Goal: Task Accomplishment & Management: Use online tool/utility

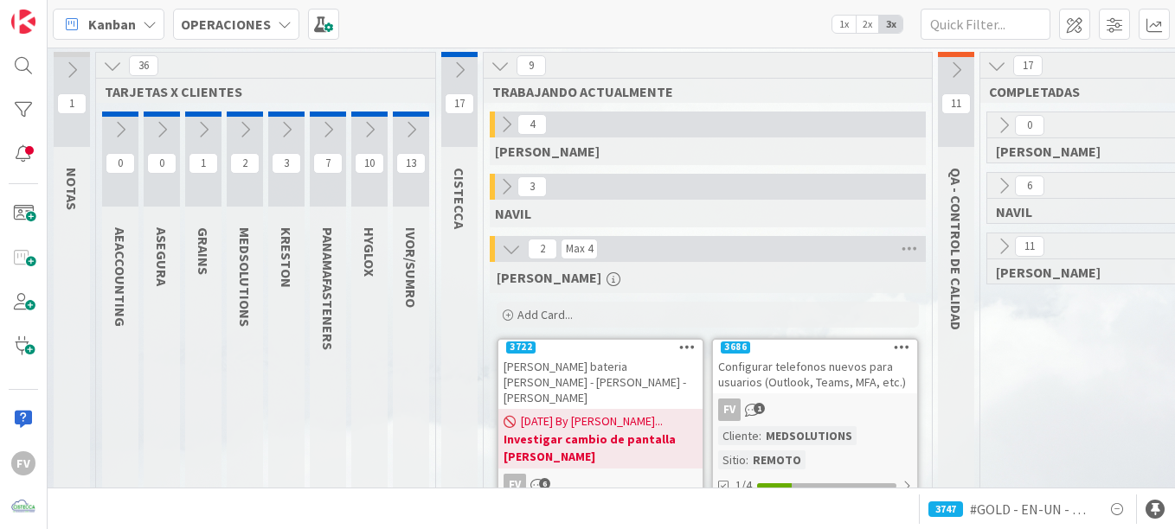
click at [639, 356] on div "[PERSON_NAME] bateria [PERSON_NAME] - [PERSON_NAME] - [PERSON_NAME]" at bounding box center [600, 382] width 204 height 54
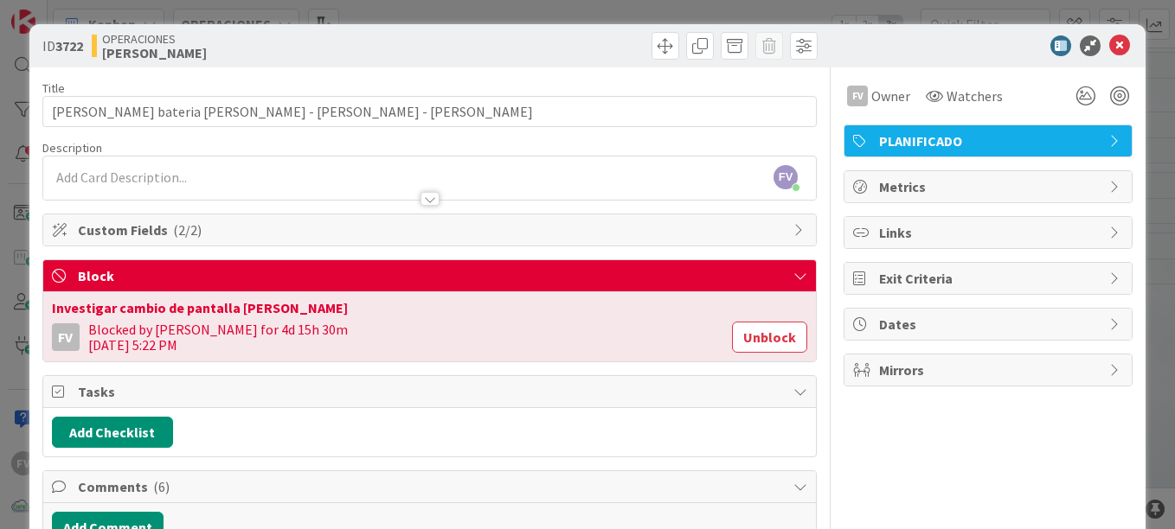
click at [1135, 43] on div "ID 3722 OPERACIONES [PERSON_NAME] Title 45 / 128 Cotizacion bateria [PERSON_NAM…" at bounding box center [587, 264] width 1175 height 529
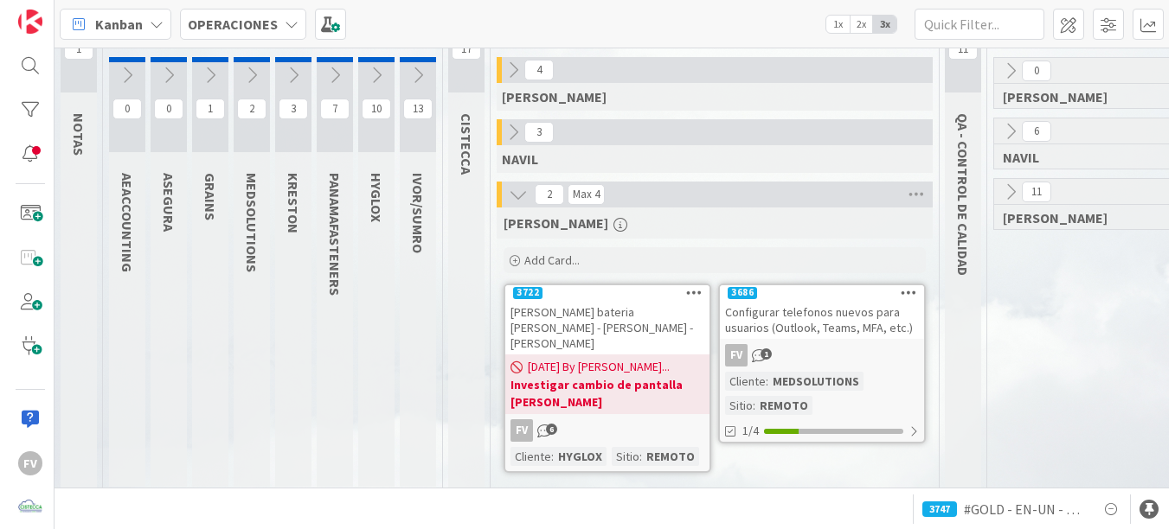
scroll to position [69, 0]
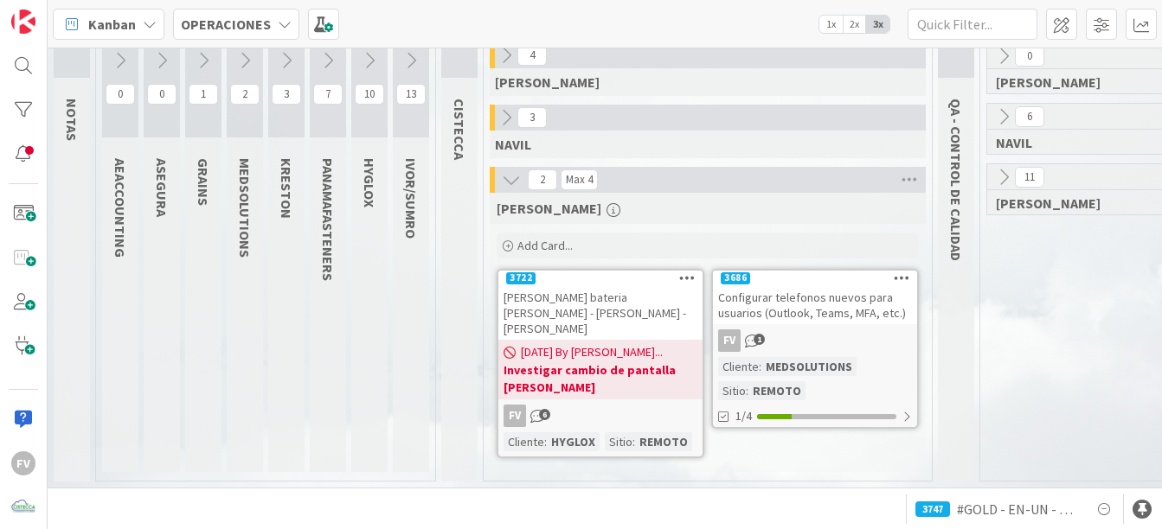
click at [841, 334] on div "FV 1" at bounding box center [815, 341] width 204 height 22
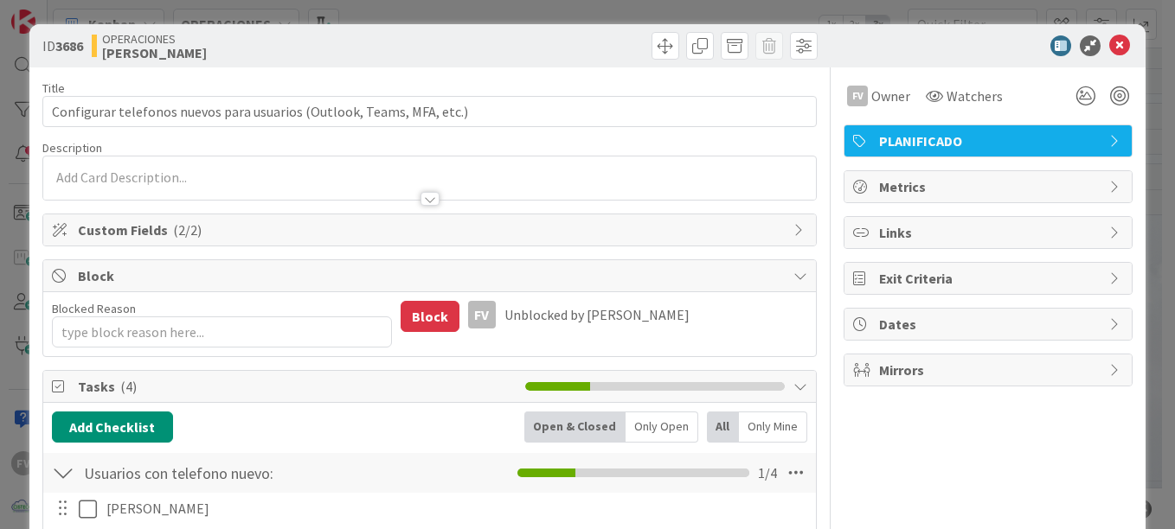
type textarea "x"
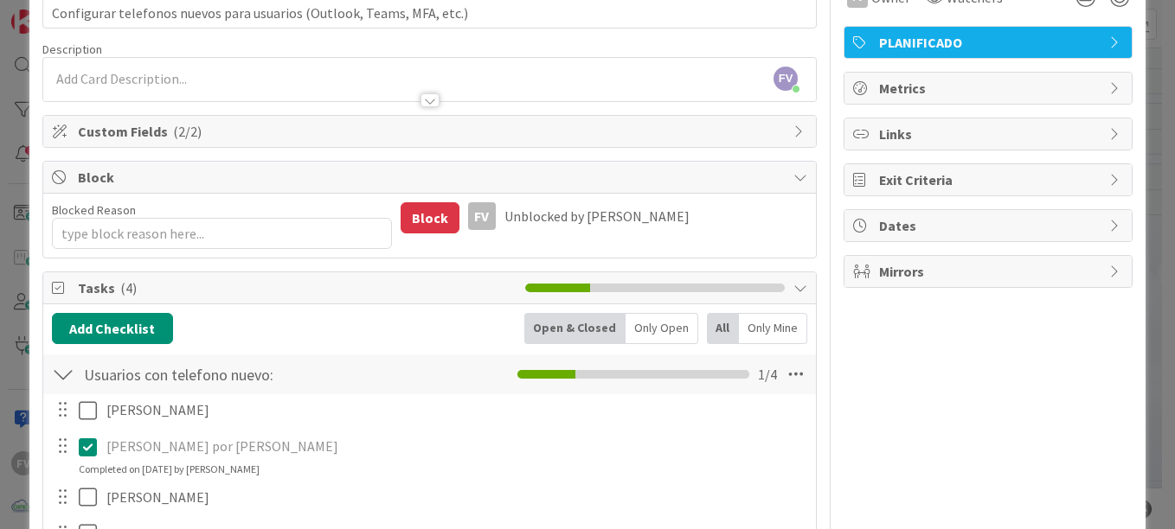
scroll to position [86, 0]
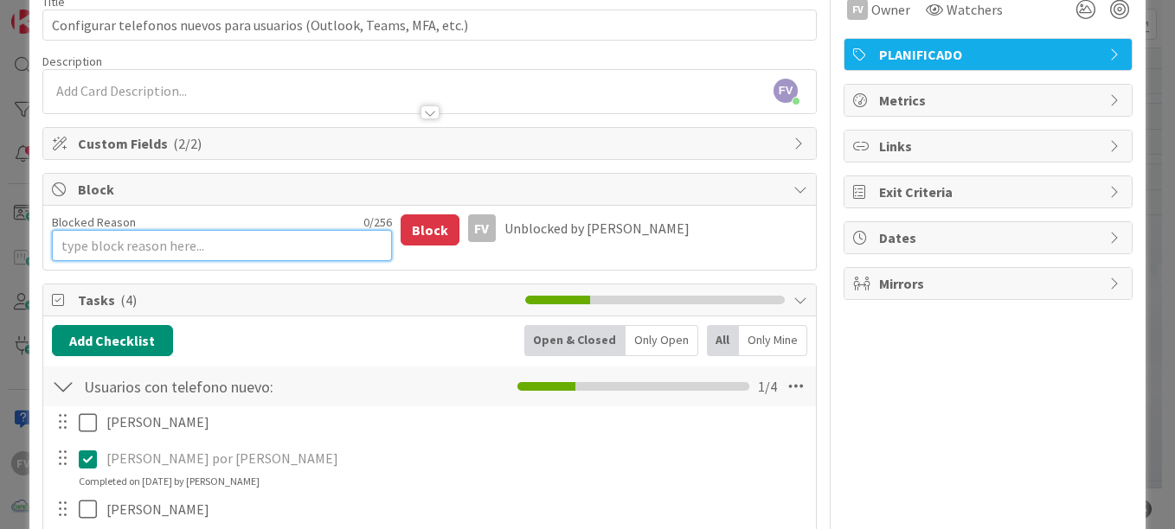
click at [148, 234] on textarea "Blocked Reason" at bounding box center [222, 245] width 340 height 31
type textarea "E"
type textarea "x"
type textarea "Es"
type textarea "x"
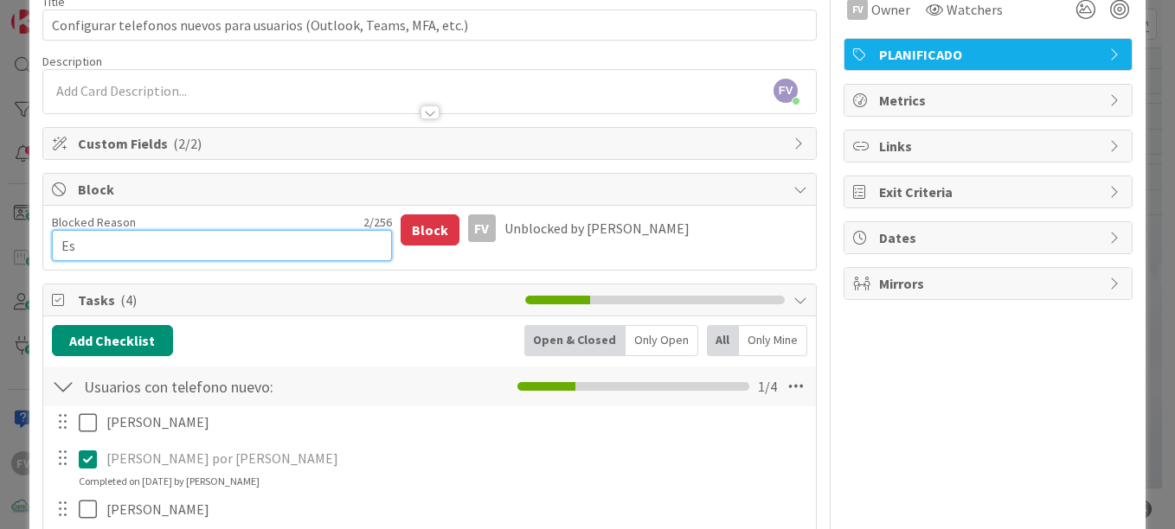
type textarea "Esp"
type textarea "x"
type textarea "Espe"
type textarea "x"
type textarea "Esper"
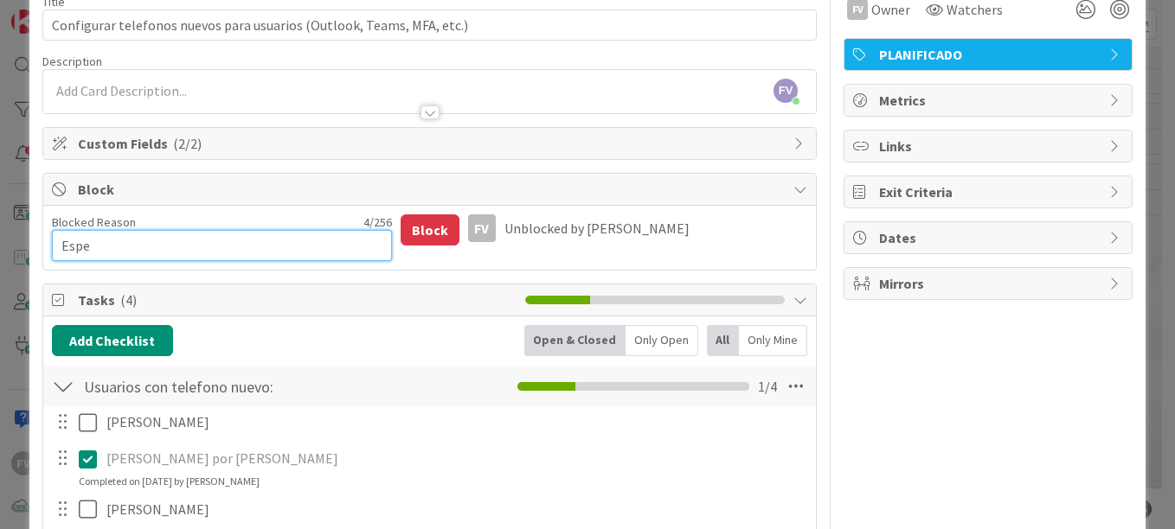
type textarea "x"
type textarea "Espera"
type textarea "x"
type textarea "Esperan"
type textarea "x"
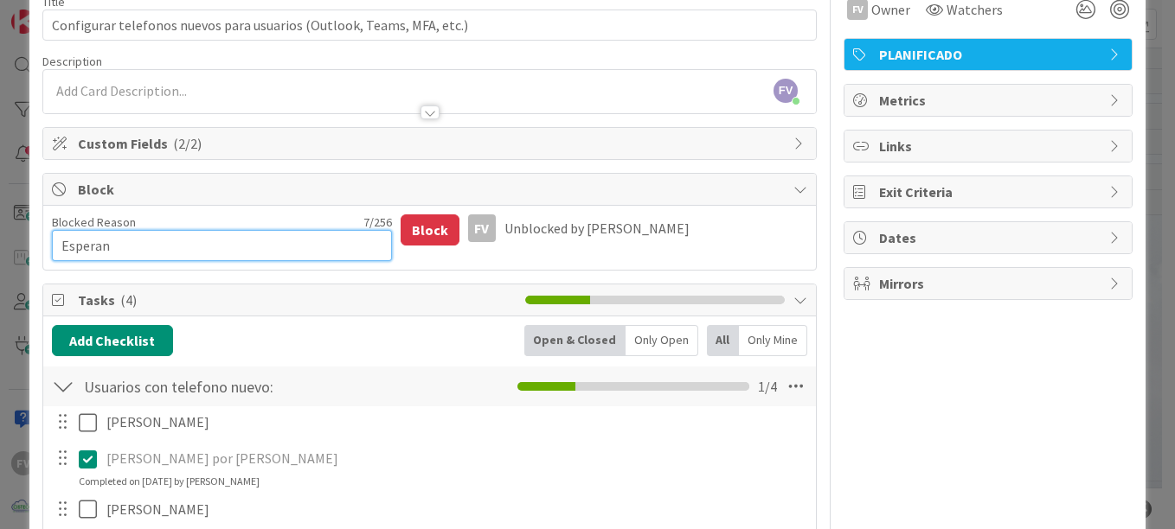
type textarea "Esperand"
type textarea "x"
type textarea "Esperando"
type textarea "x"
type textarea "Esperando"
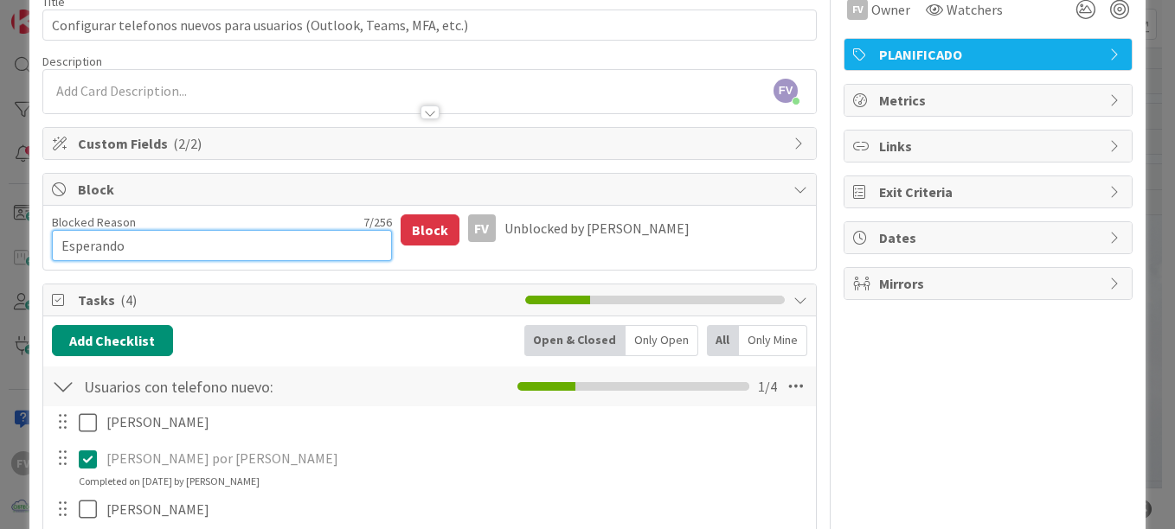
type textarea "x"
type textarea "Esperando r"
type textarea "x"
type textarea "Esperando re"
type textarea "x"
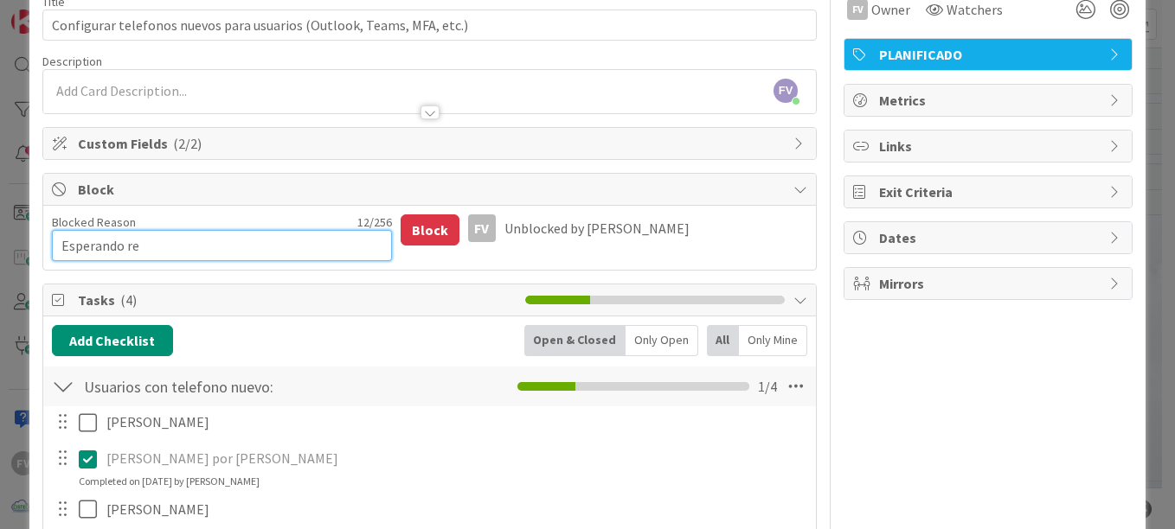
type textarea "Esperando res"
type textarea "x"
type textarea "Esperando resp"
type textarea "x"
type textarea "Esperando respu"
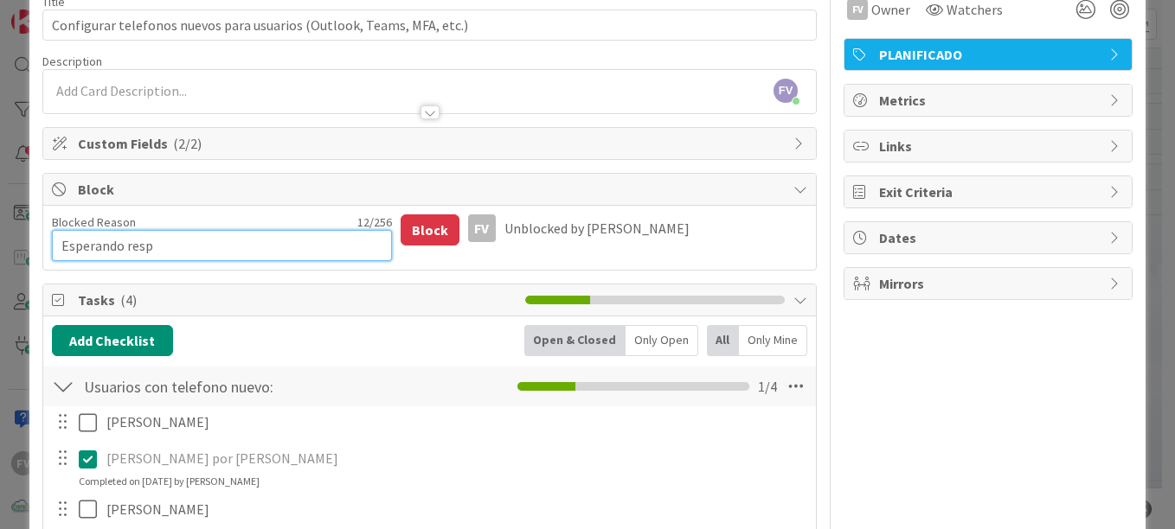
type textarea "x"
type textarea "Esperando respue"
type textarea "x"
type textarea "Esperando respues"
type textarea "x"
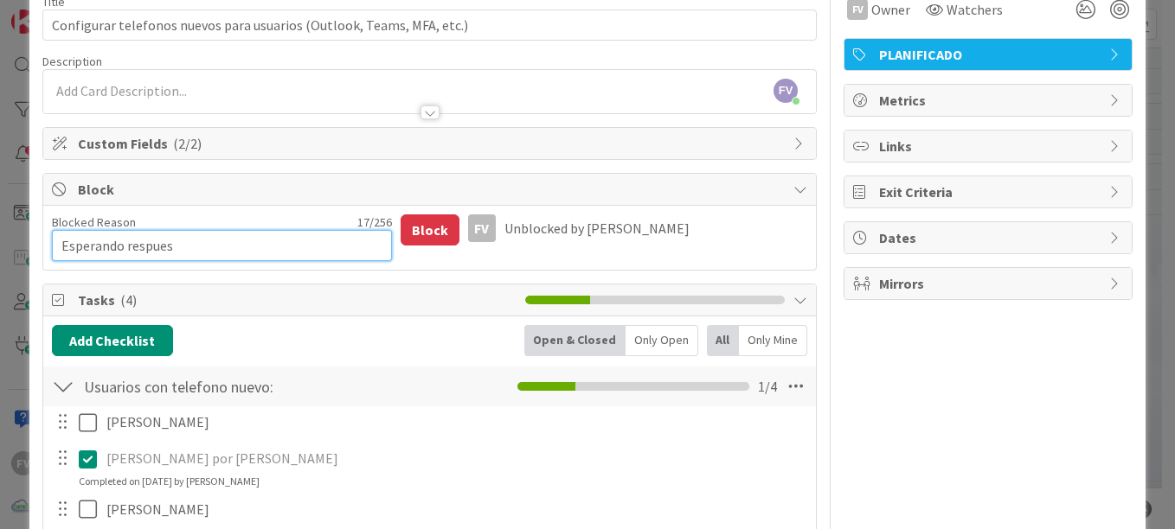
type textarea "Esperando respuest"
type textarea "x"
type textarea "Esperando respuesta"
type textarea "x"
type textarea "Esperando respuesta"
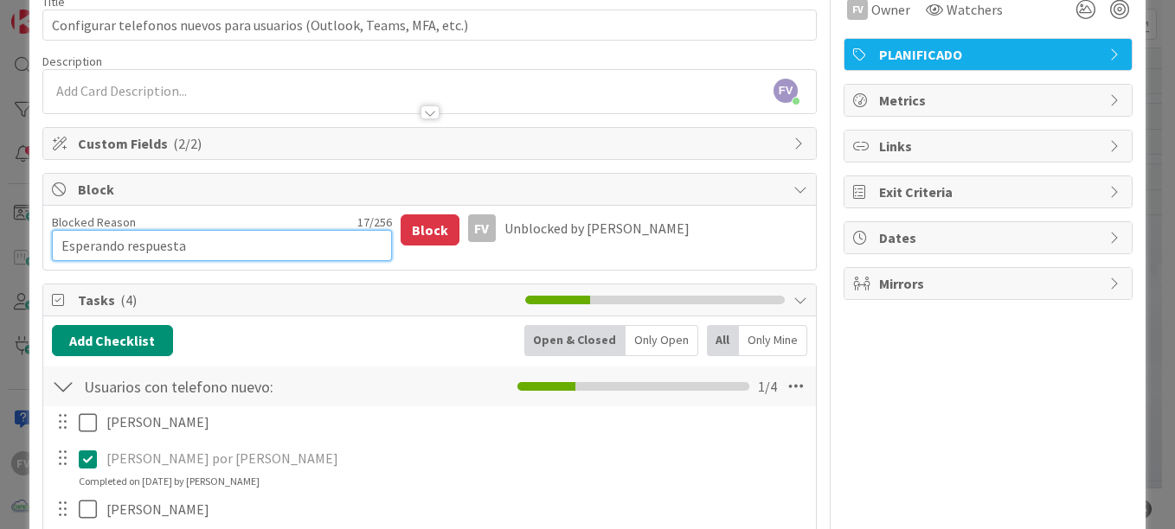
type textarea "x"
type textarea "Esperando respuesta d"
type textarea "x"
type textarea "Esperando respuesta de"
type textarea "x"
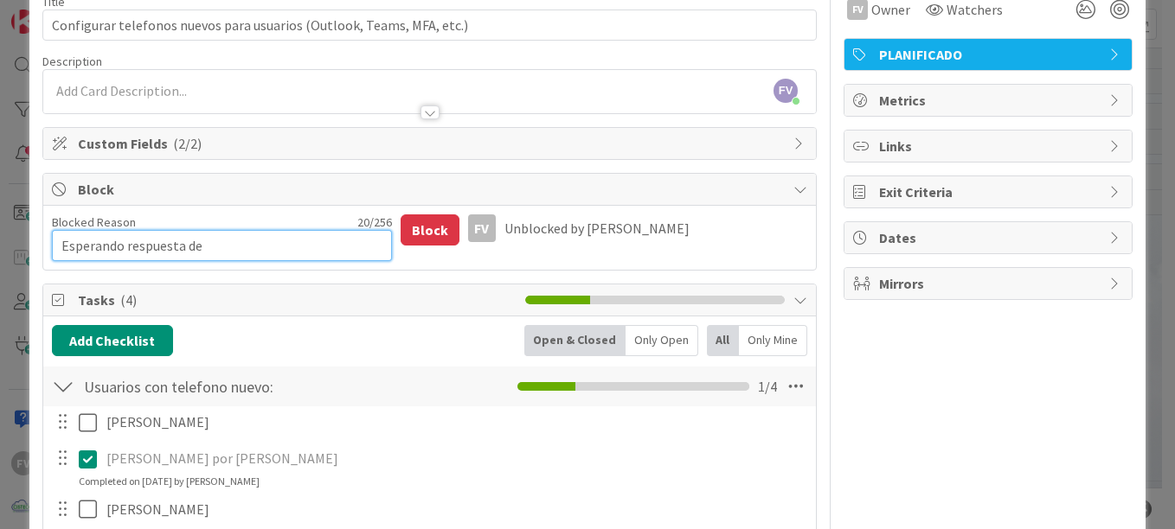
type textarea "Esperando respuesta de"
type textarea "x"
type textarea "Esperando respuesta de u"
type textarea "x"
type textarea "Esperando respuesta de us"
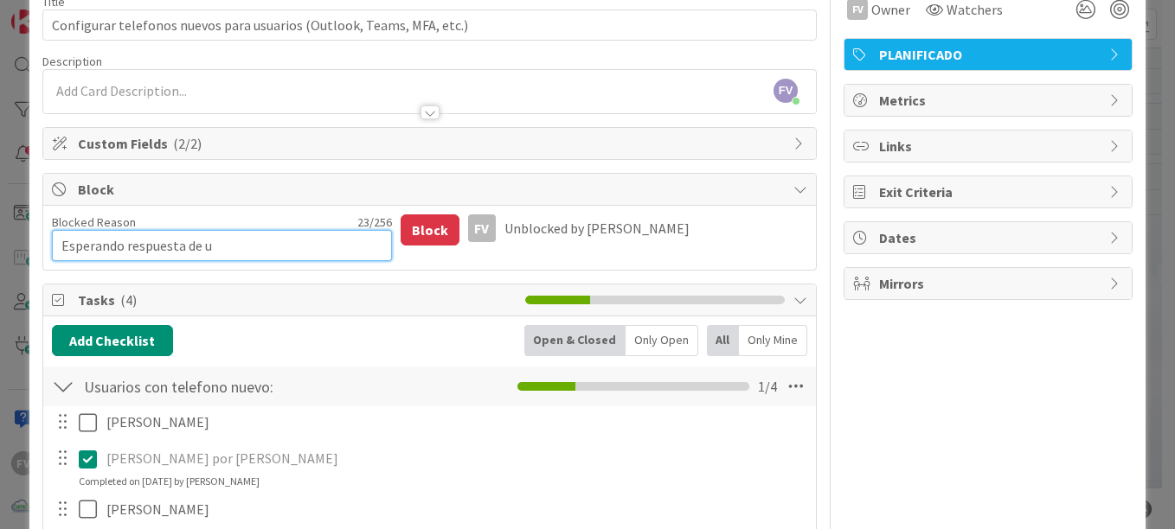
type textarea "x"
type textarea "Esperando respuesta de usu"
type textarea "x"
type textarea "Esperando respuesta de [PERSON_NAME]"
type textarea "x"
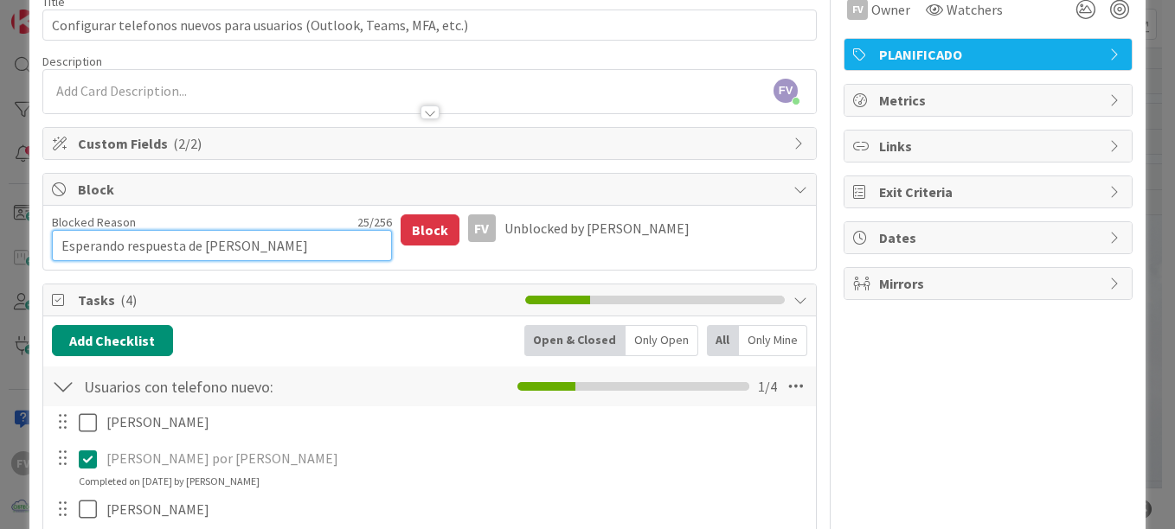
type textarea "Esperando respuesta de usuar"
type textarea "x"
type textarea "Esperando respuesta de usuari"
type textarea "x"
type textarea "Esperando respuesta de usuarios"
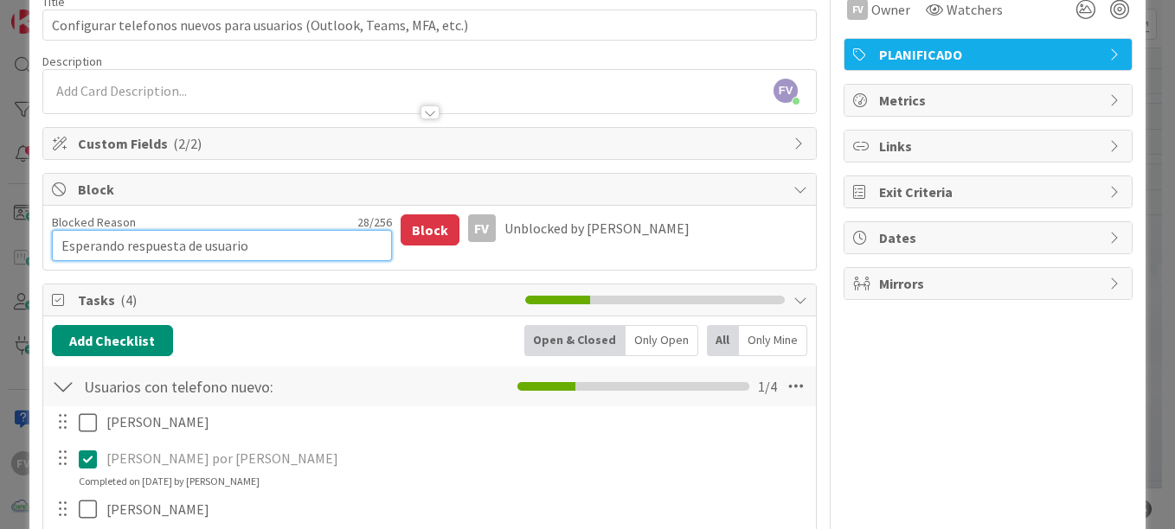
type textarea "x"
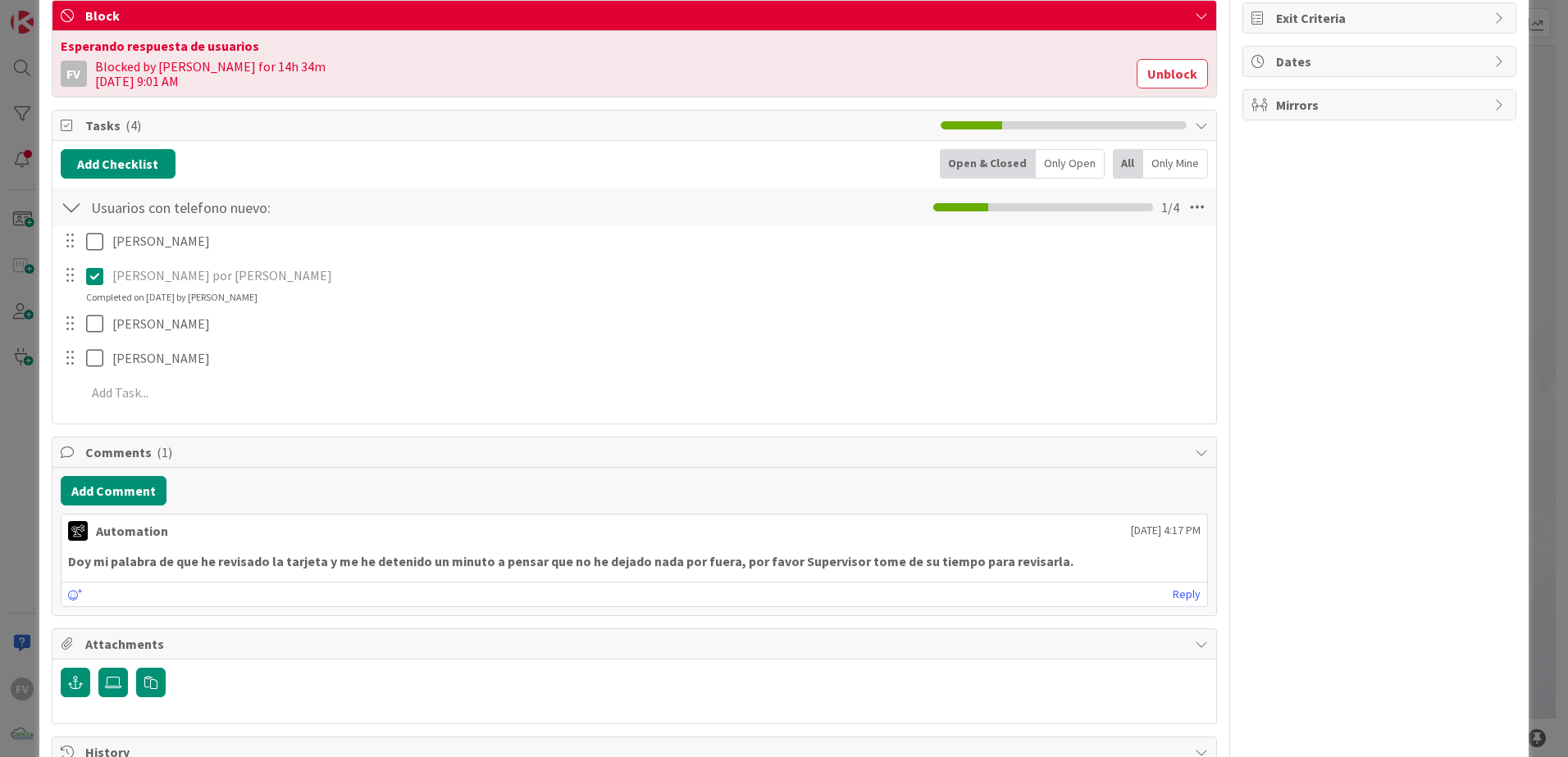
scroll to position [0, 0]
click at [1113, 279] on div "ID 3686 OPERACIONES [PERSON_NAME] Title 69 / 128 Configurar telefonos nuevos pa…" at bounding box center [784, 378] width 1568 height 757
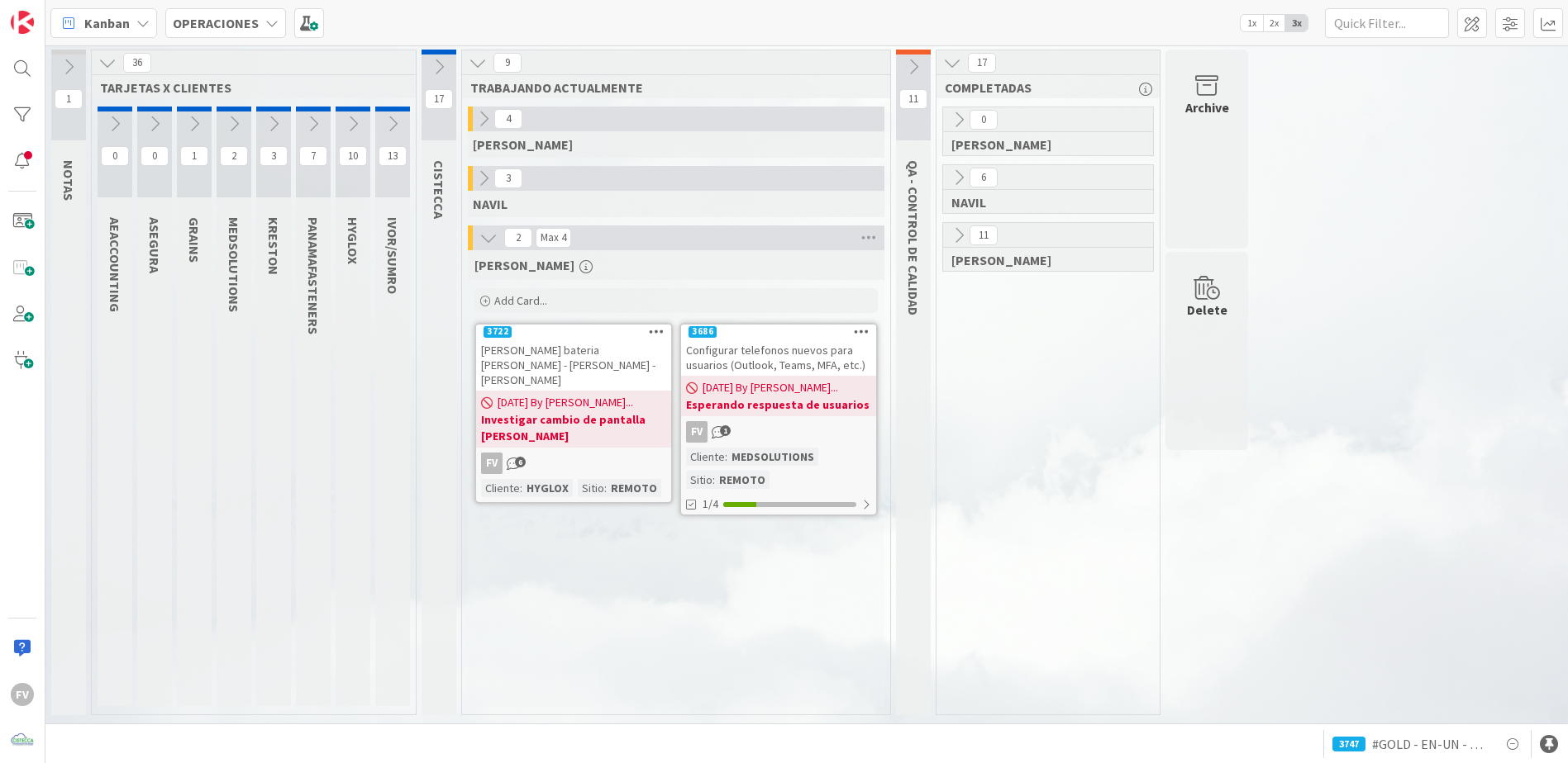
click at [753, 358] on div "Configurar telefonos nuevos para usuarios (Outlook, Teams, MFA, etc.)" at bounding box center [779, 357] width 195 height 36
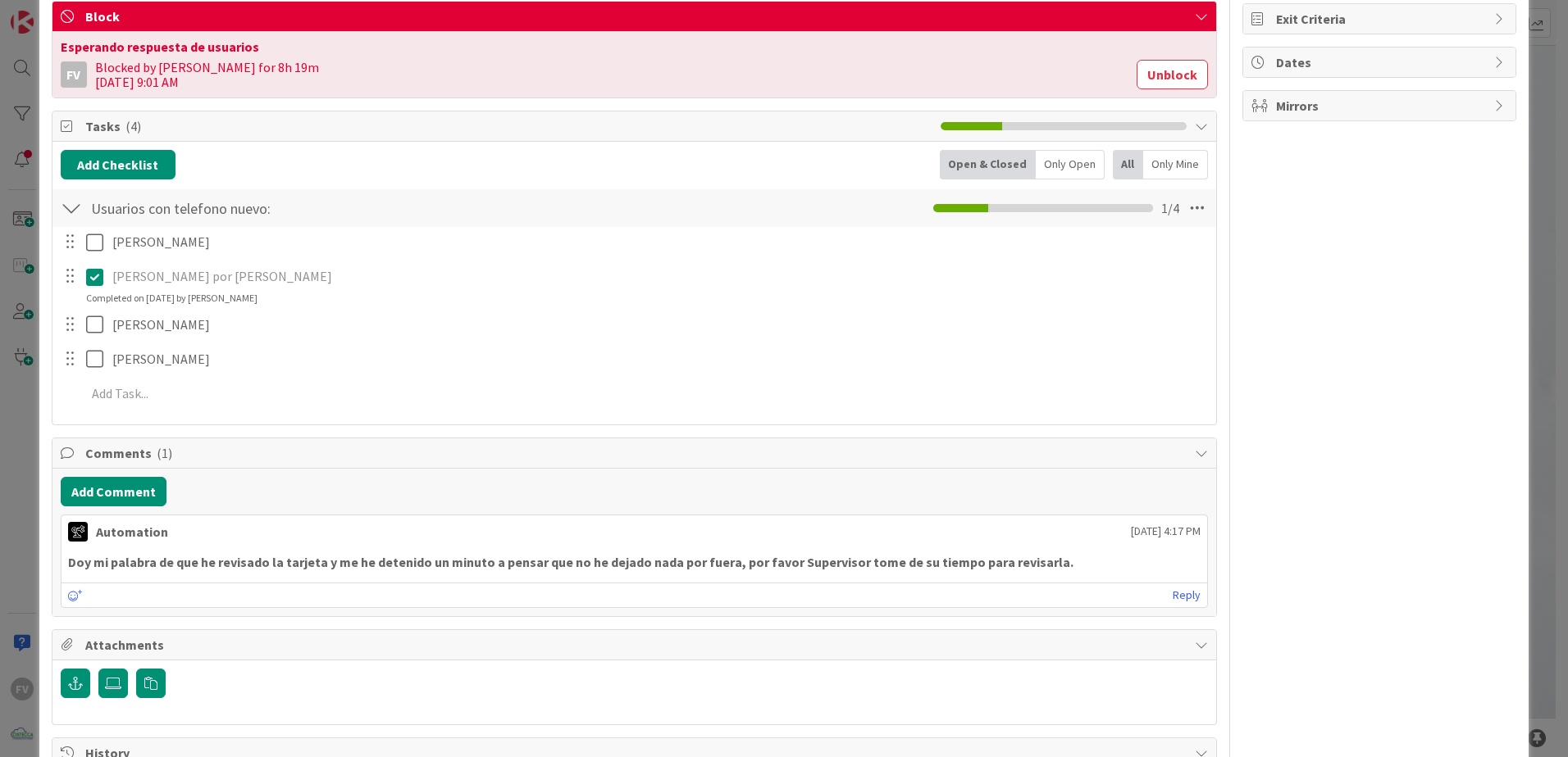
scroll to position [245, 0]
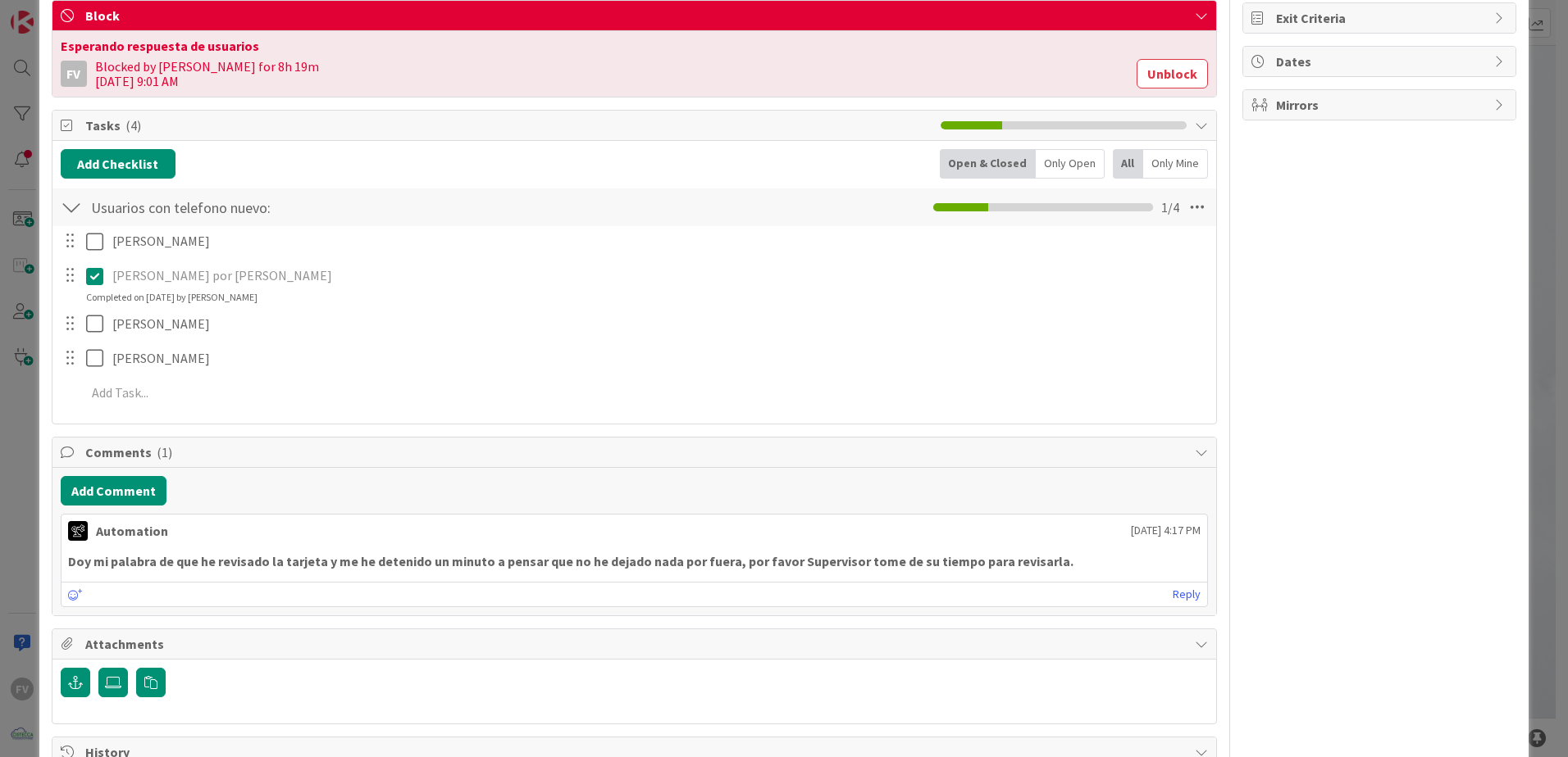
click at [100, 278] on icon at bounding box center [95, 276] width 17 height 20
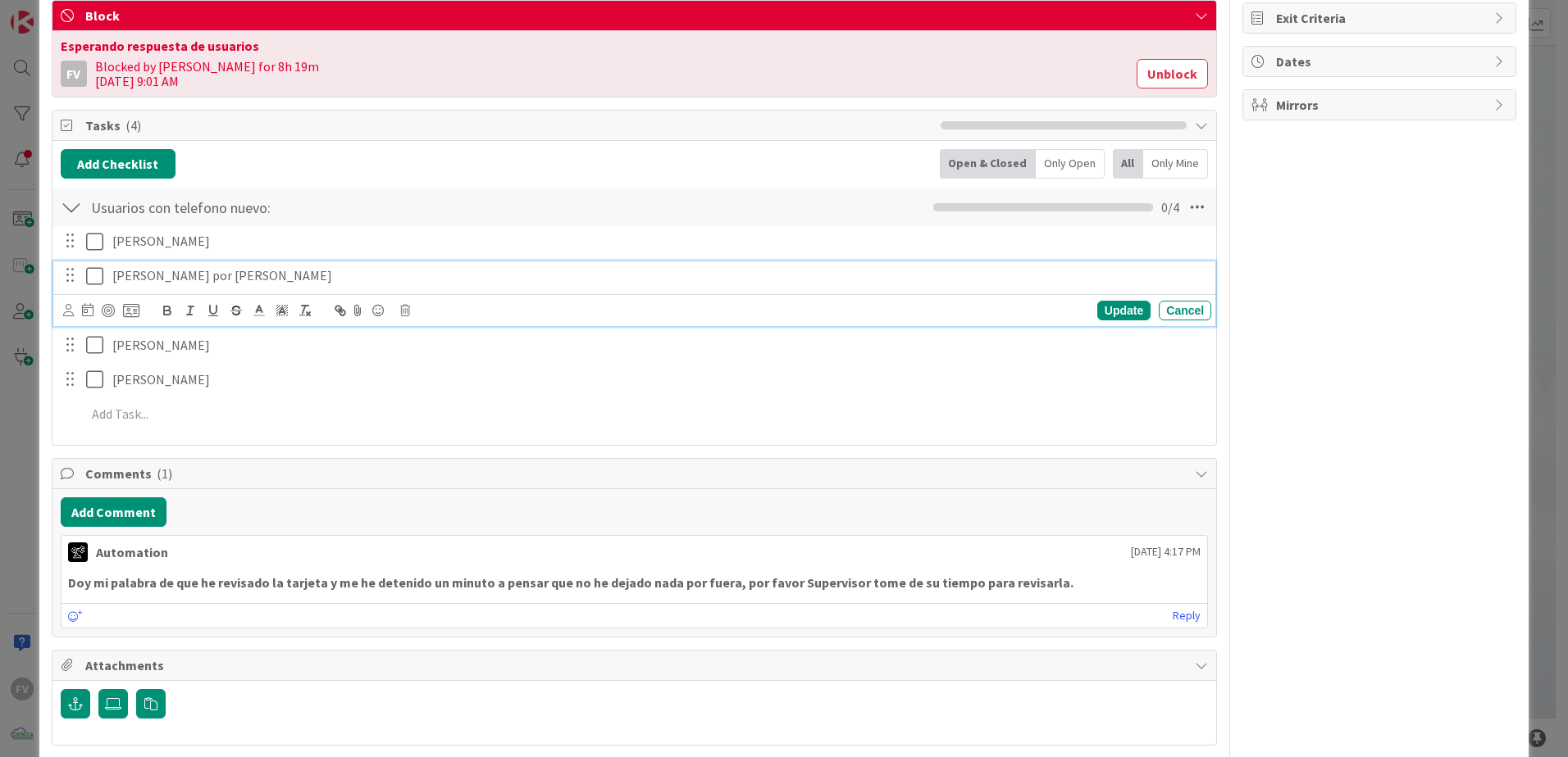
scroll to position [328, 0]
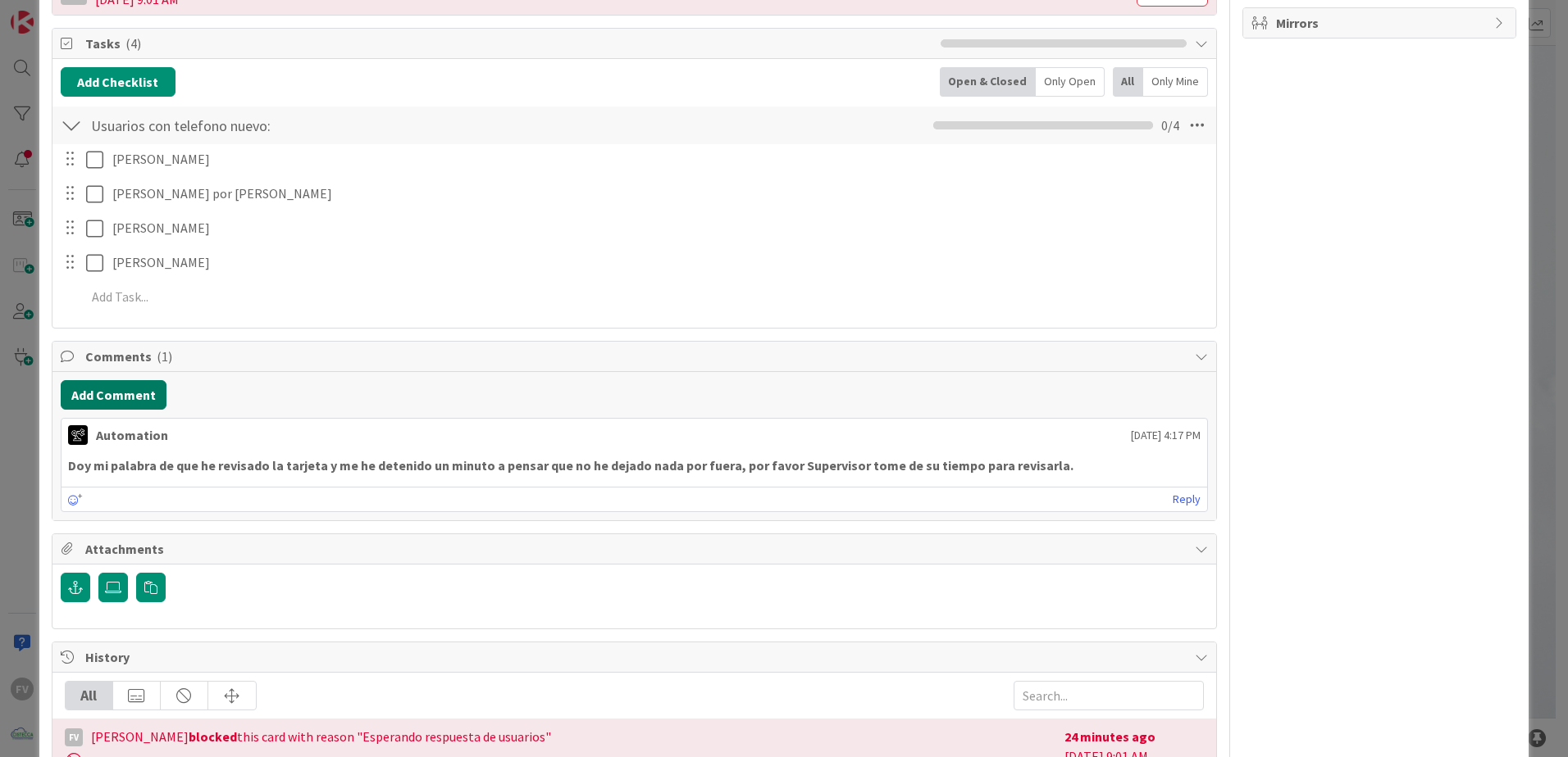
click at [117, 434] on div "Add Comment Automation [DATE] 4:17 PM Doy mi palabra de que he revisado la tarj…" at bounding box center [633, 446] width 1163 height 149
click at [109, 395] on button "Add Comment" at bounding box center [114, 394] width 106 height 29
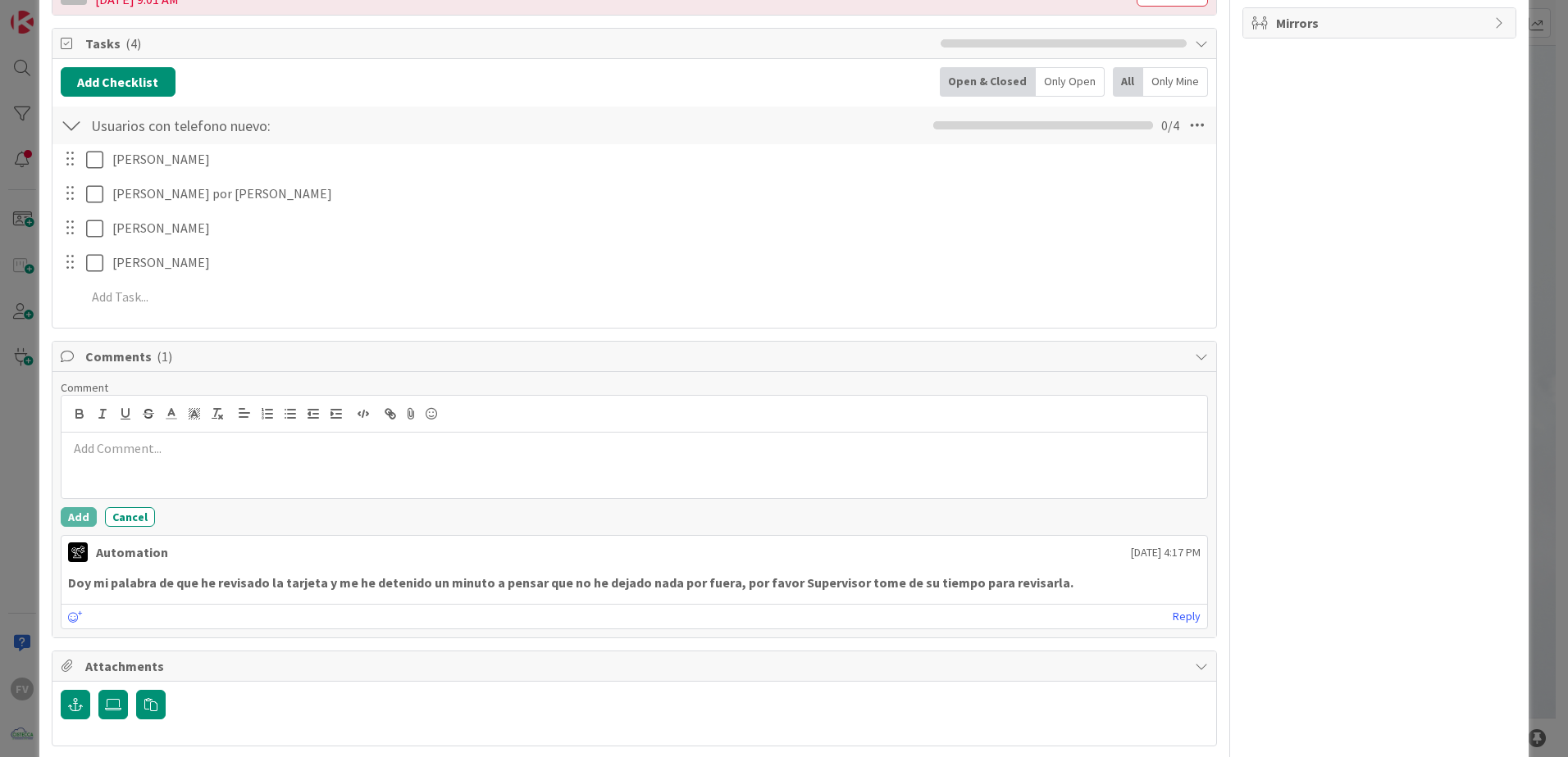
click at [206, 464] on div at bounding box center [634, 465] width 1145 height 65
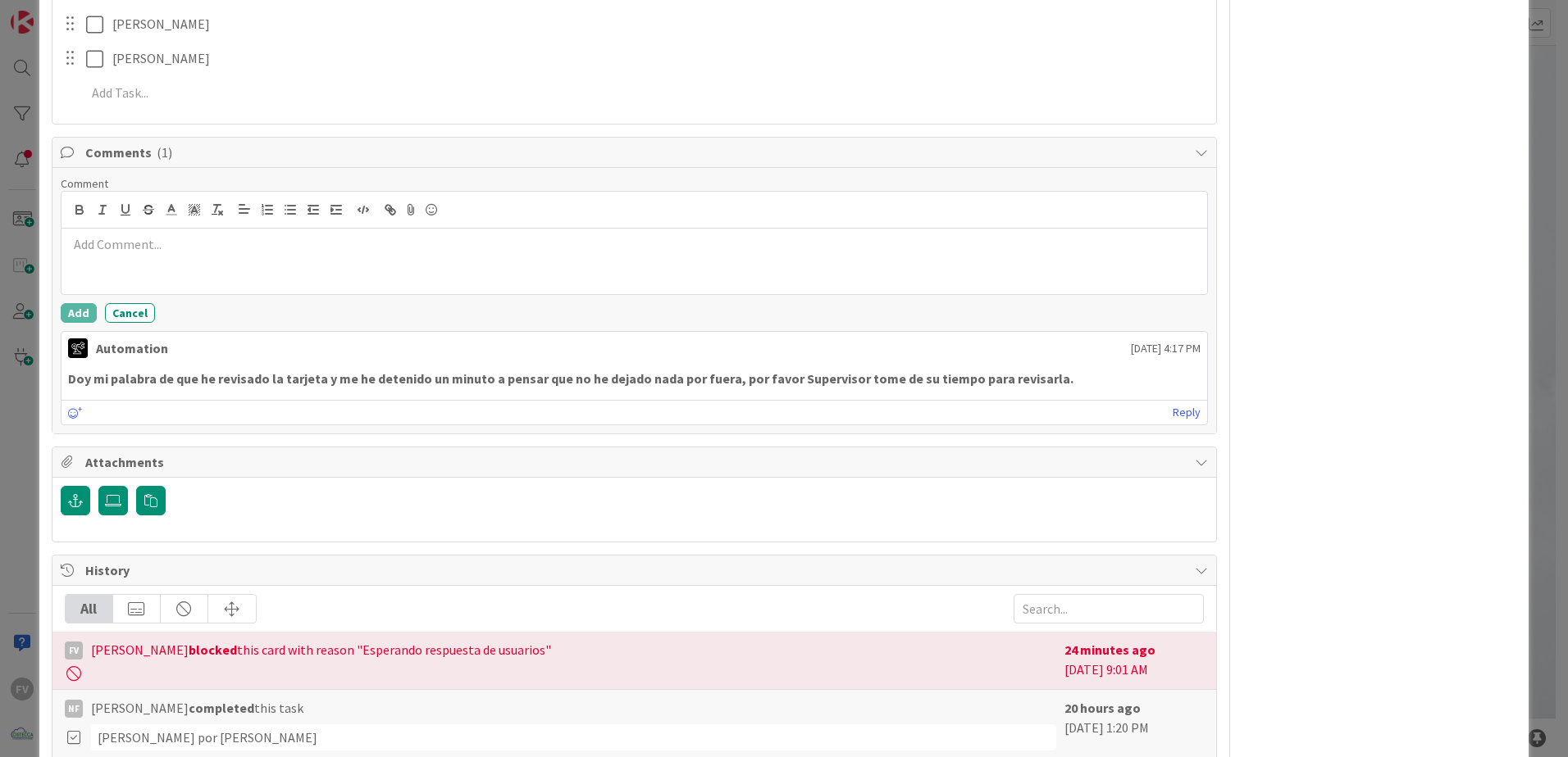
scroll to position [492, 0]
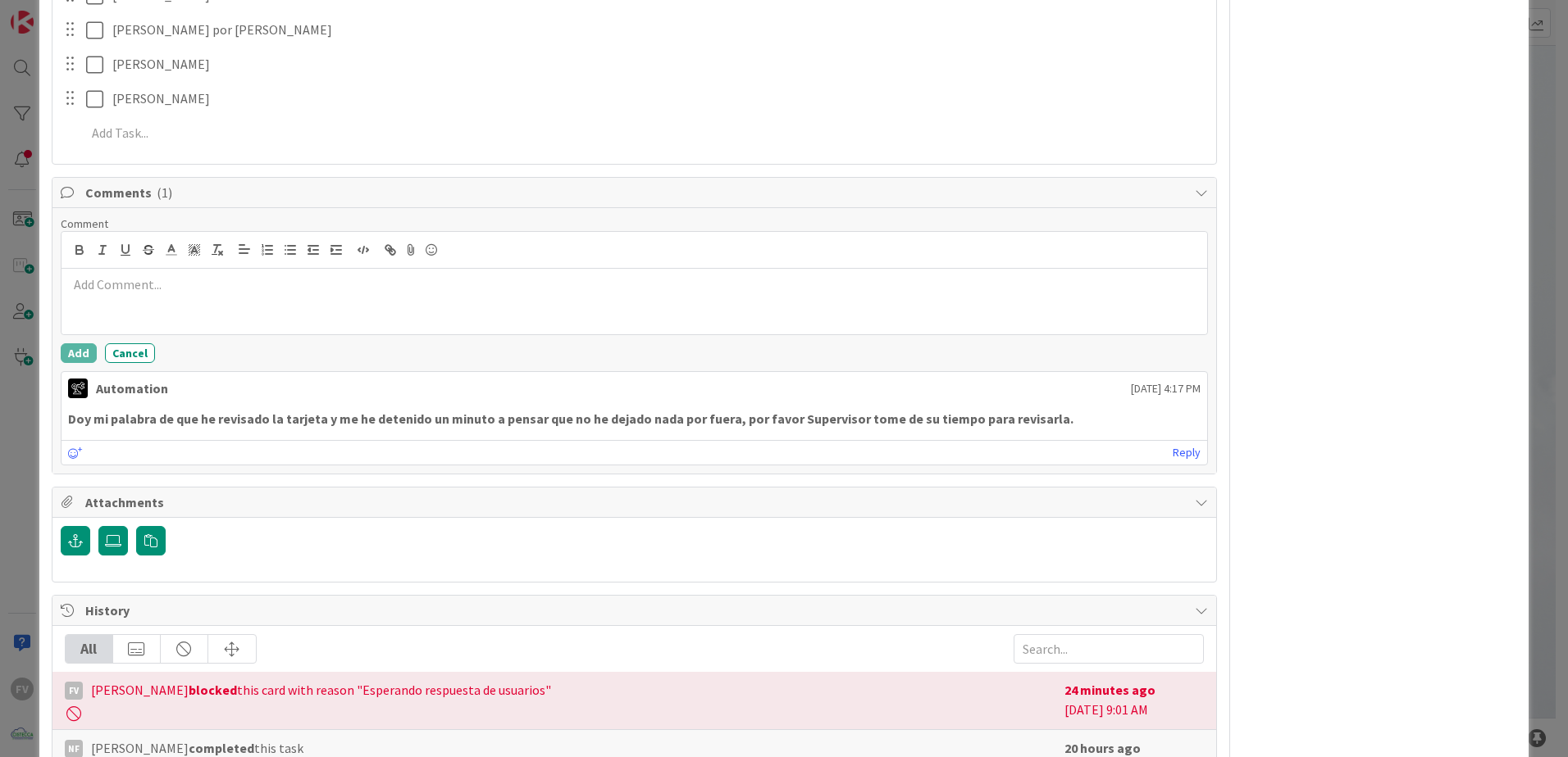
click at [168, 293] on p at bounding box center [634, 285] width 1132 height 19
click at [125, 202] on span "Comments ( 1 )" at bounding box center [636, 192] width 1102 height 20
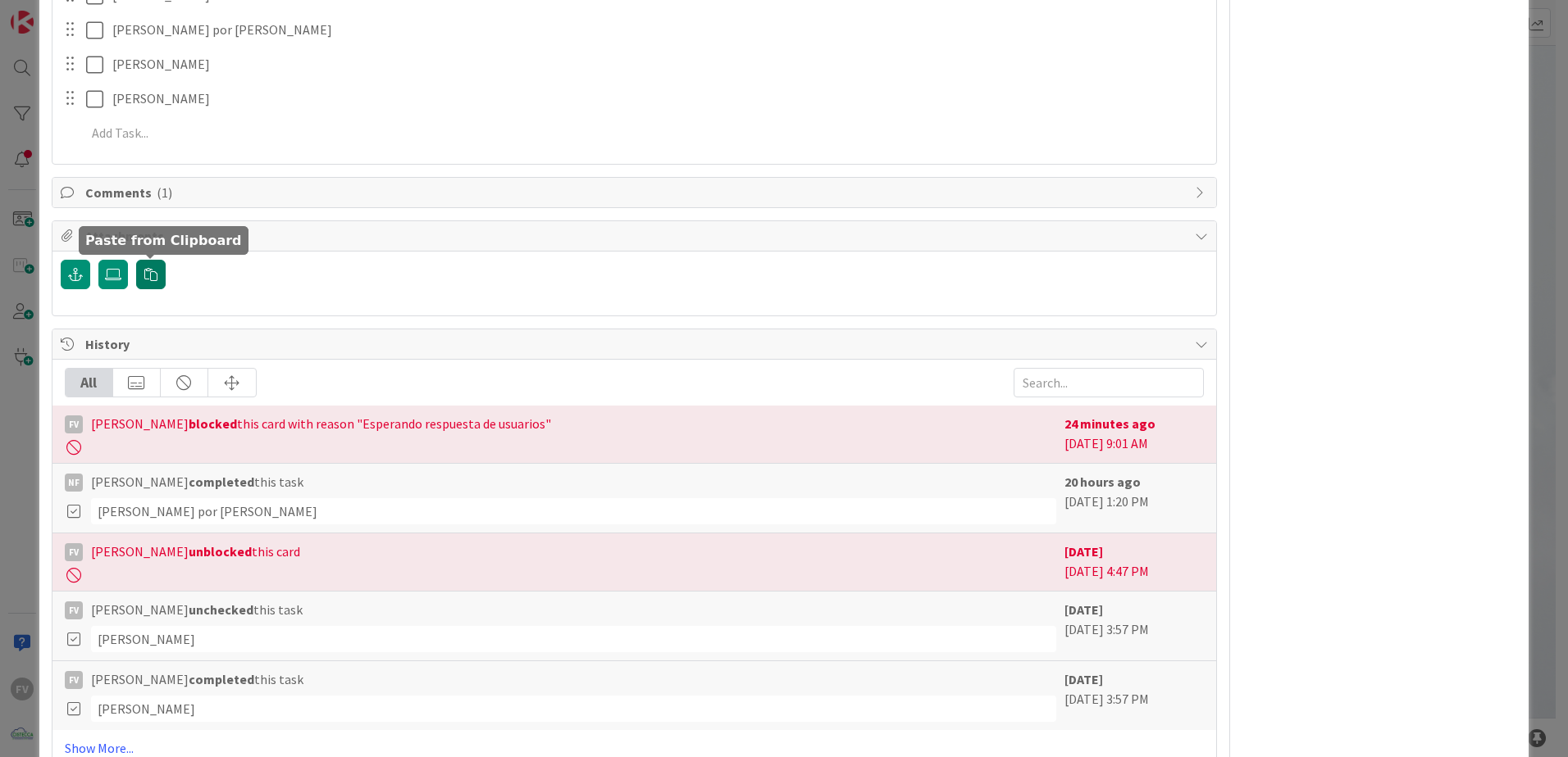
click at [144, 279] on icon "button" at bounding box center [151, 275] width 13 height 13
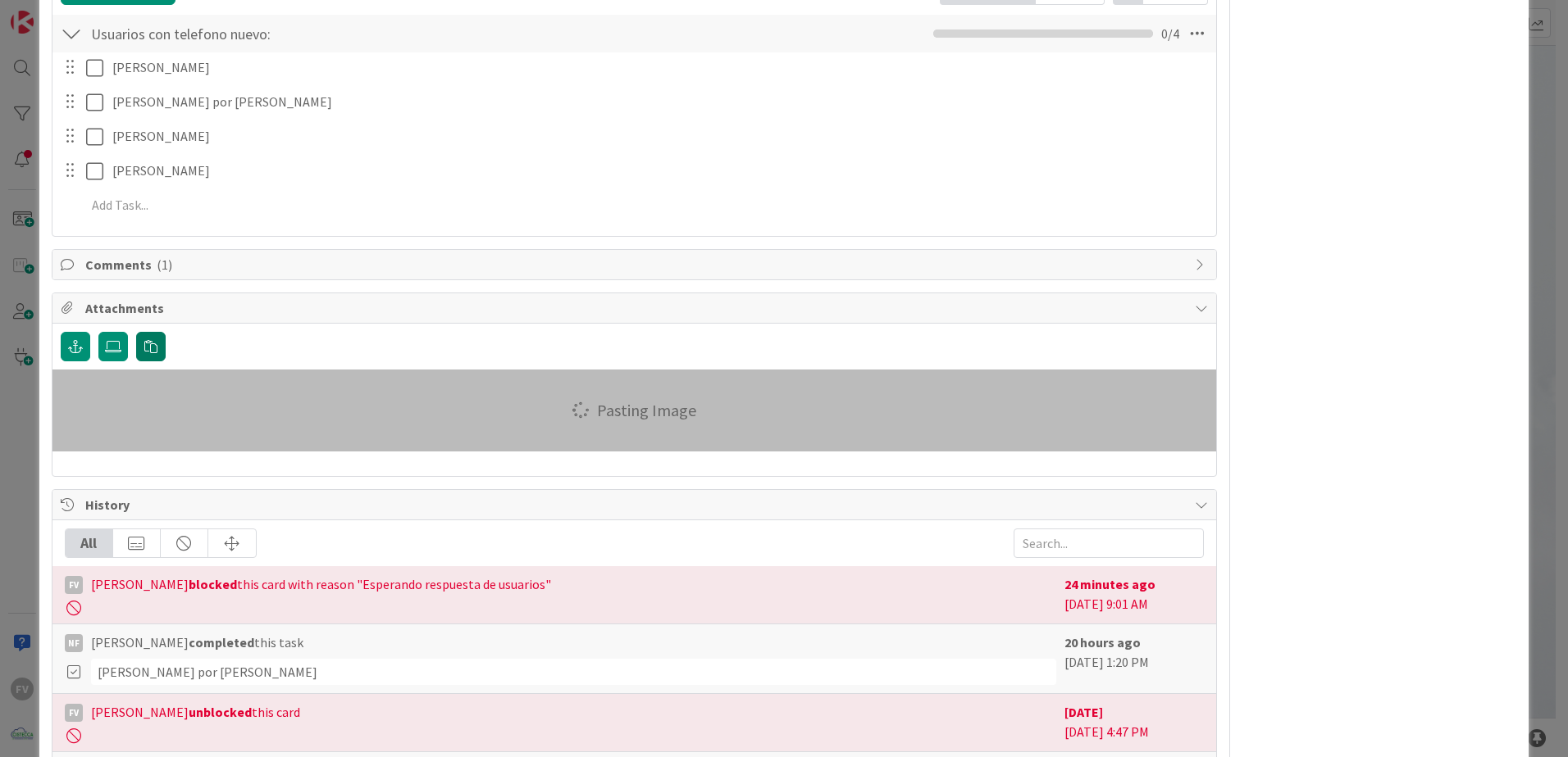
scroll to position [245, 0]
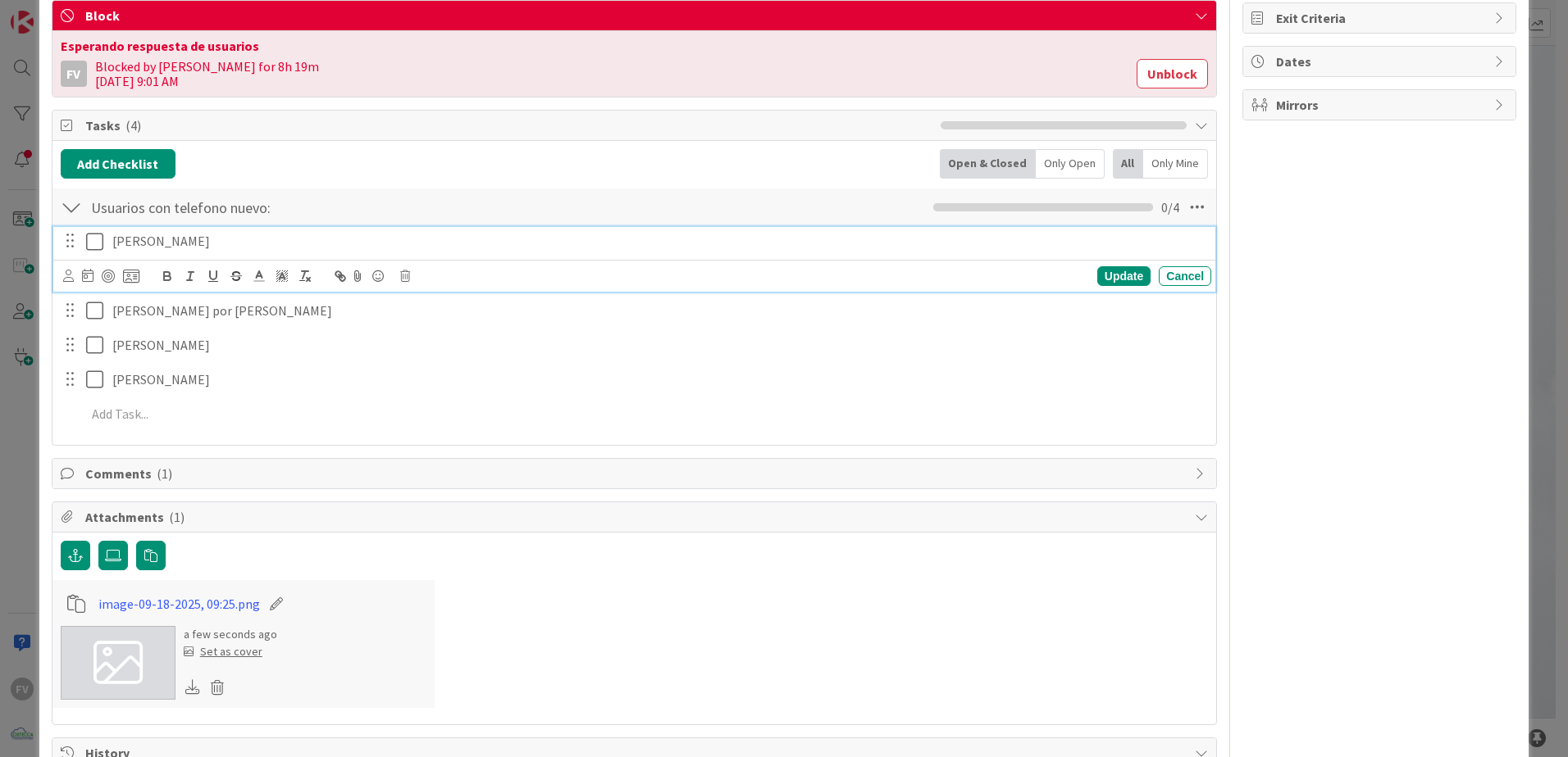
click at [97, 242] on icon at bounding box center [95, 242] width 17 height 20
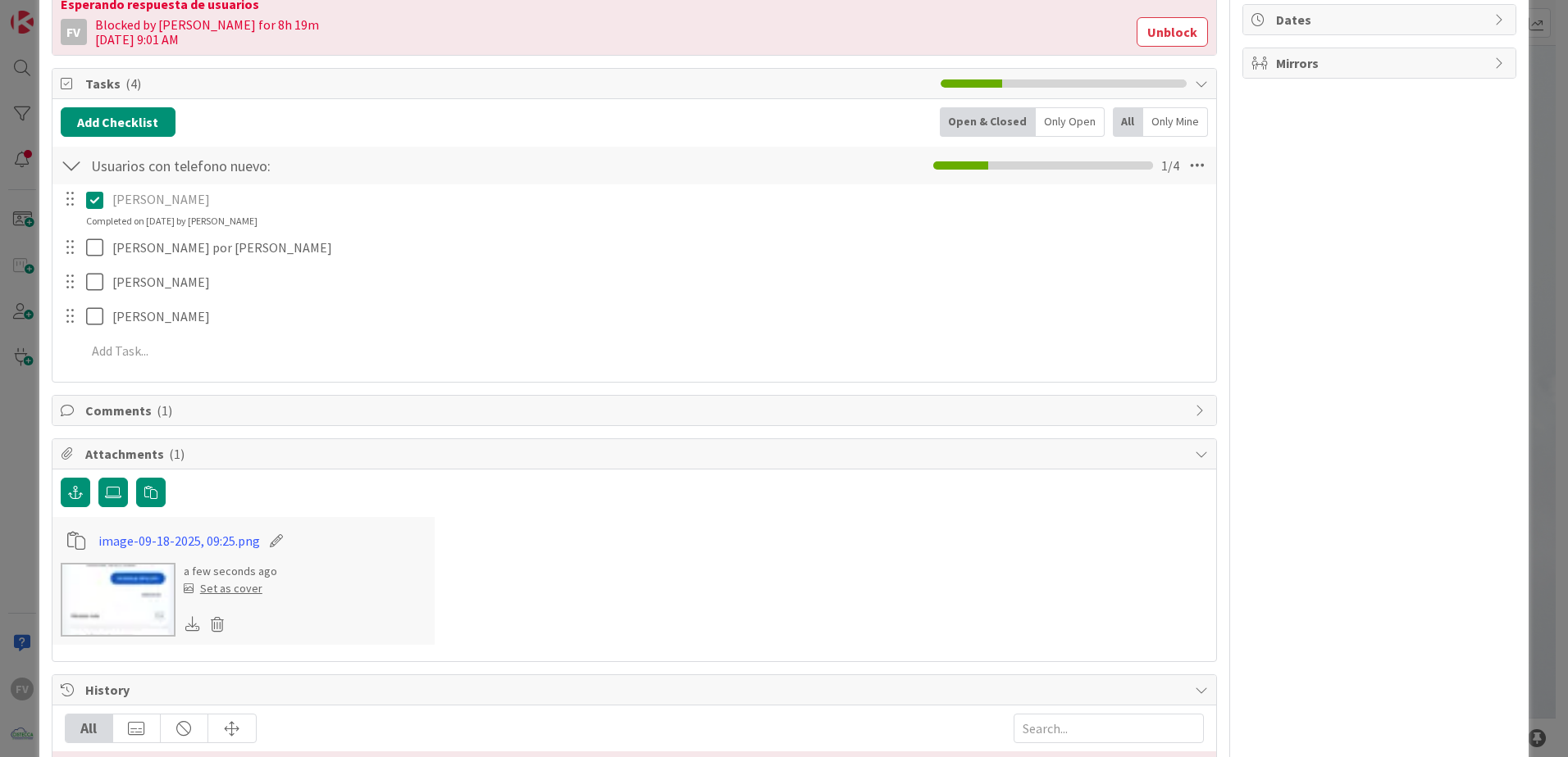
scroll to position [328, 0]
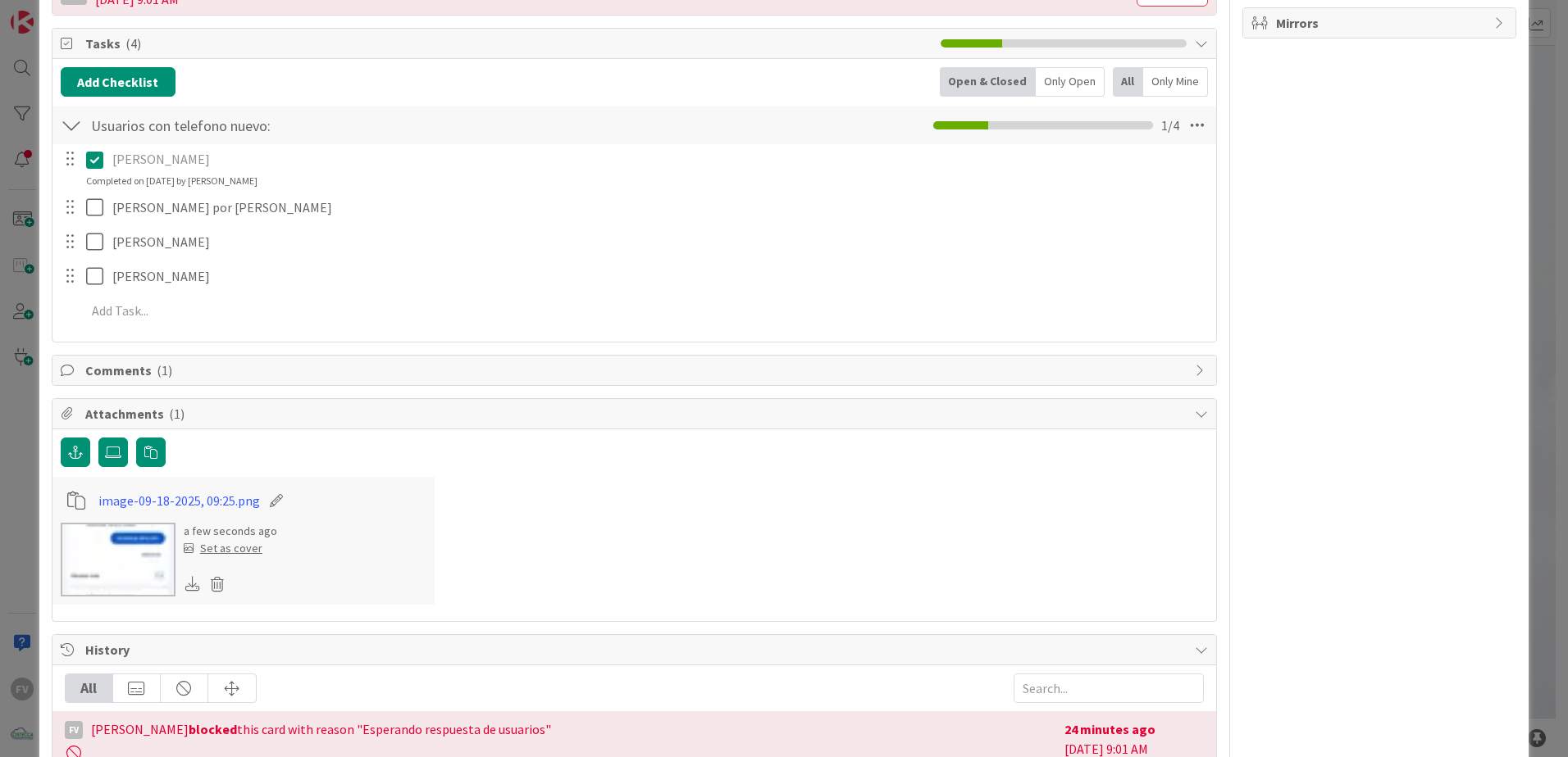
click at [93, 157] on icon at bounding box center [95, 159] width 17 height 20
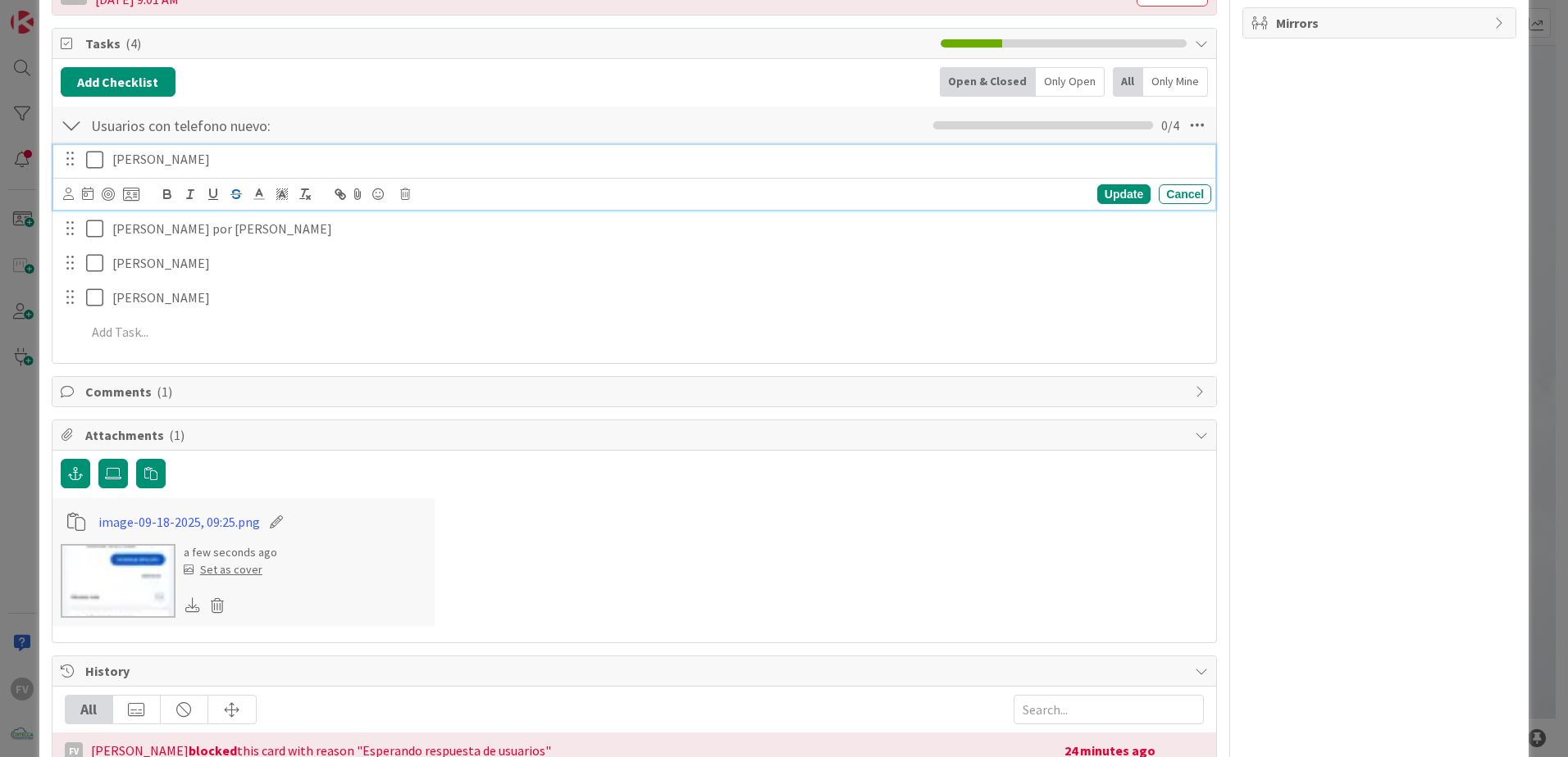
click at [229, 167] on p "[PERSON_NAME]" at bounding box center [658, 159] width 1092 height 19
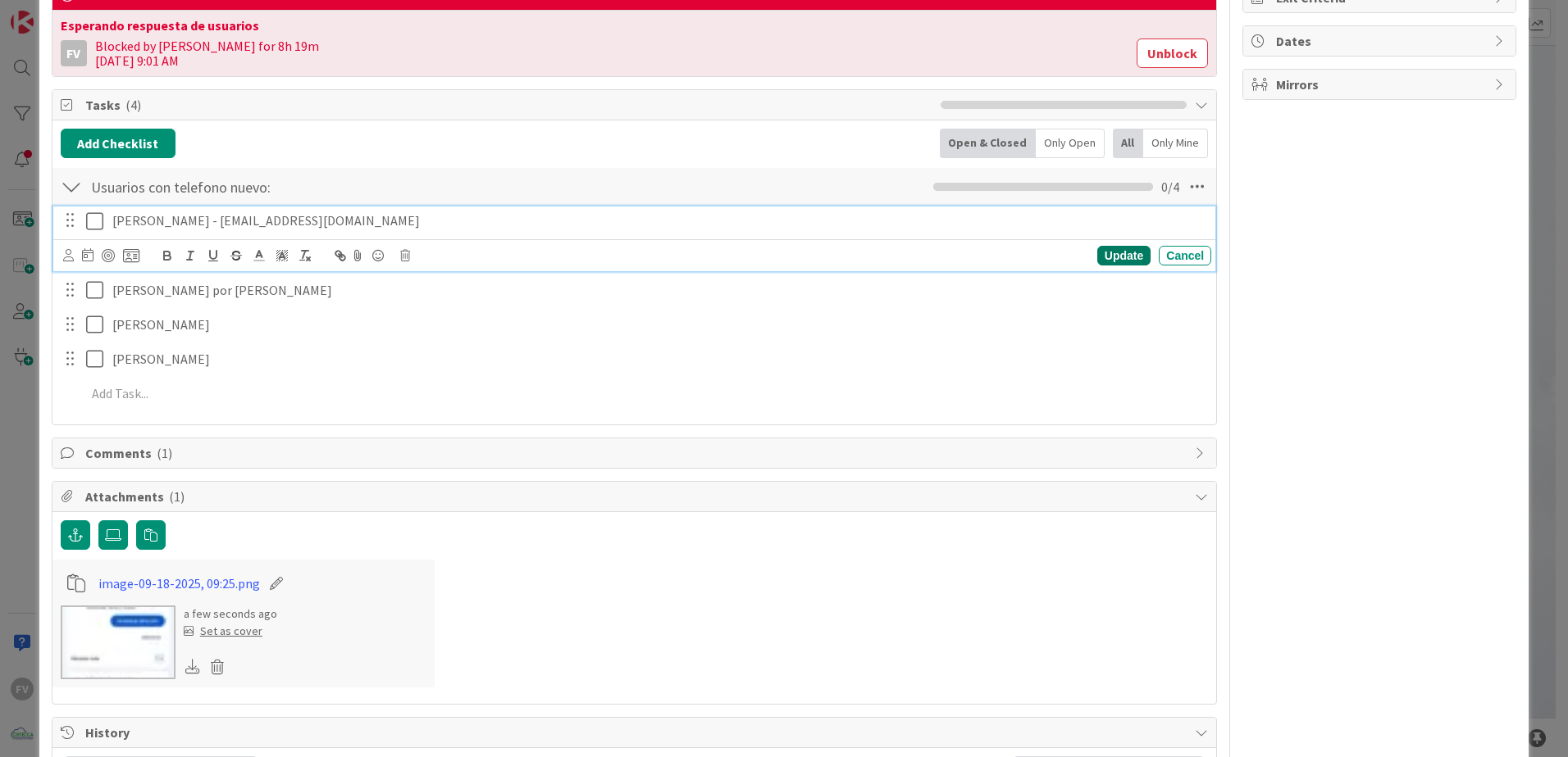
scroll to position [164, 0]
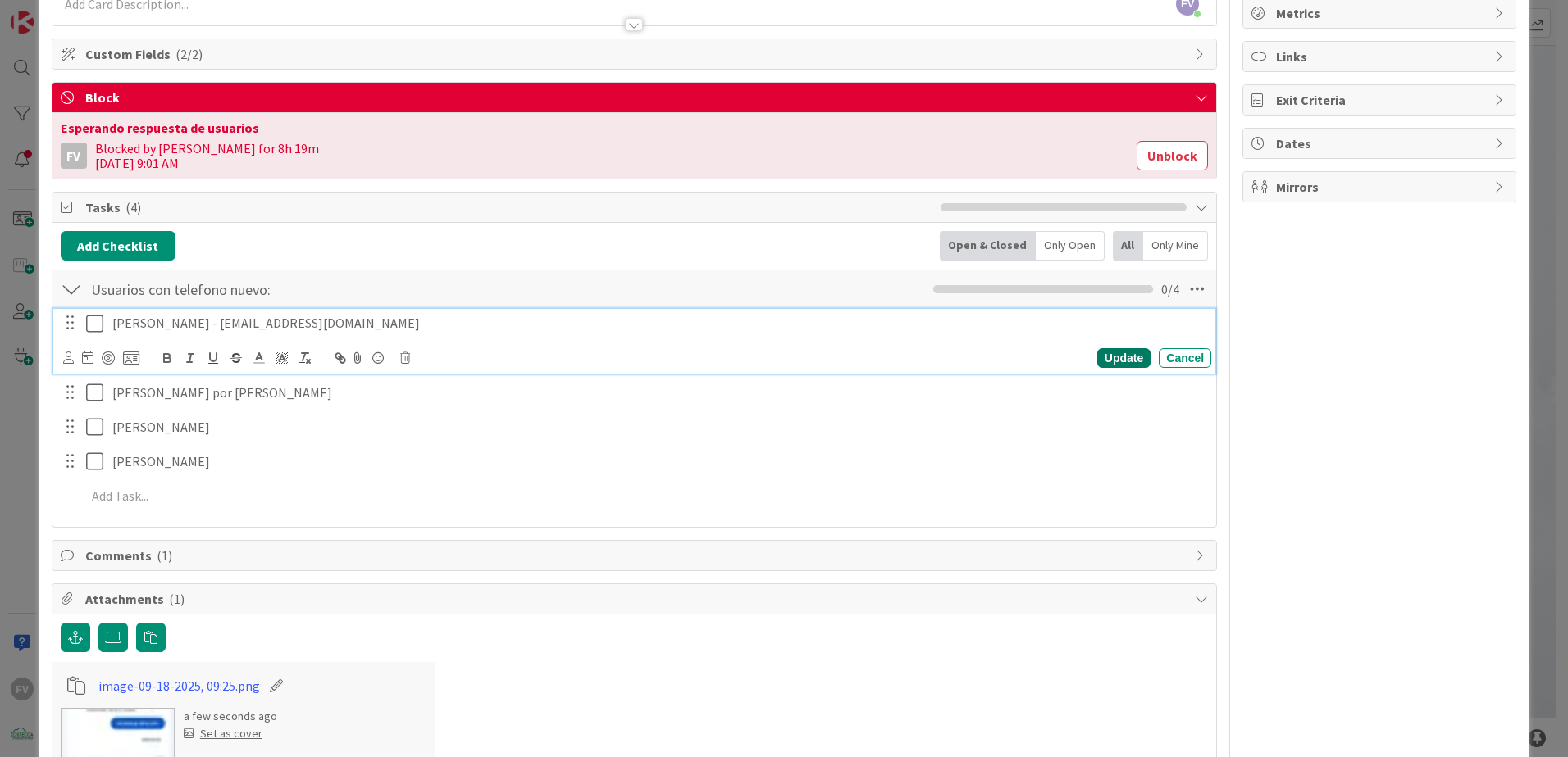
click at [1113, 354] on div "Update" at bounding box center [1123, 358] width 53 height 20
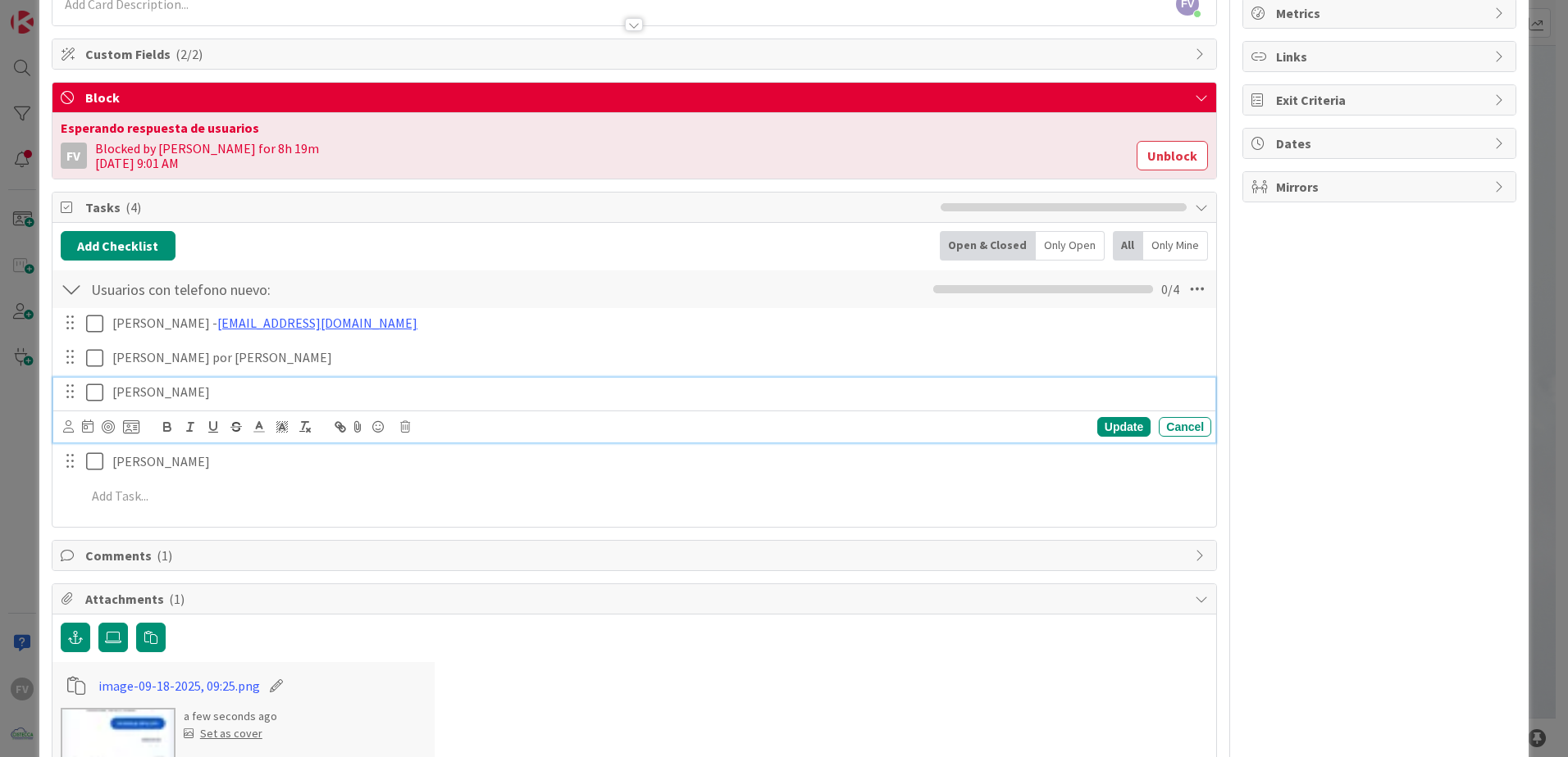
click at [294, 398] on p "[PERSON_NAME]" at bounding box center [658, 392] width 1092 height 19
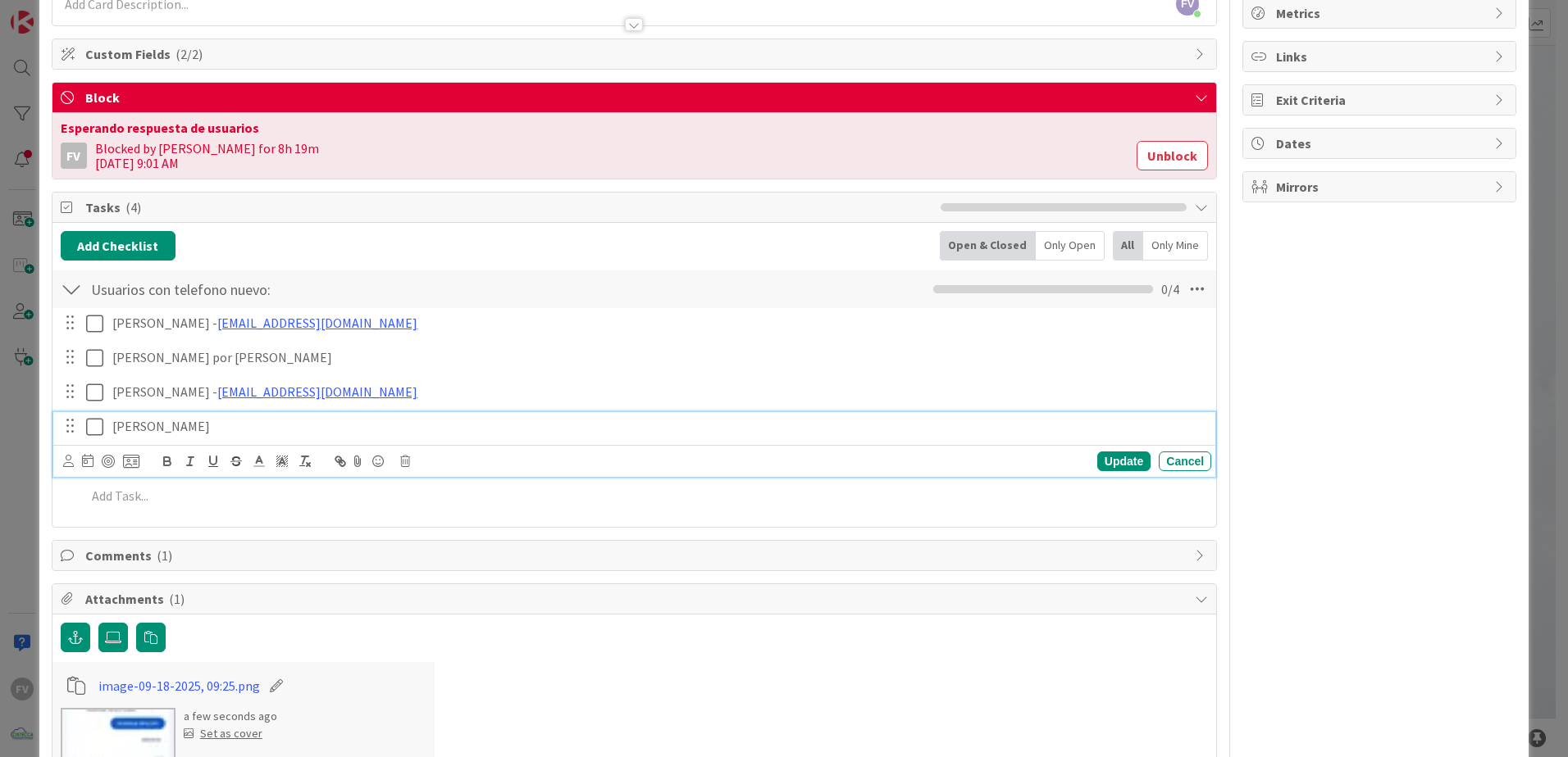
click at [288, 465] on div "[PERSON_NAME] Update Cancel" at bounding box center [634, 444] width 1162 height 64
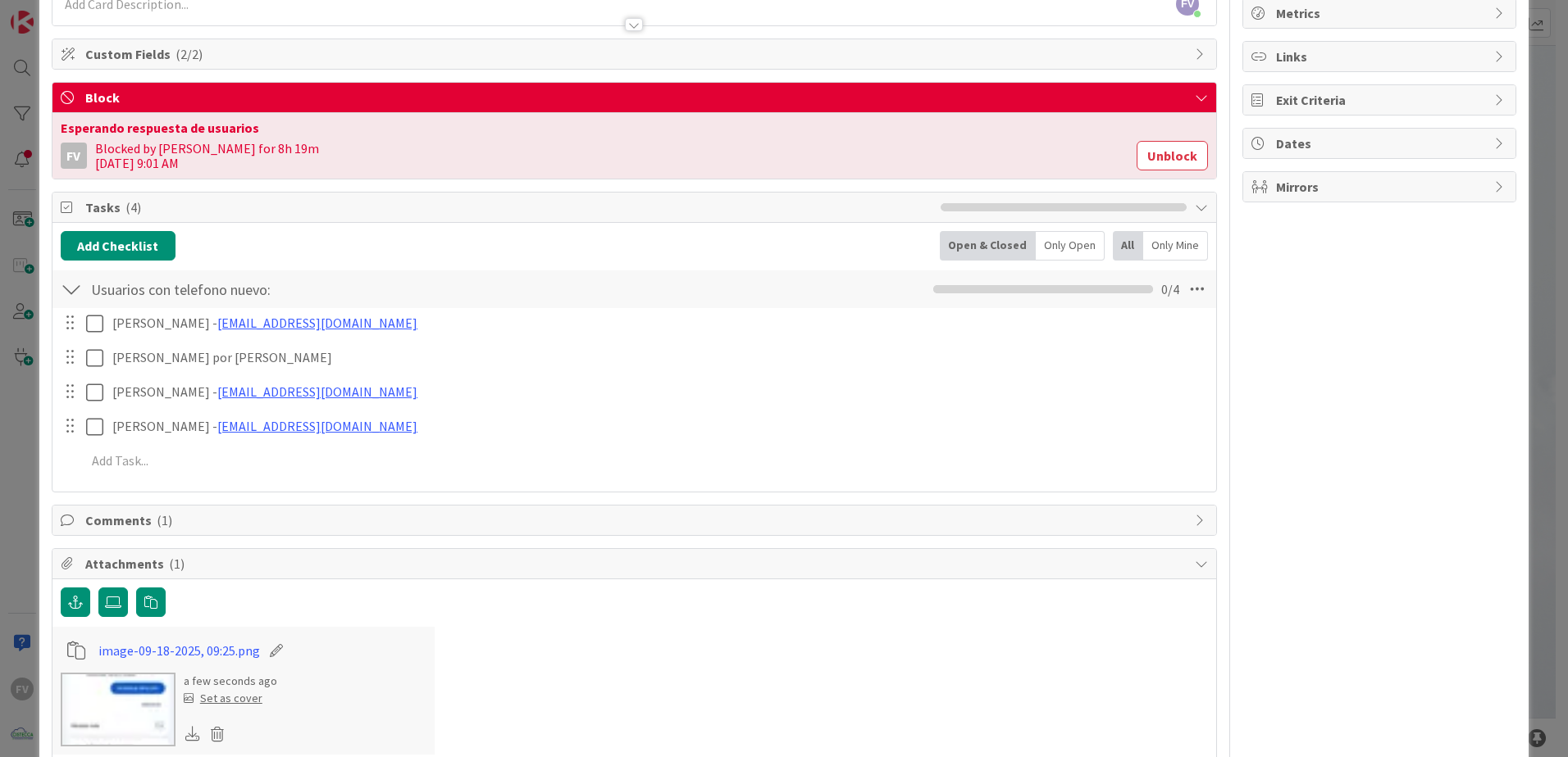
click at [1111, 464] on div "[PERSON_NAME] - [EMAIL_ADDRESS][DOMAIN_NAME] Update Cancel [PERSON_NAME] por [P…" at bounding box center [634, 394] width 1147 height 173
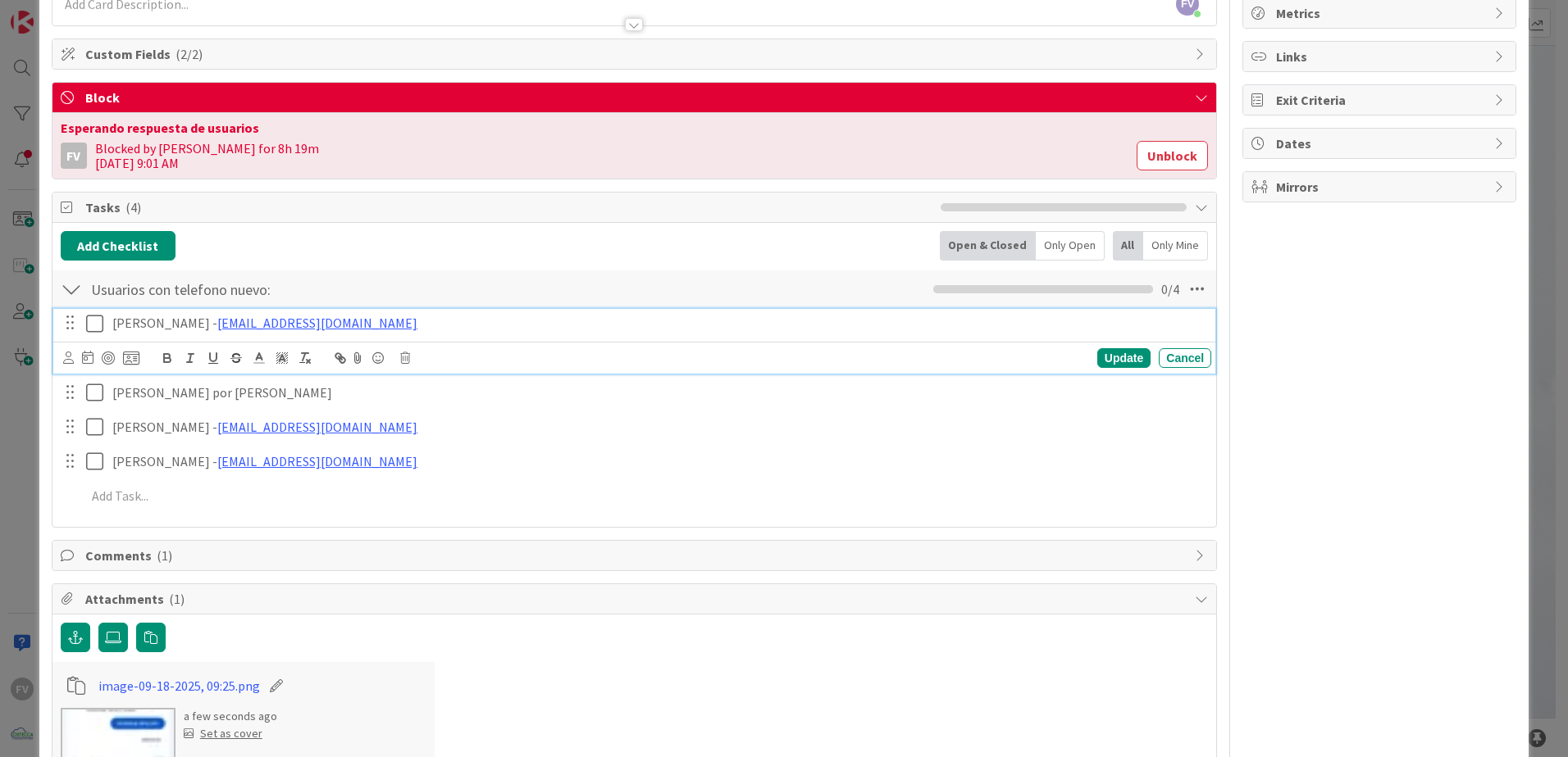
click at [89, 324] on icon at bounding box center [95, 323] width 17 height 20
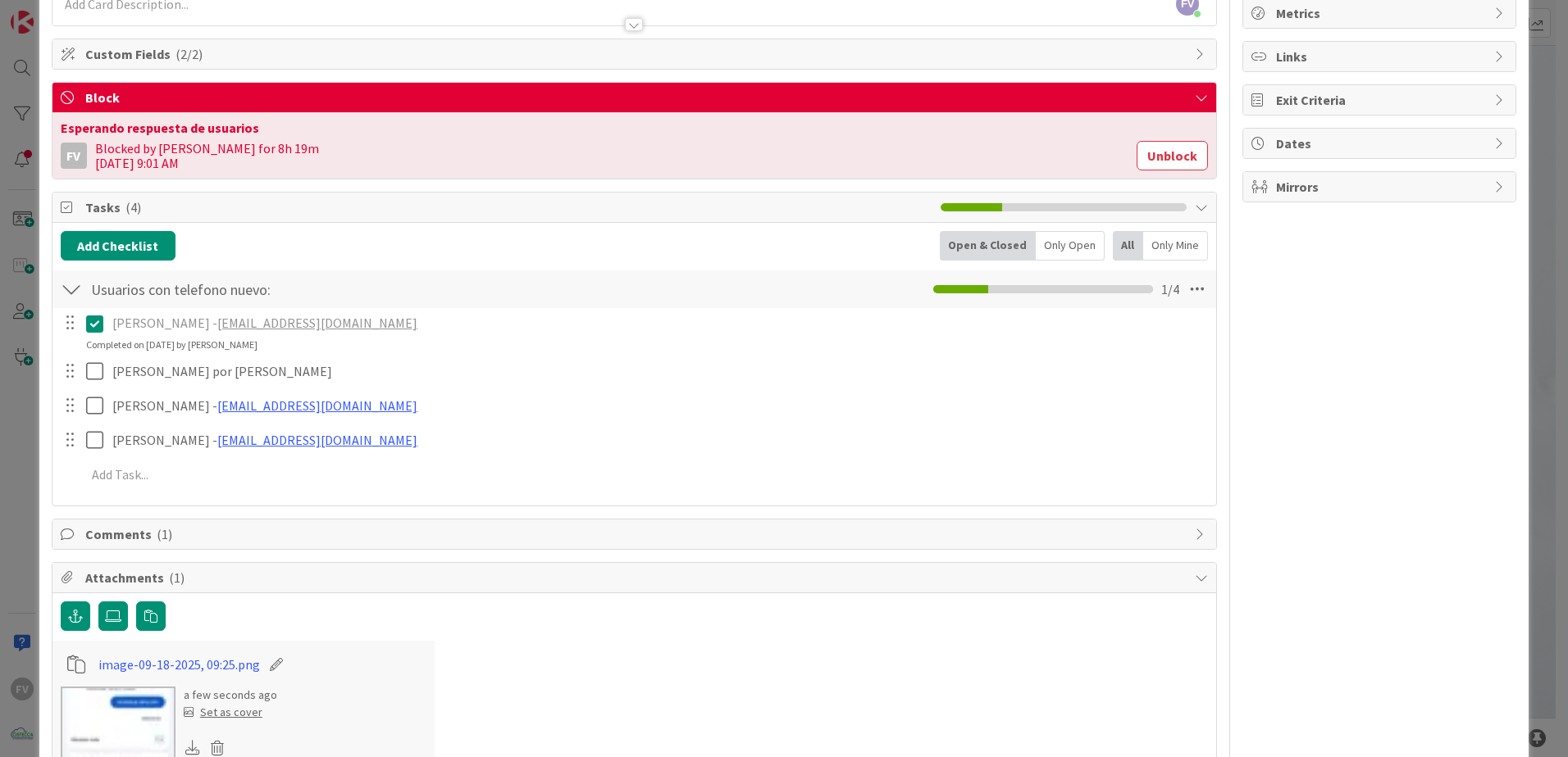
click at [158, 500] on span "( 1 )" at bounding box center [164, 533] width 15 height 16
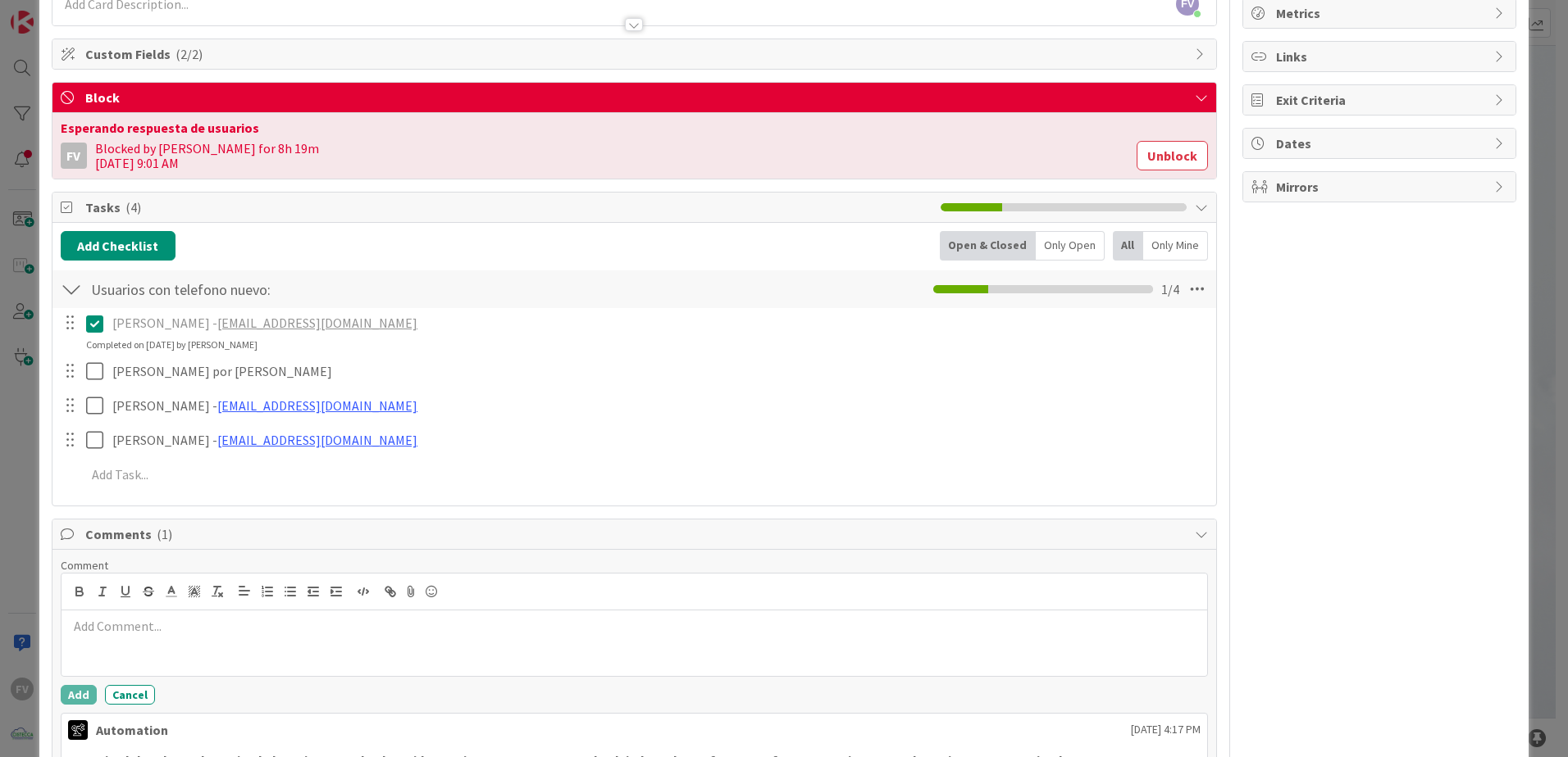
click at [156, 500] on span "( 1 )" at bounding box center [164, 533] width 15 height 16
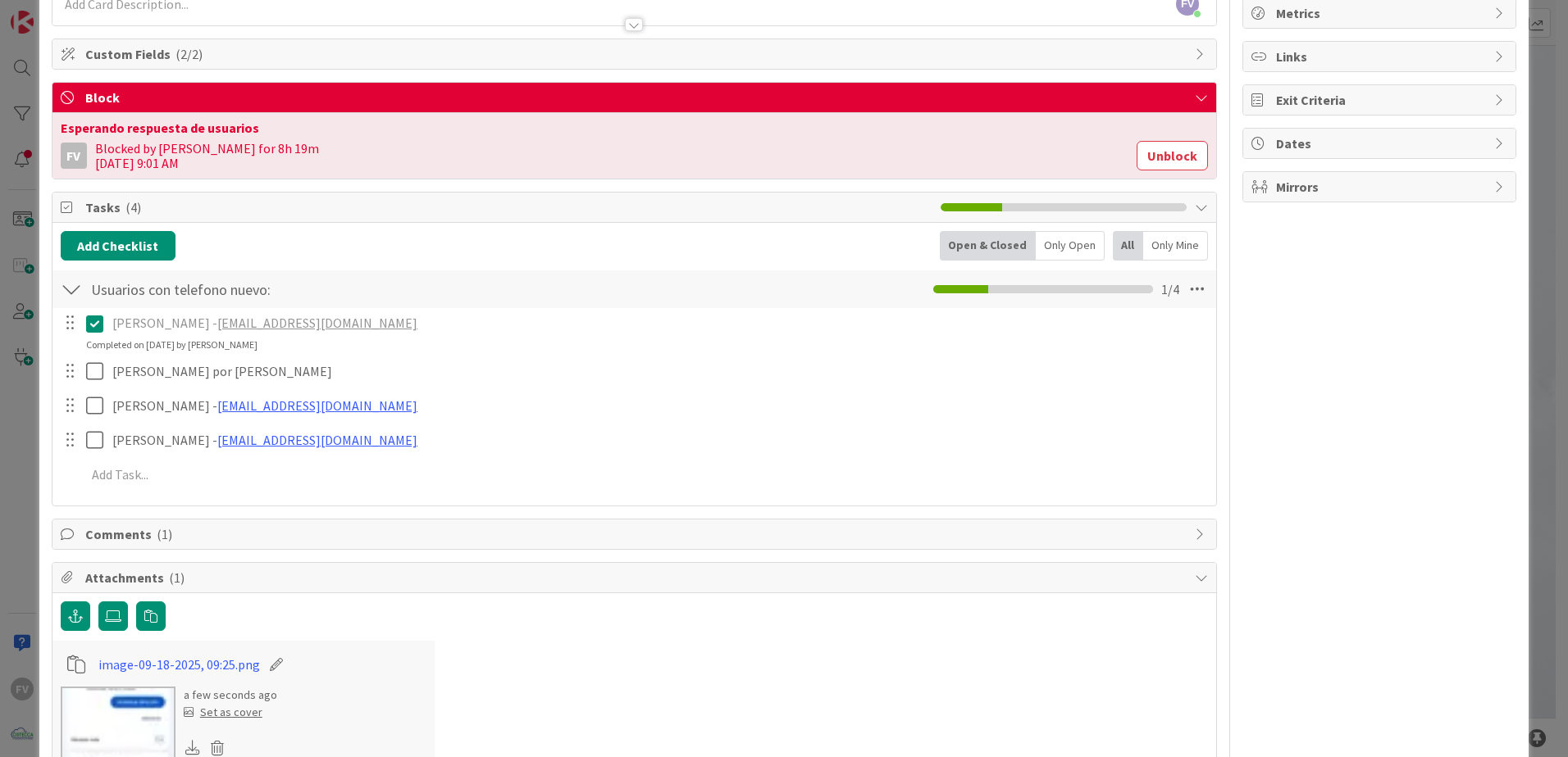
click at [153, 500] on div "Comments ( 1 )" at bounding box center [633, 533] width 1163 height 29
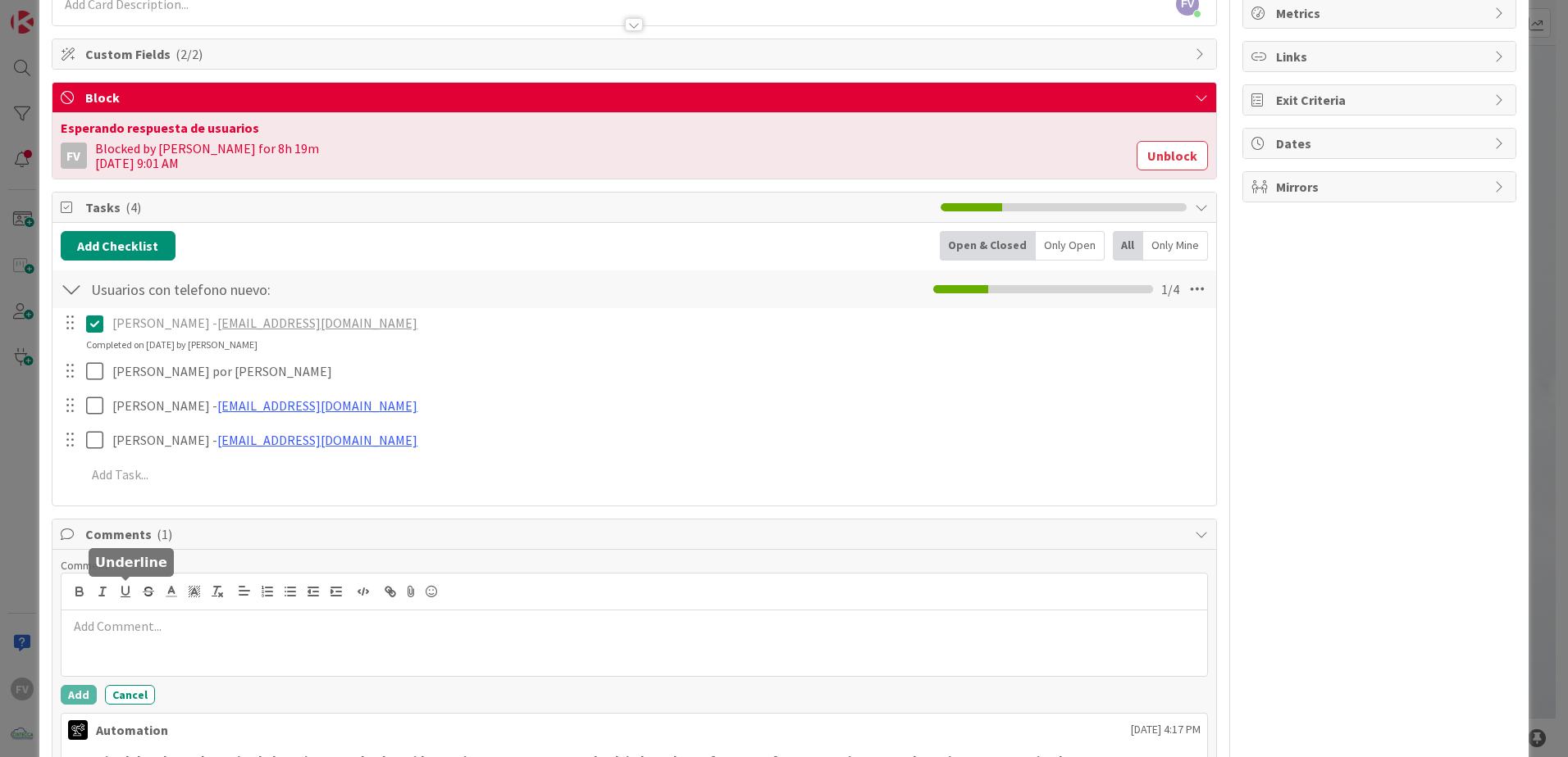
click at [124, 500] on p at bounding box center [634, 626] width 1132 height 19
click at [137, 500] on button "Cancel" at bounding box center [130, 694] width 50 height 20
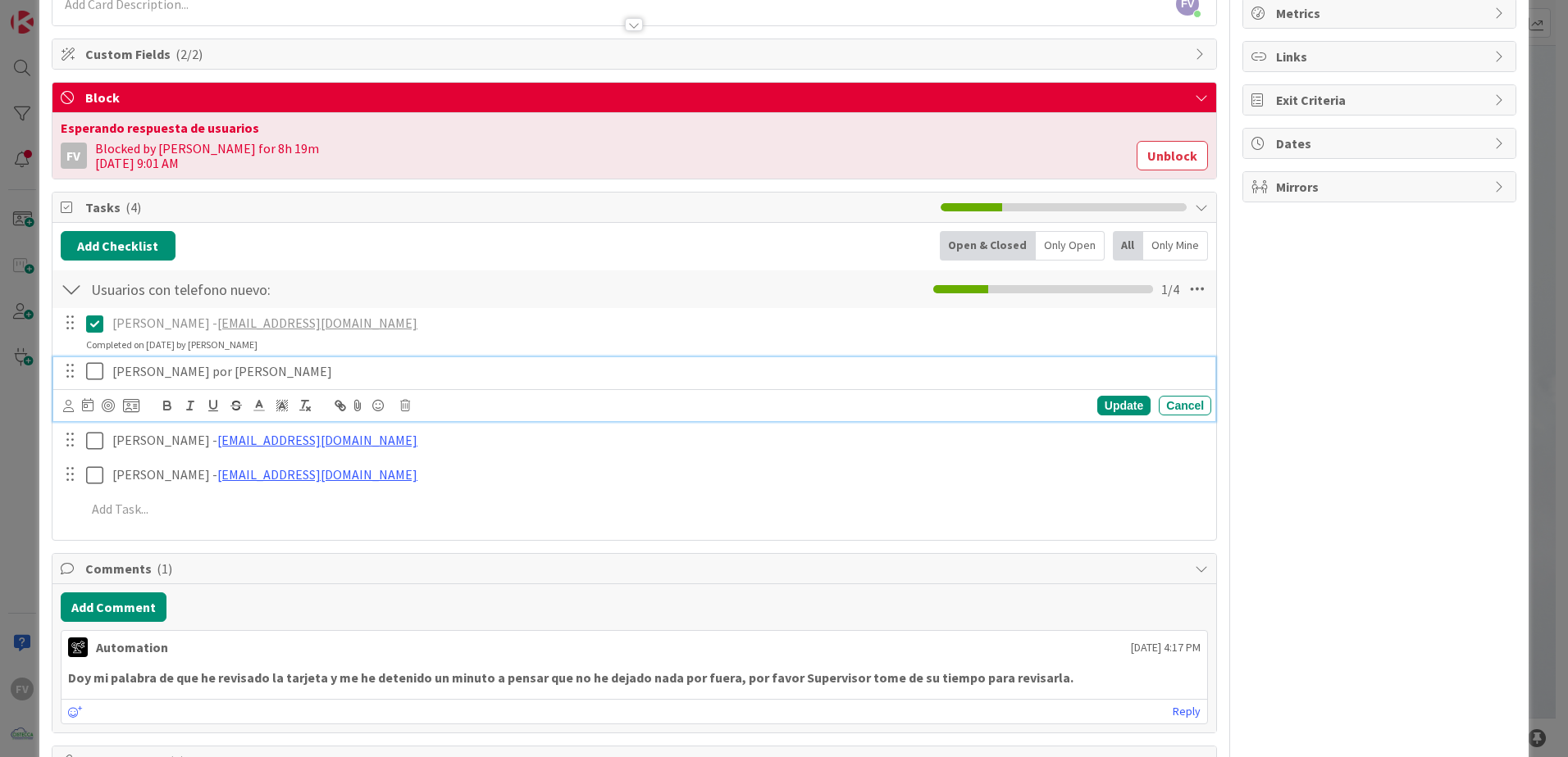
drag, startPoint x: 283, startPoint y: 382, endPoint x: 197, endPoint y: 383, distance: 86.0
click at [197, 383] on div "[PERSON_NAME] por [PERSON_NAME]" at bounding box center [659, 371] width 1105 height 28
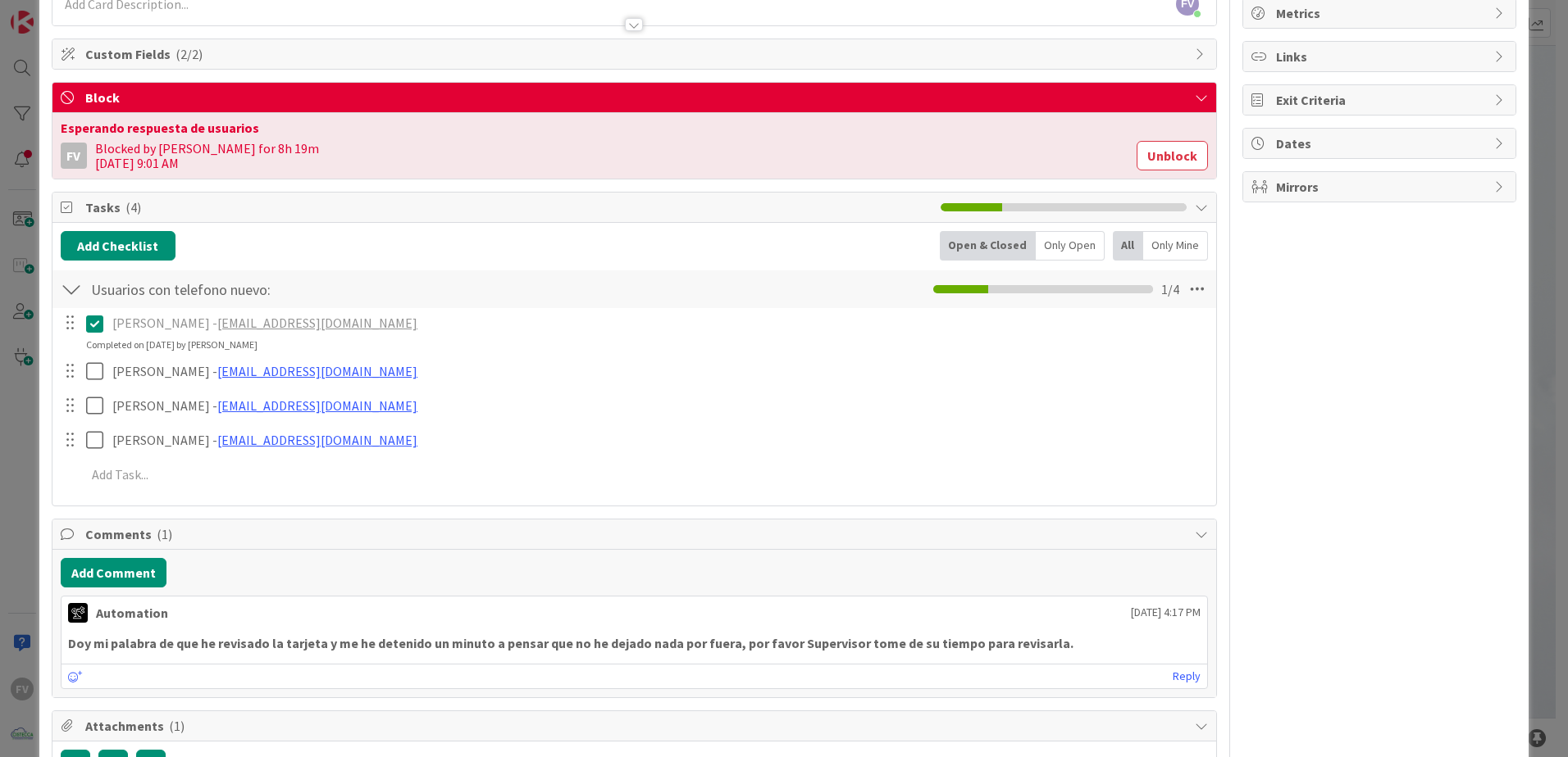
drag, startPoint x: 1299, startPoint y: 353, endPoint x: 1326, endPoint y: 338, distance: 30.9
click at [1113, 343] on div "FV Owner Watchers PLANIFICADO Metrics Links Exit Criteria Dates Mirrors" at bounding box center [1378, 641] width 274 height 1485
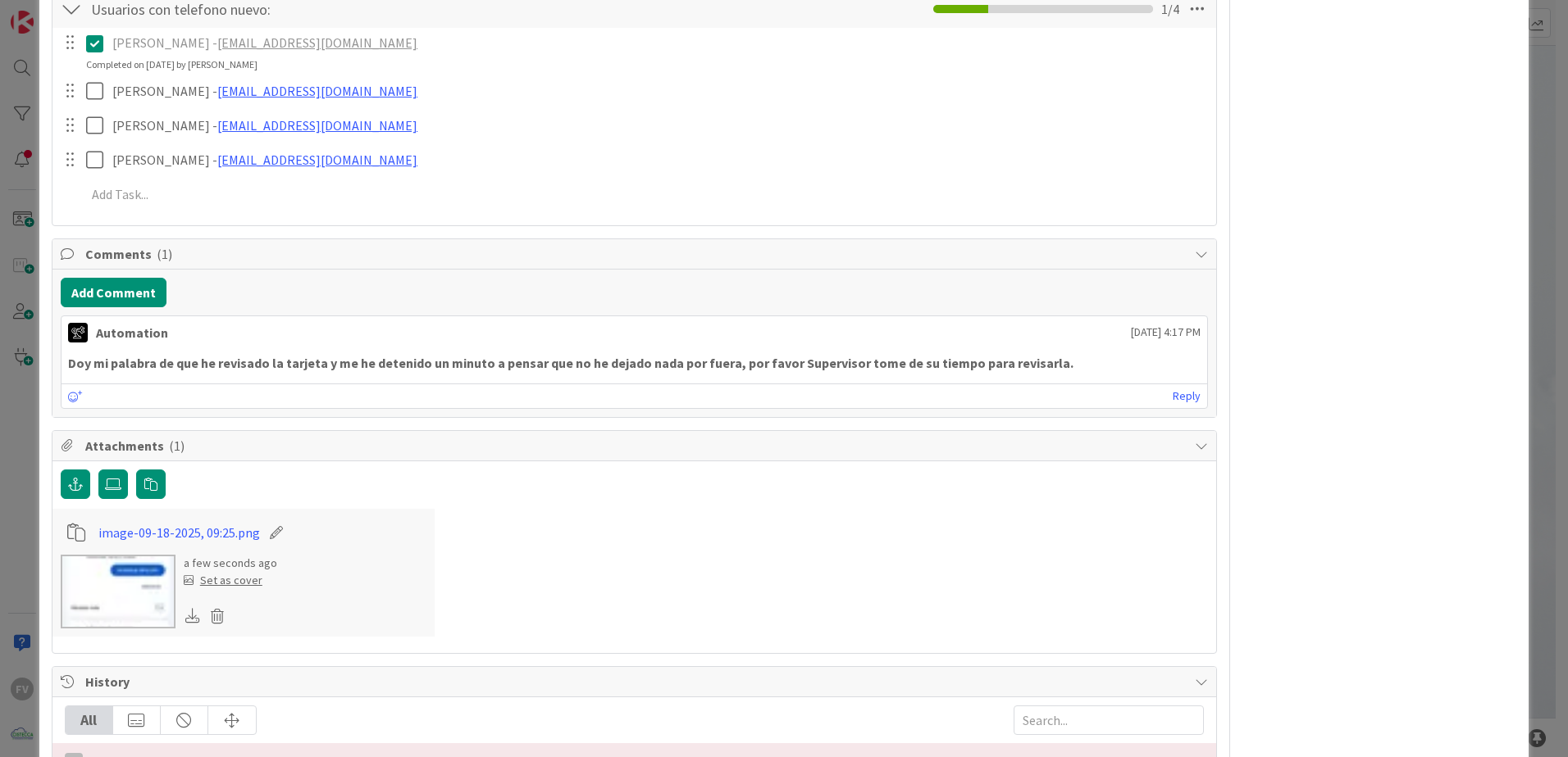
scroll to position [492, 0]
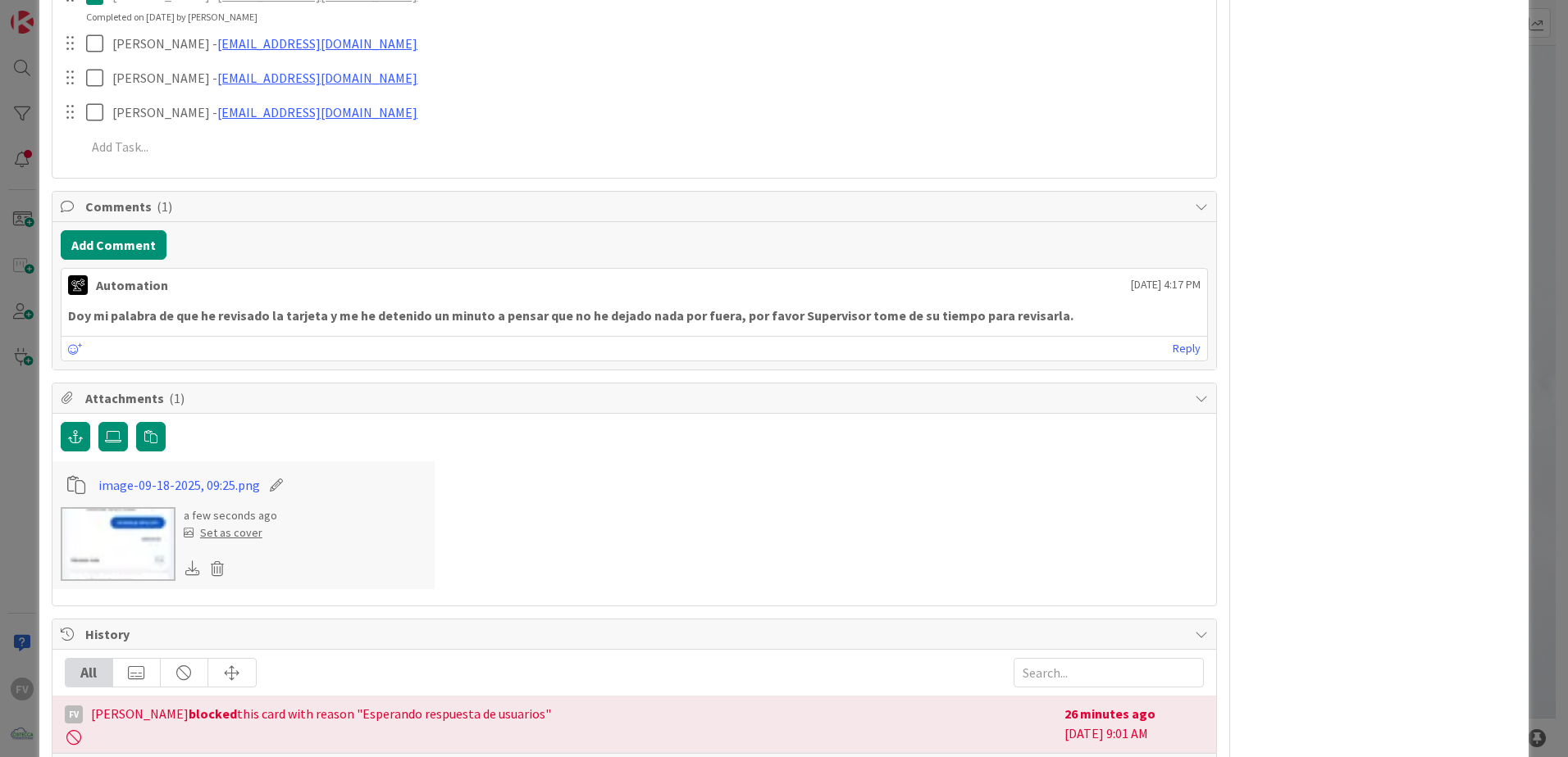
click at [234, 399] on span "Attachments ( 1 )" at bounding box center [636, 398] width 1102 height 20
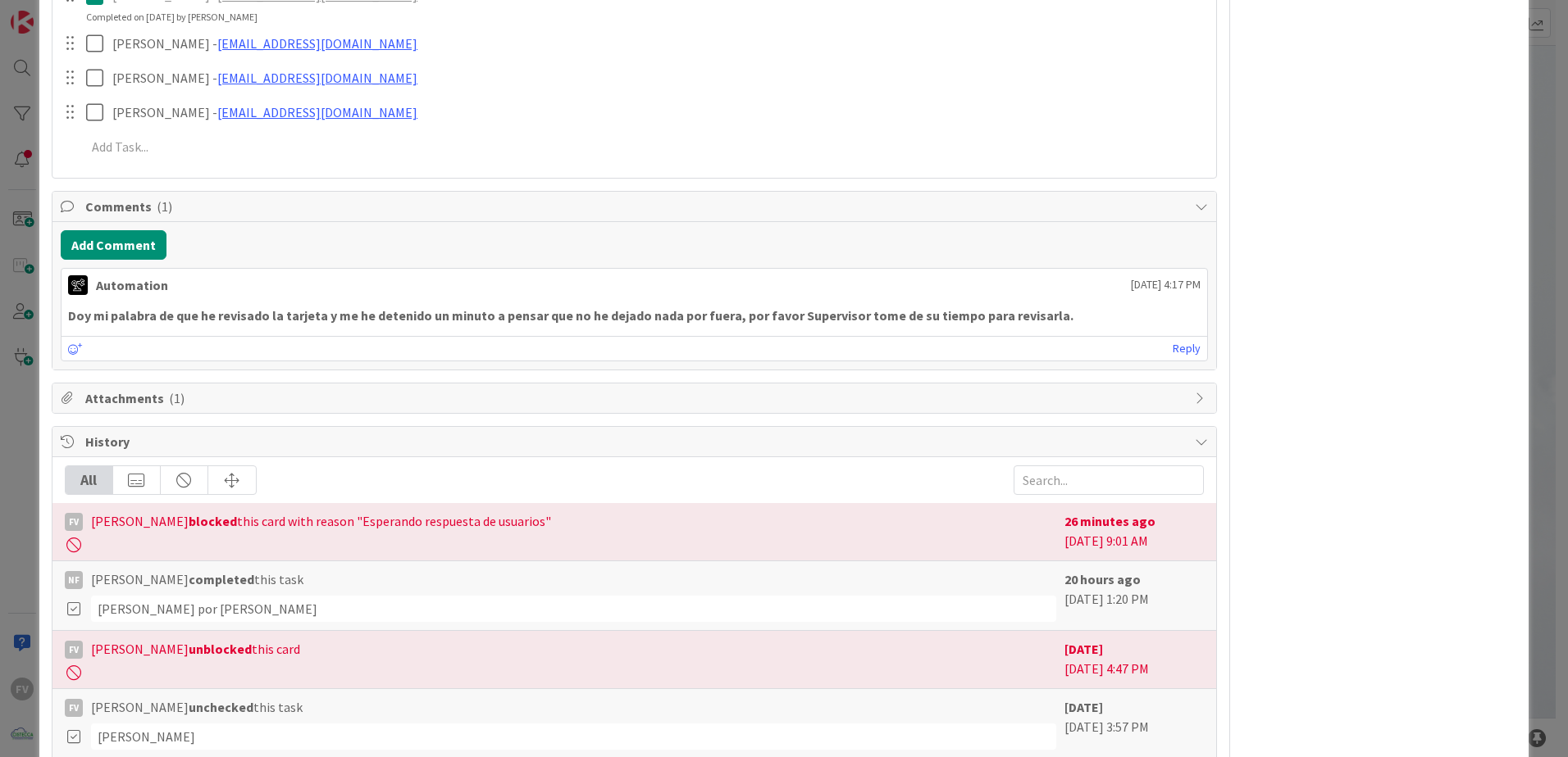
click at [236, 203] on span "Comments ( 1 )" at bounding box center [636, 207] width 1102 height 20
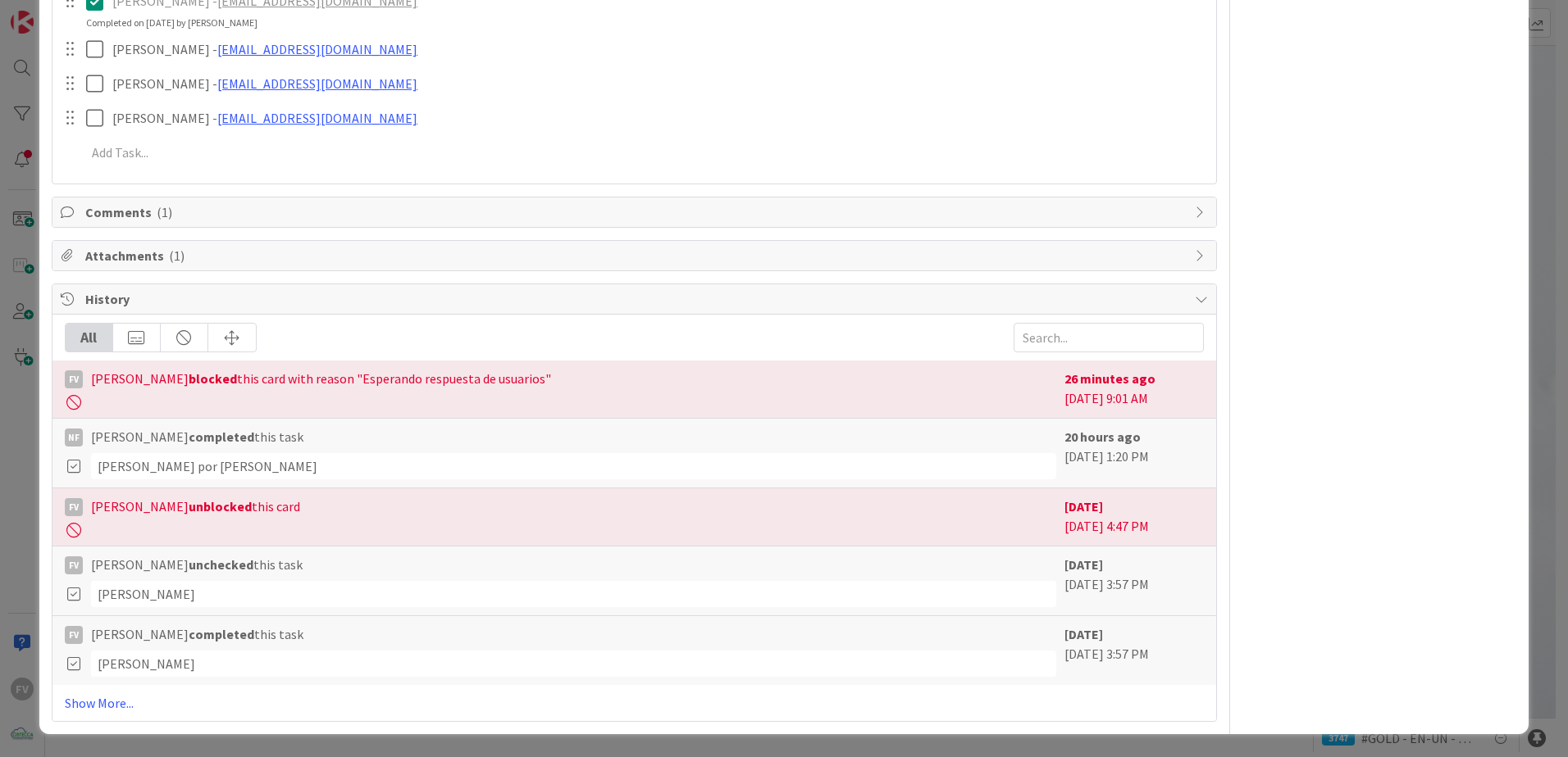
click at [175, 291] on span "History" at bounding box center [636, 298] width 1102 height 20
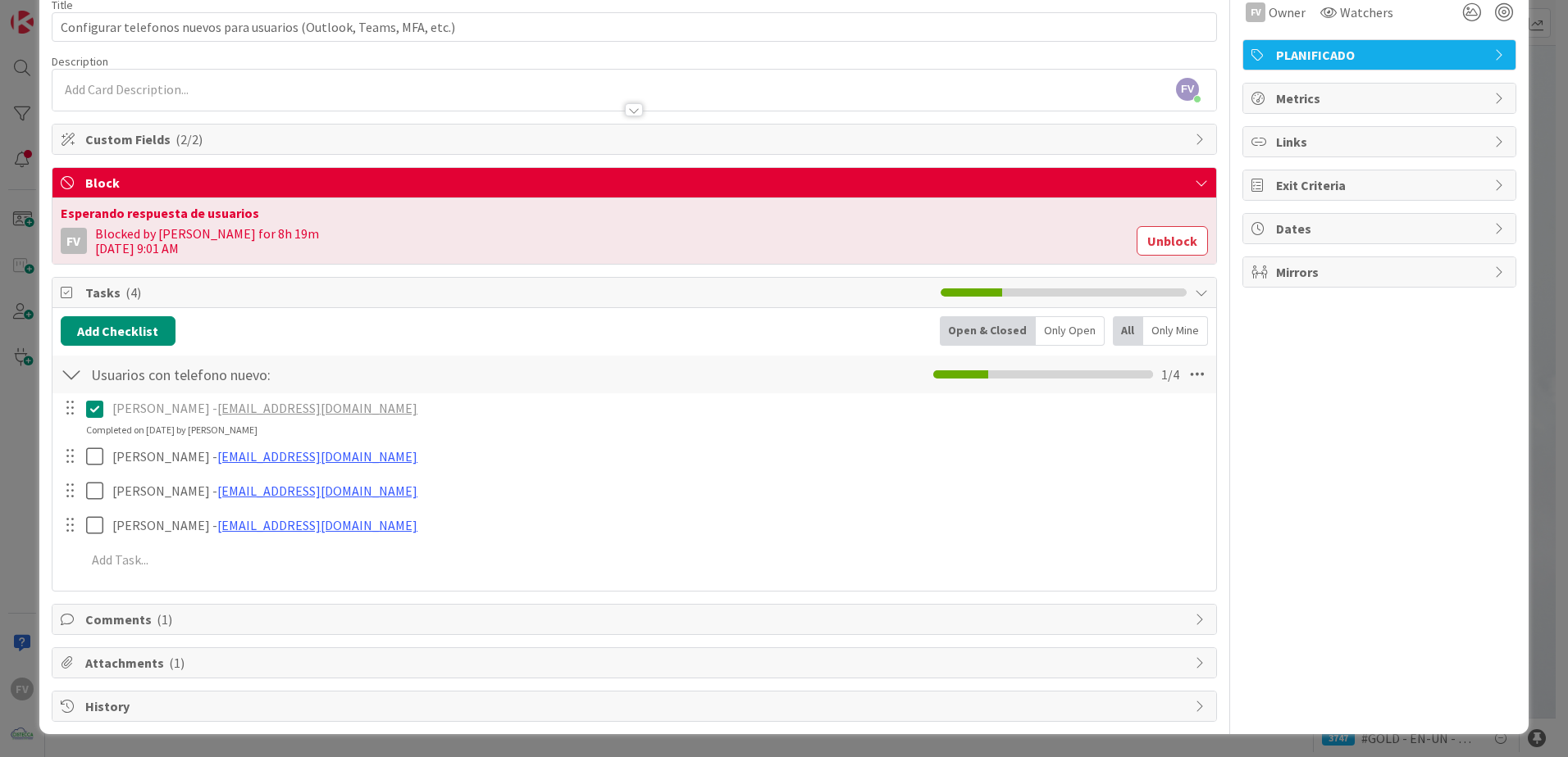
click at [77, 287] on div "Tasks ( 4 )" at bounding box center [633, 293] width 1163 height 30
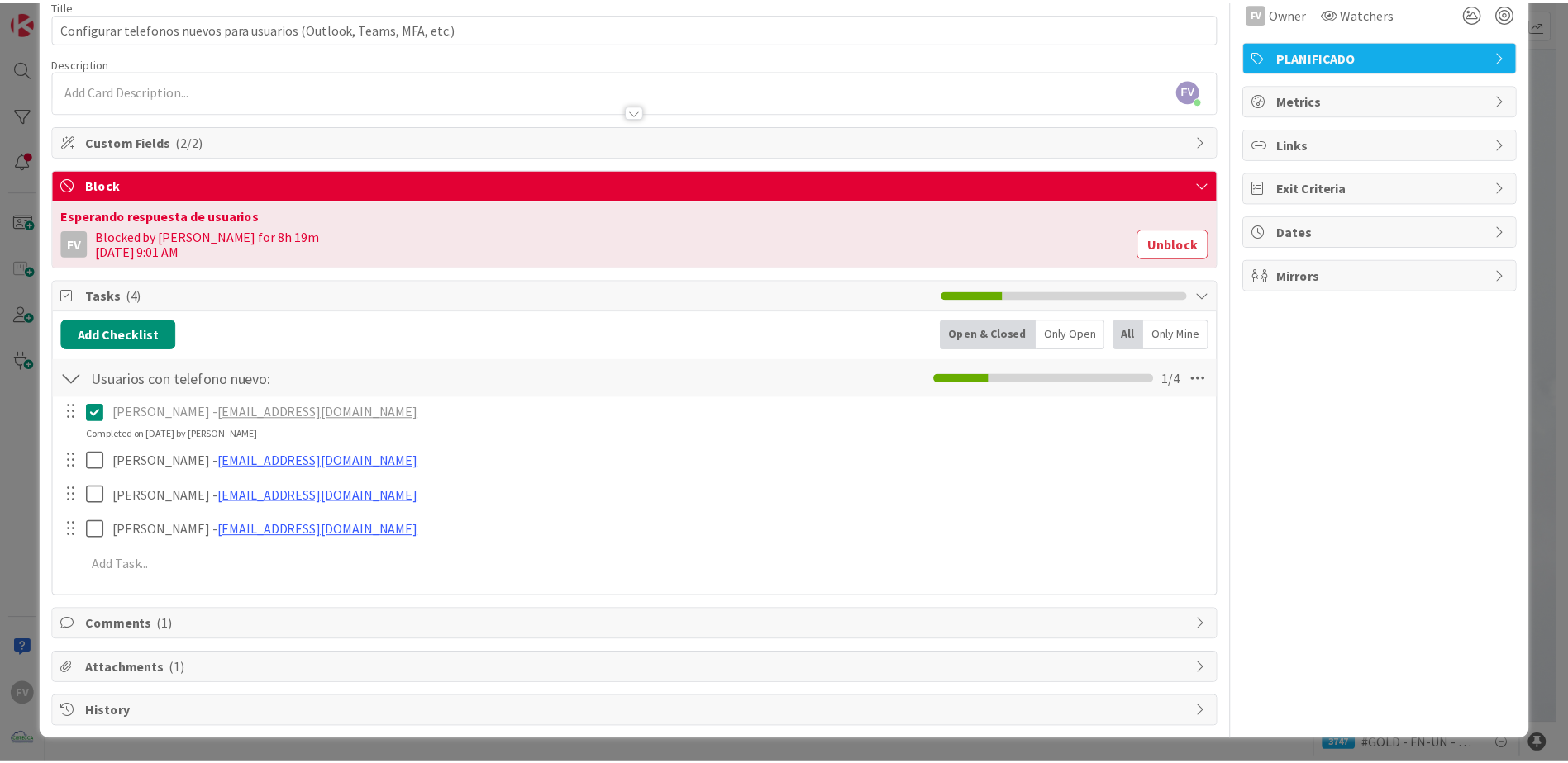
scroll to position [0, 0]
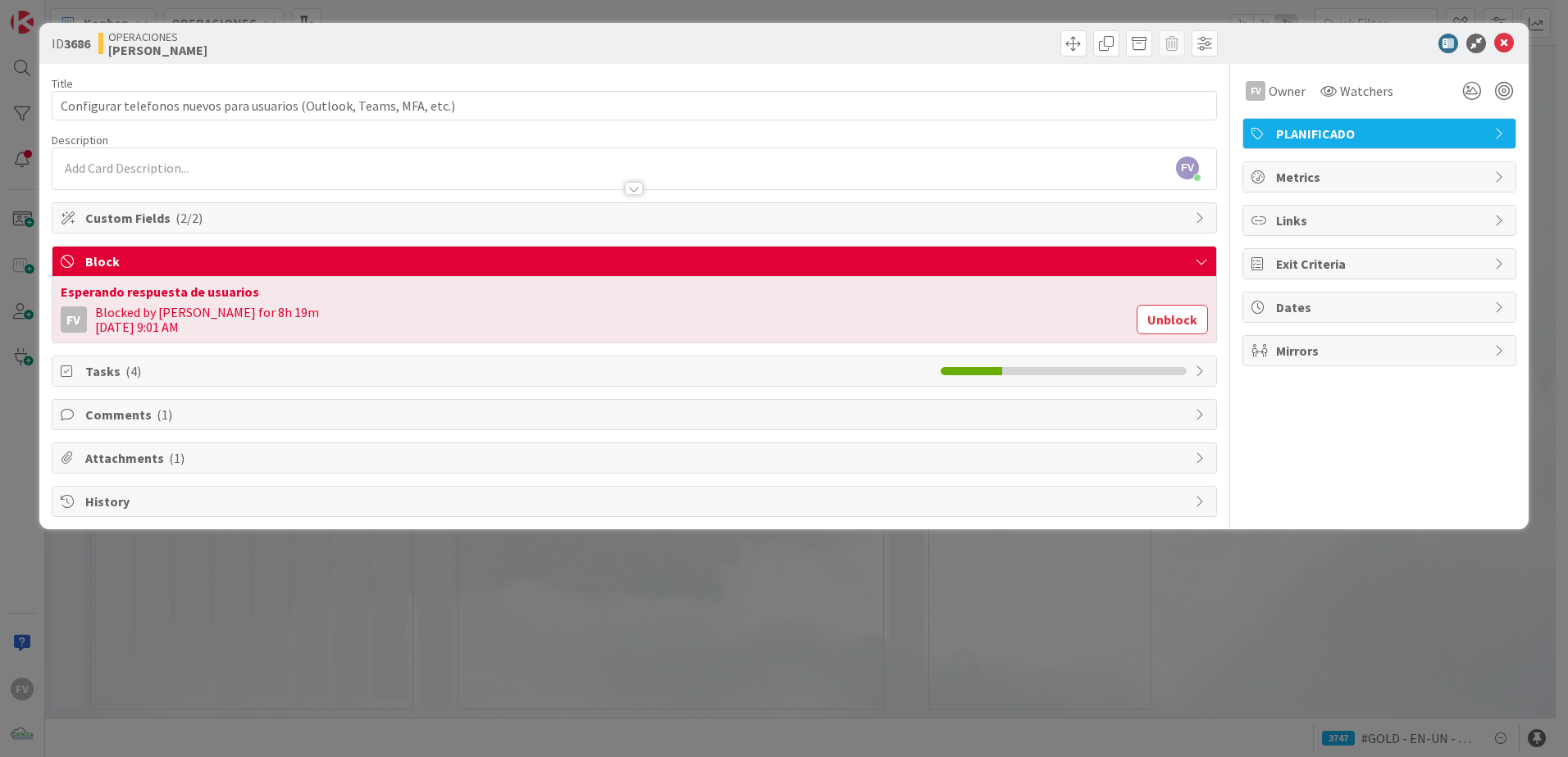
click at [100, 362] on span "Tasks ( 4 )" at bounding box center [508, 370] width 847 height 20
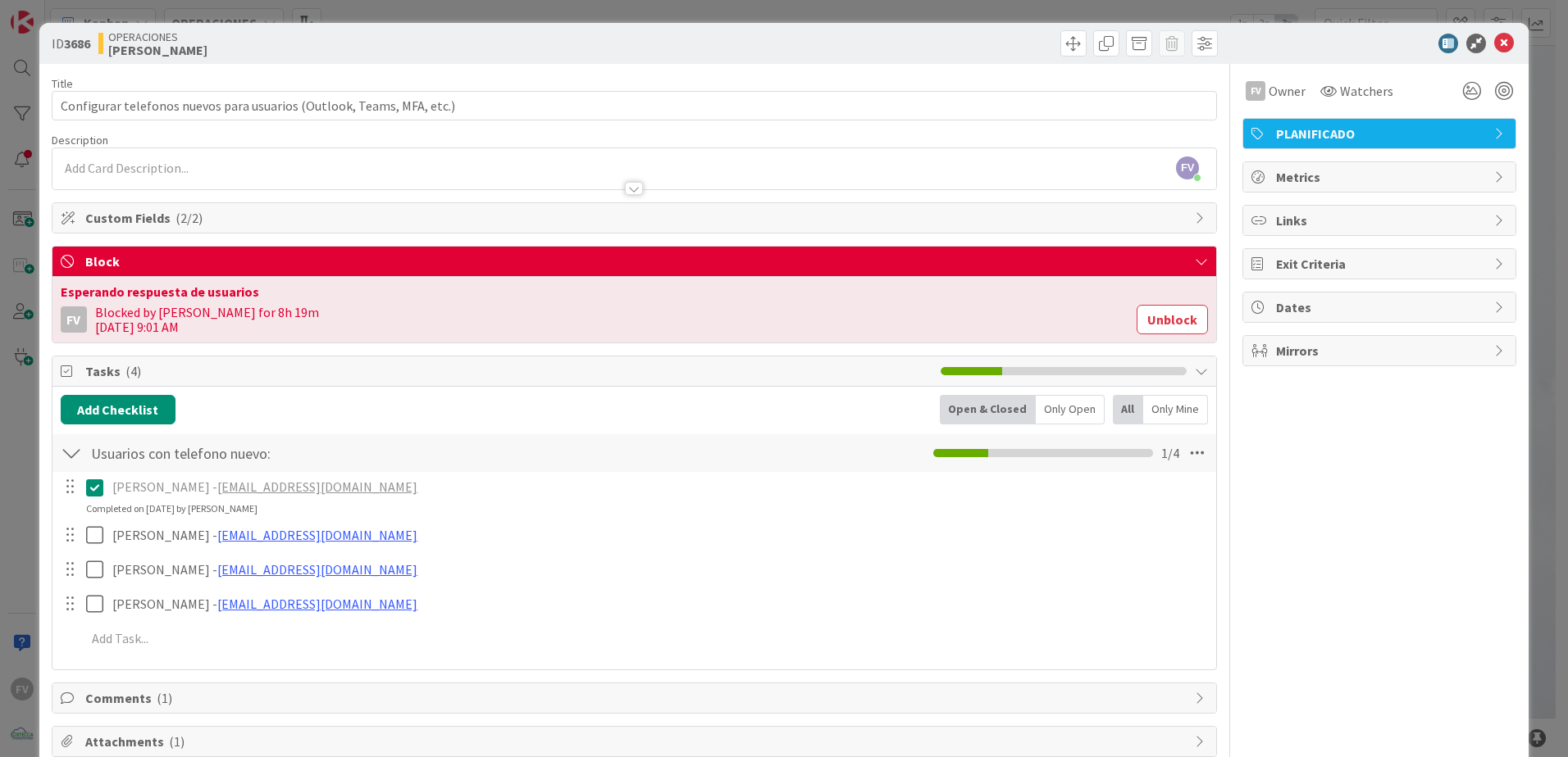
click at [21, 366] on div "ID 3686 OPERACIONES [PERSON_NAME] Title 69 / 128 Configurar telefonos nuevos pa…" at bounding box center [784, 378] width 1568 height 757
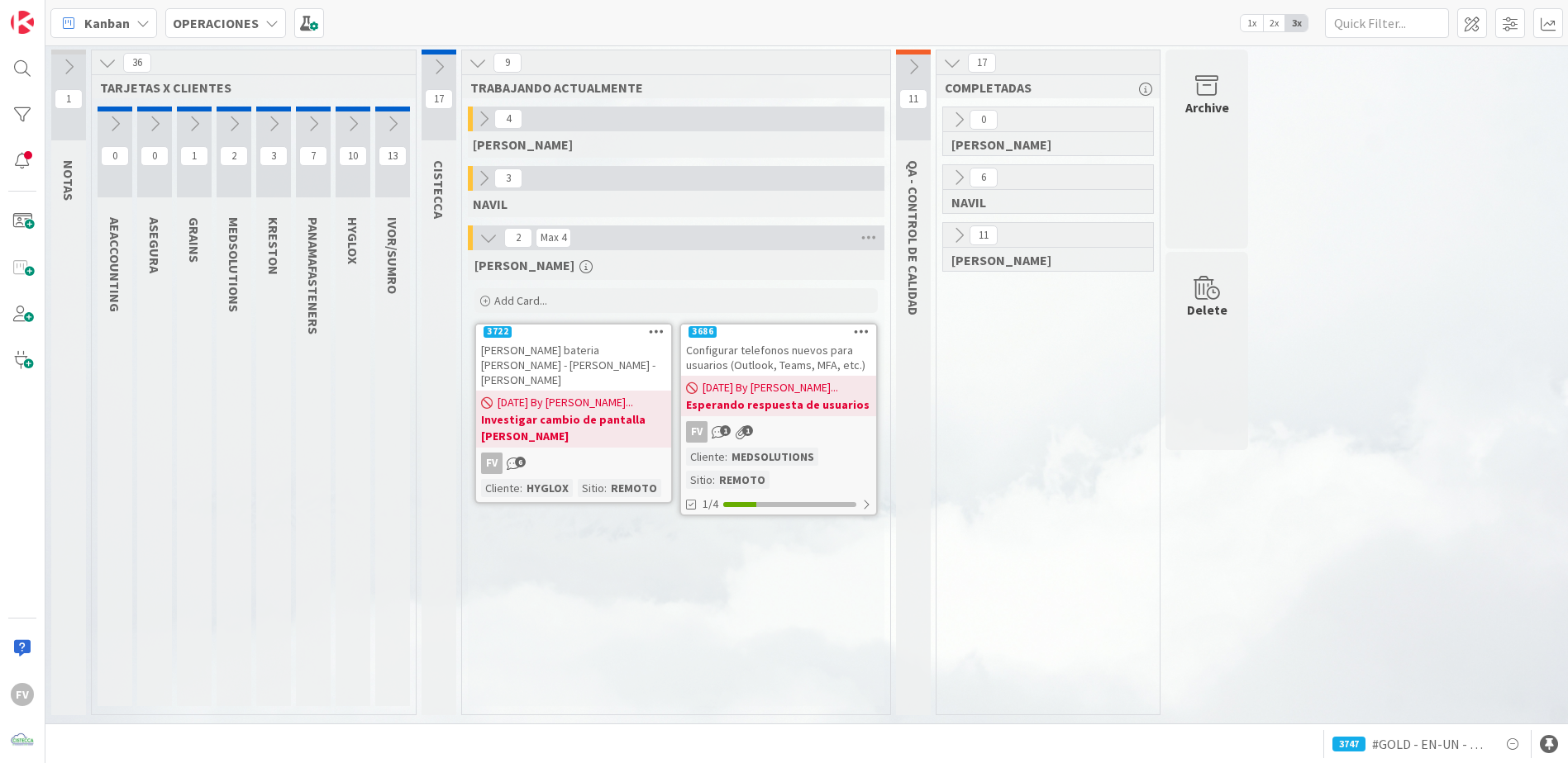
click at [479, 367] on div "[PERSON_NAME] bateria [PERSON_NAME] - [PERSON_NAME] - [PERSON_NAME]" at bounding box center [573, 365] width 195 height 52
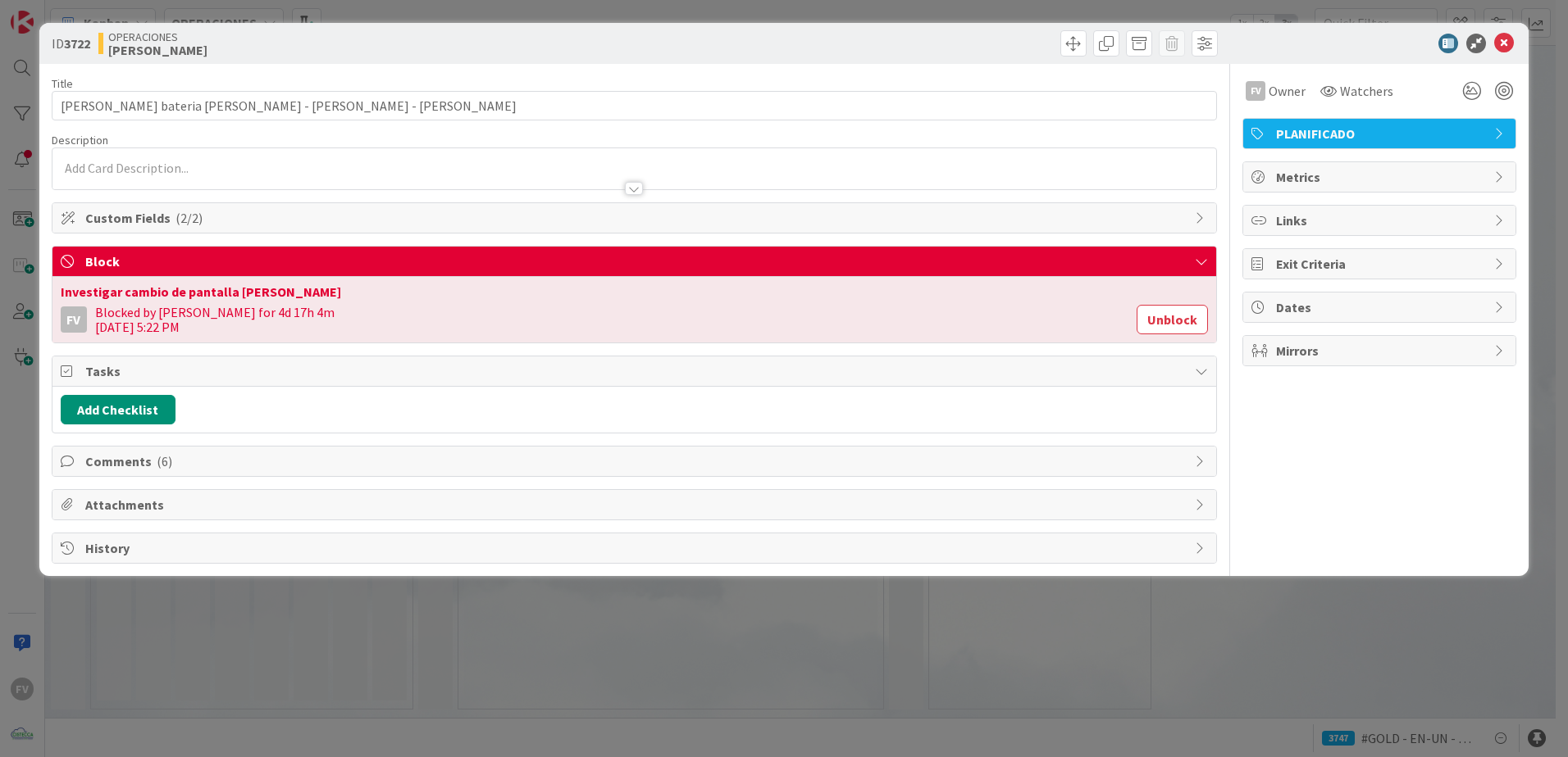
click at [410, 500] on div "ID 3722 OPERACIONES [PERSON_NAME] Title 45 / 128 Cotizacion bateria [PERSON_NAM…" at bounding box center [784, 378] width 1568 height 757
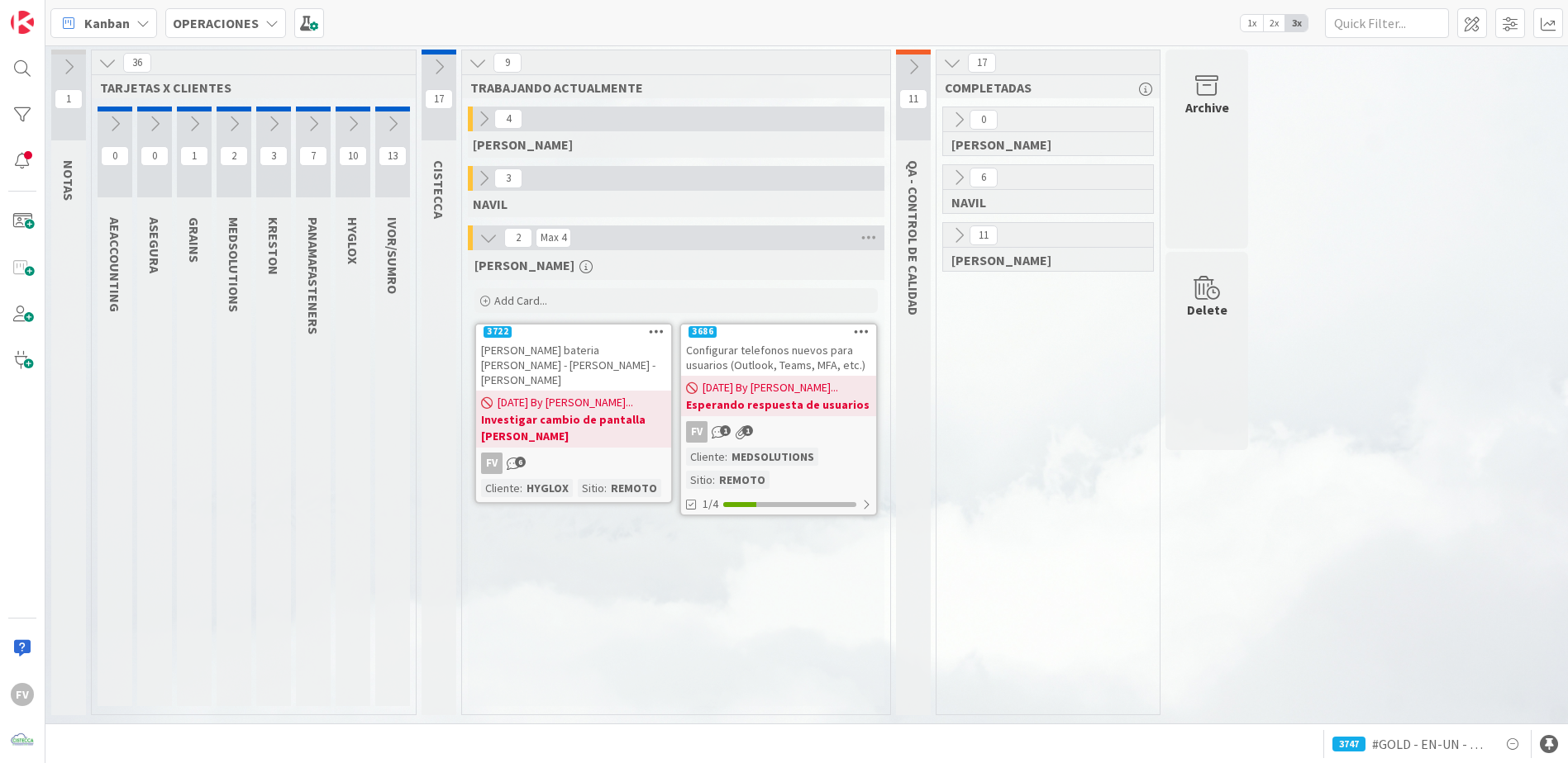
click at [266, 122] on icon at bounding box center [273, 123] width 18 height 18
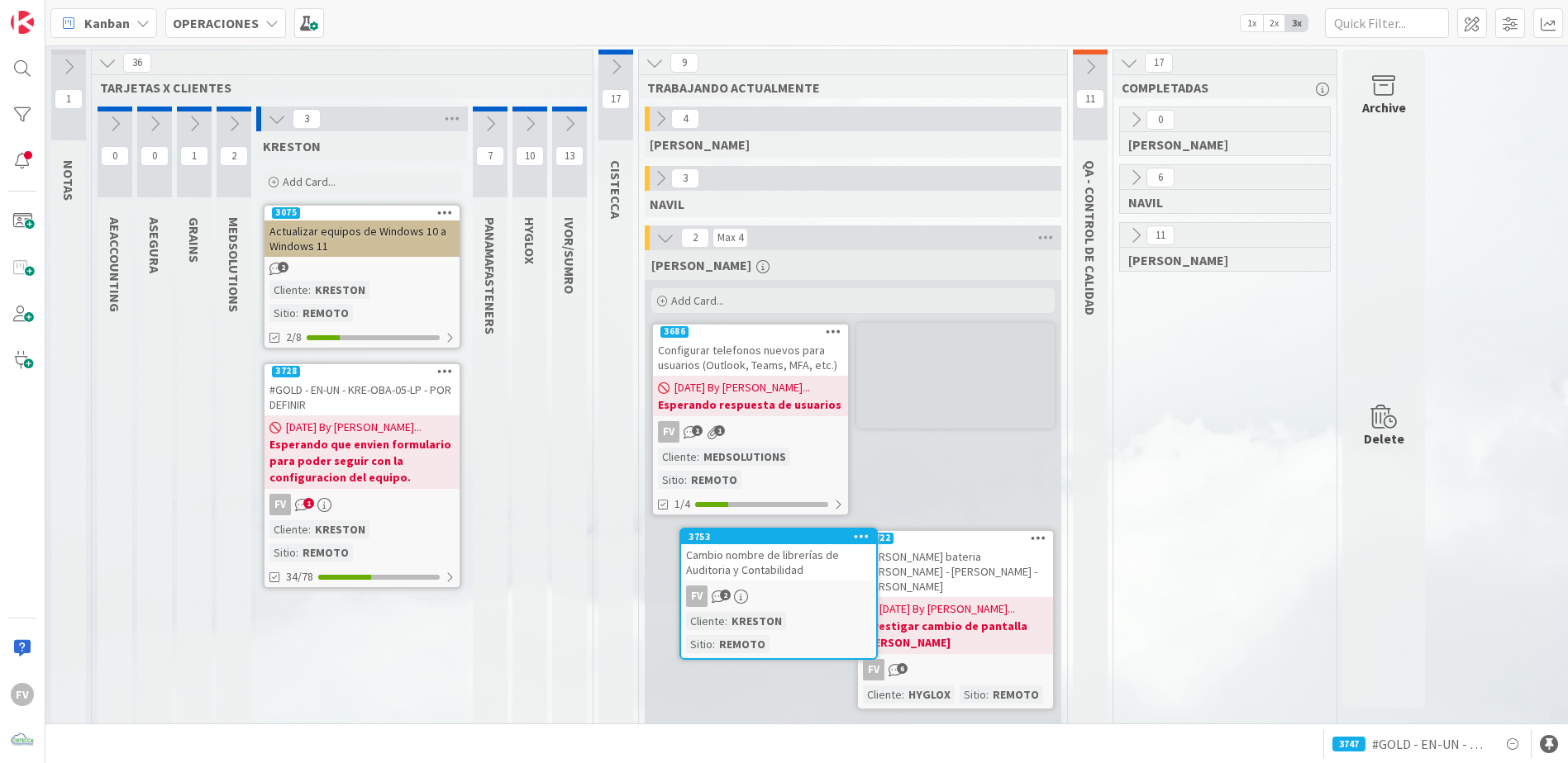
scroll to position [3, 0]
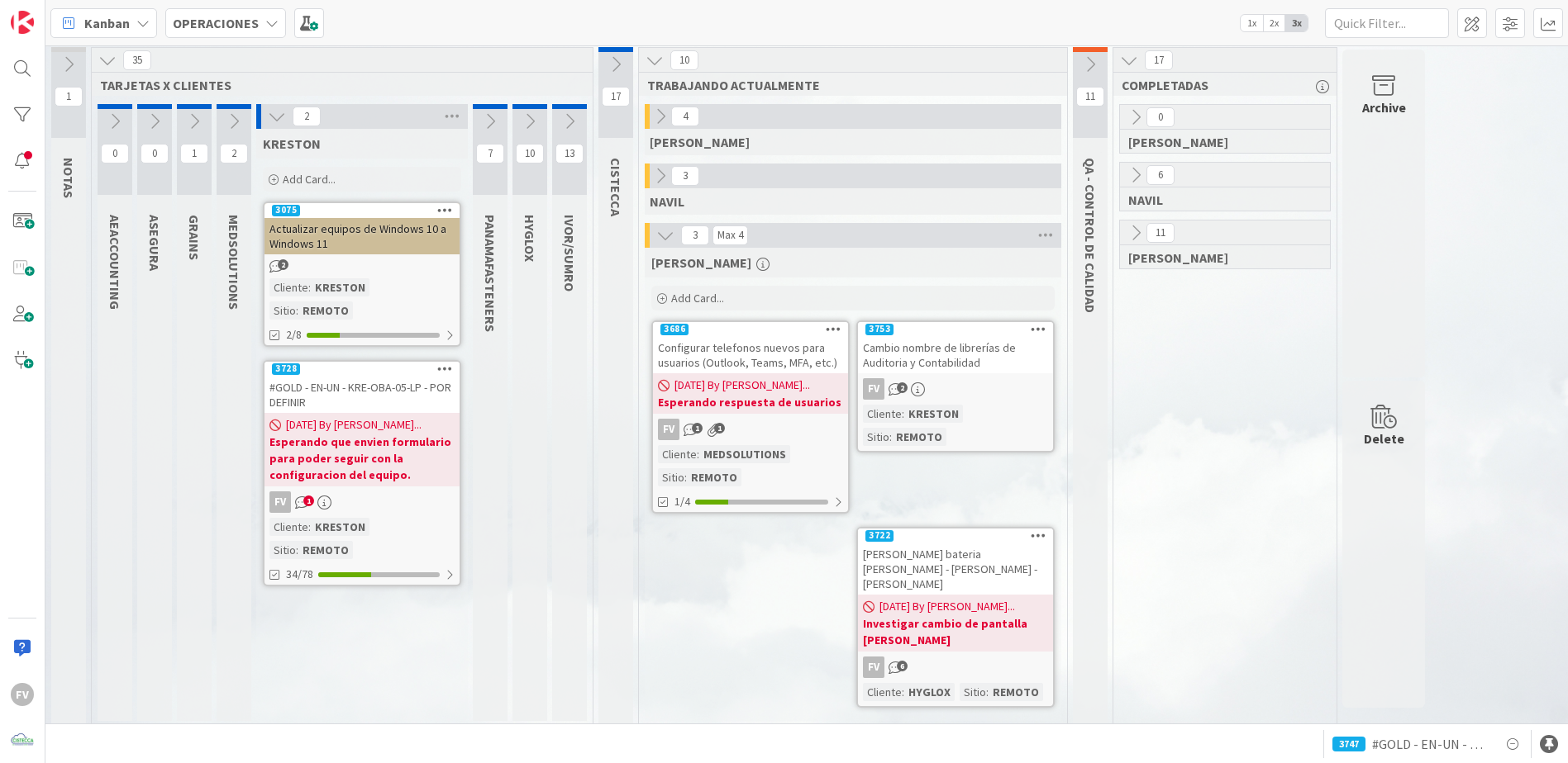
click at [570, 119] on icon at bounding box center [569, 121] width 18 height 18
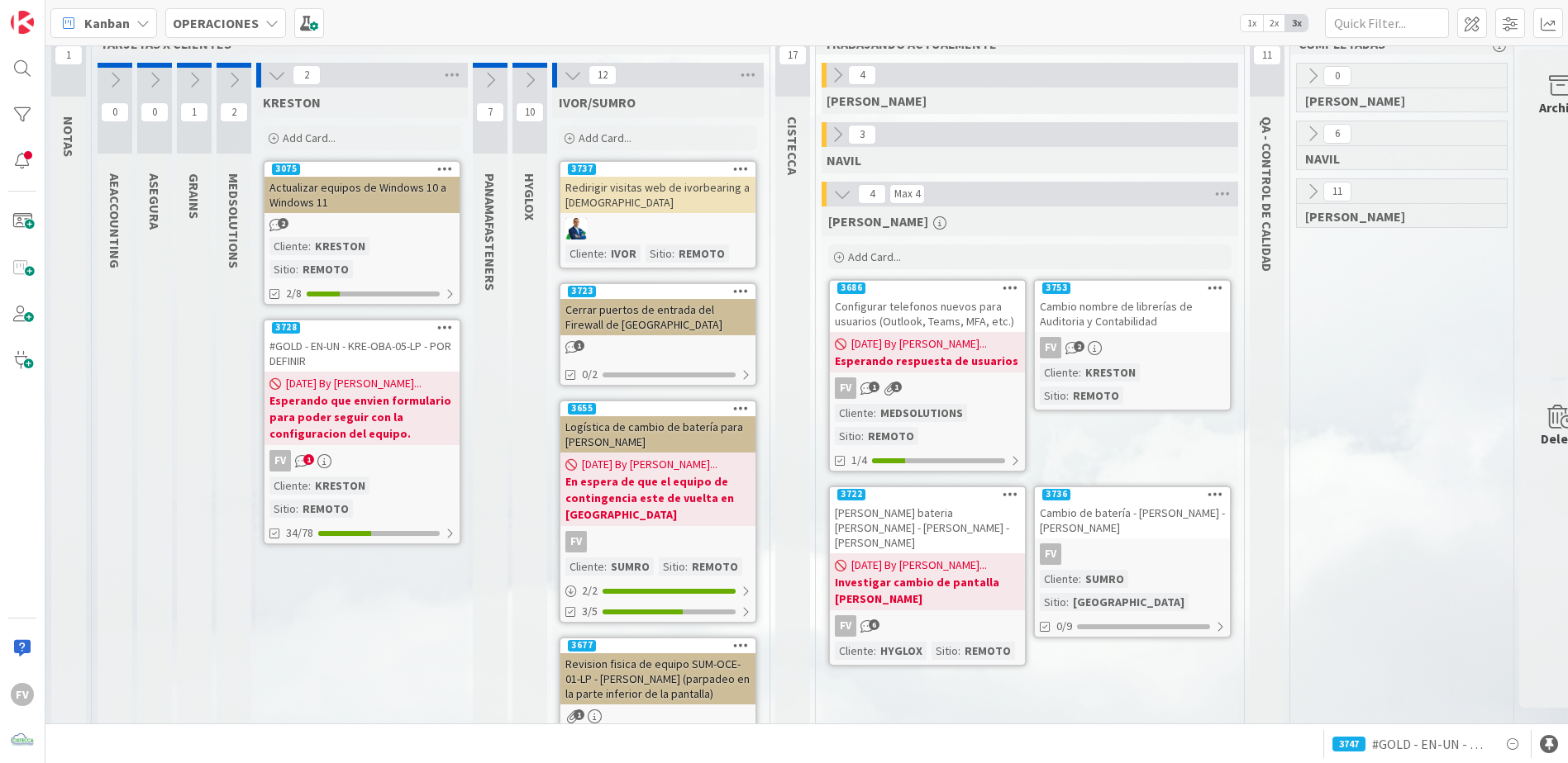
scroll to position [0, 0]
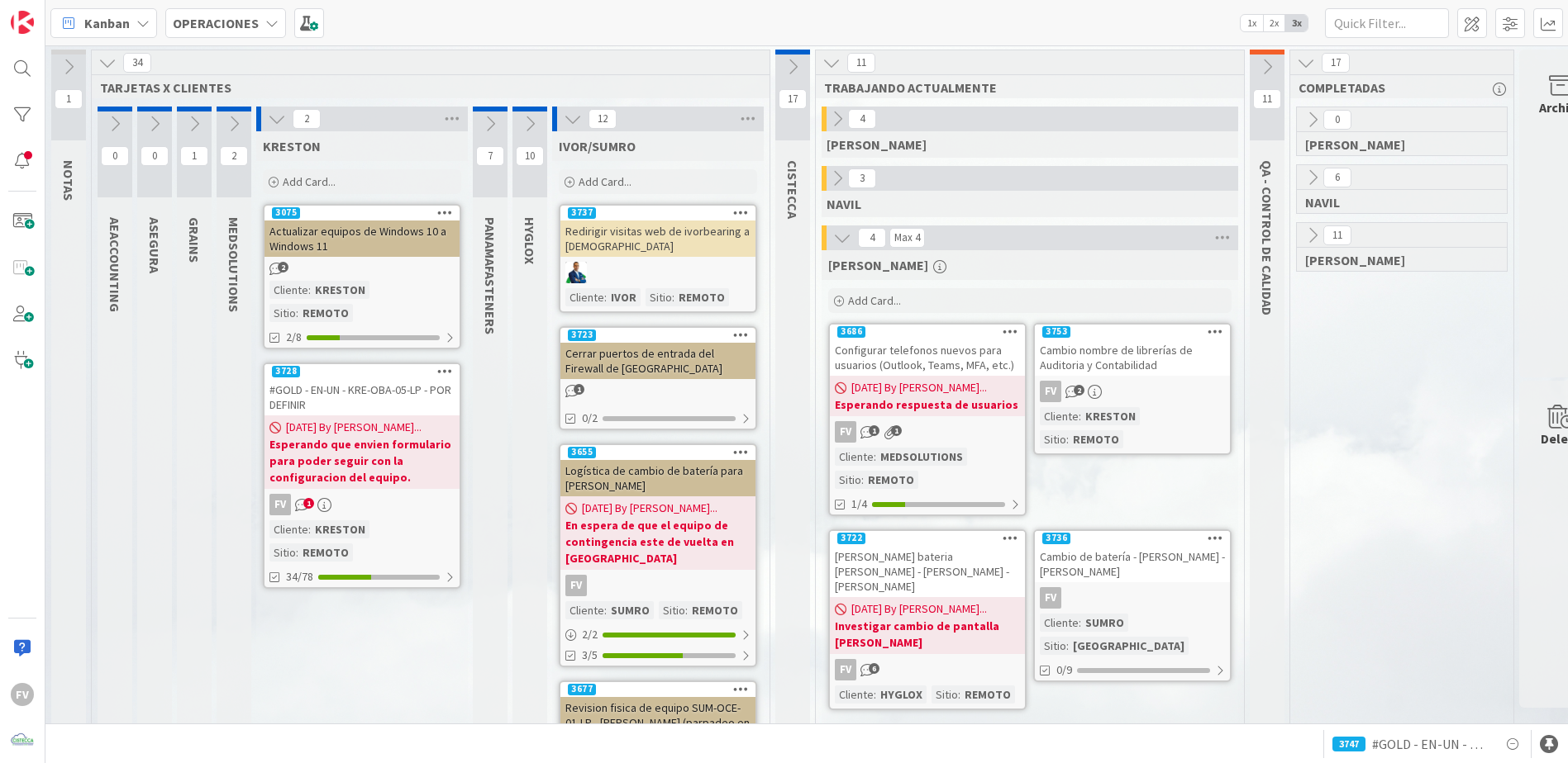
click at [493, 124] on icon at bounding box center [489, 123] width 18 height 18
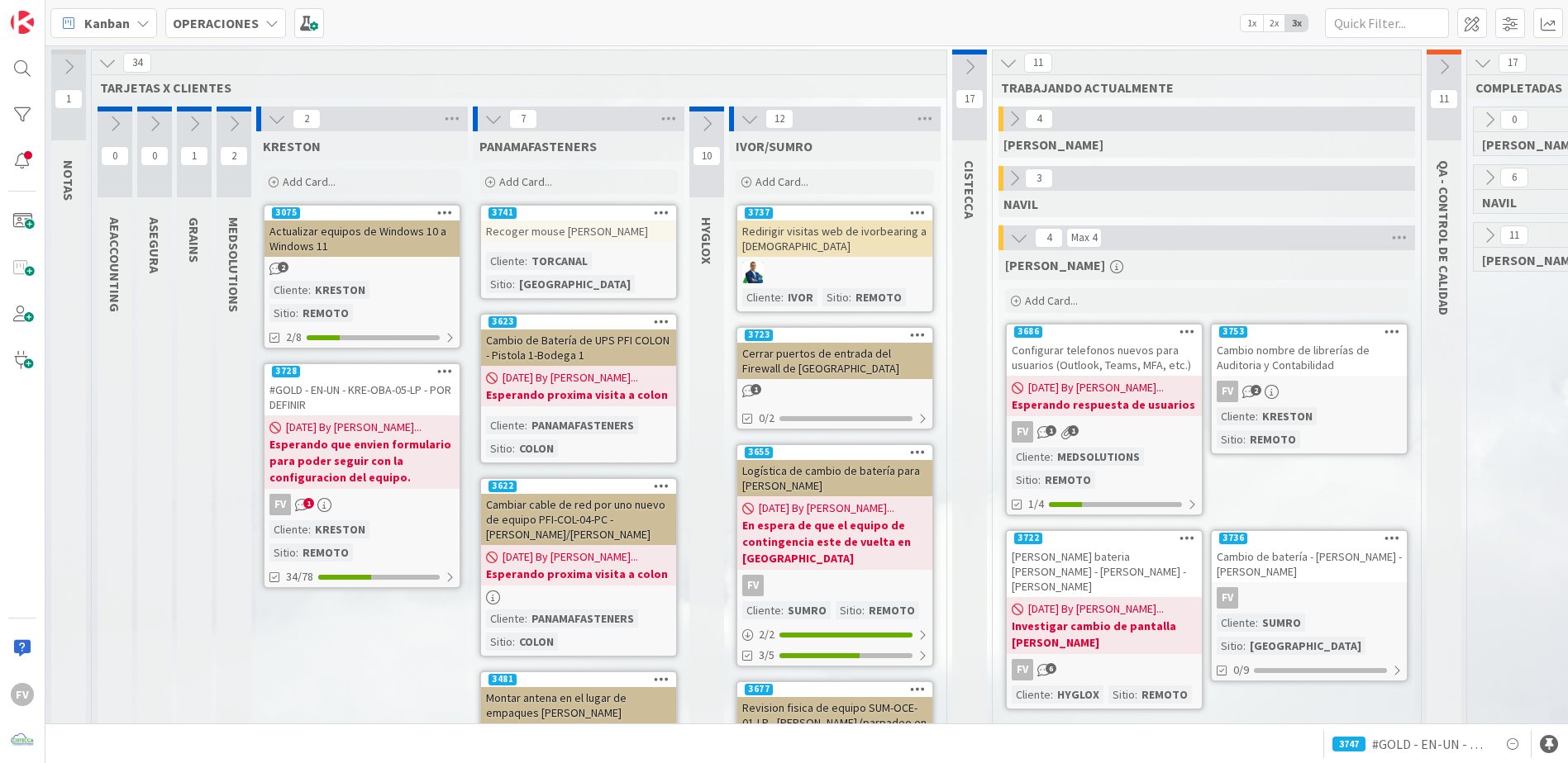
click at [493, 124] on icon at bounding box center [493, 118] width 18 height 18
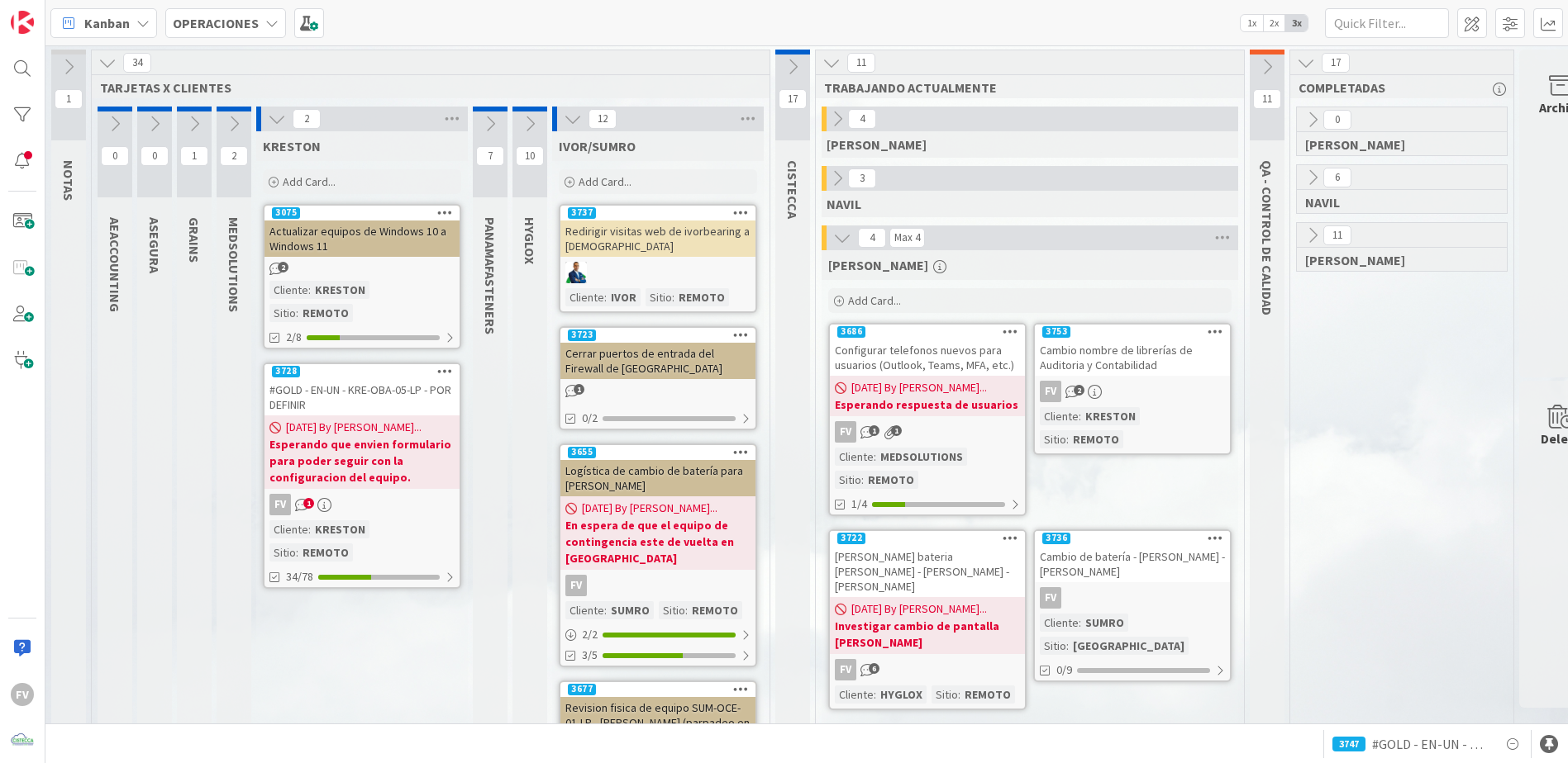
click at [526, 117] on icon at bounding box center [529, 123] width 18 height 18
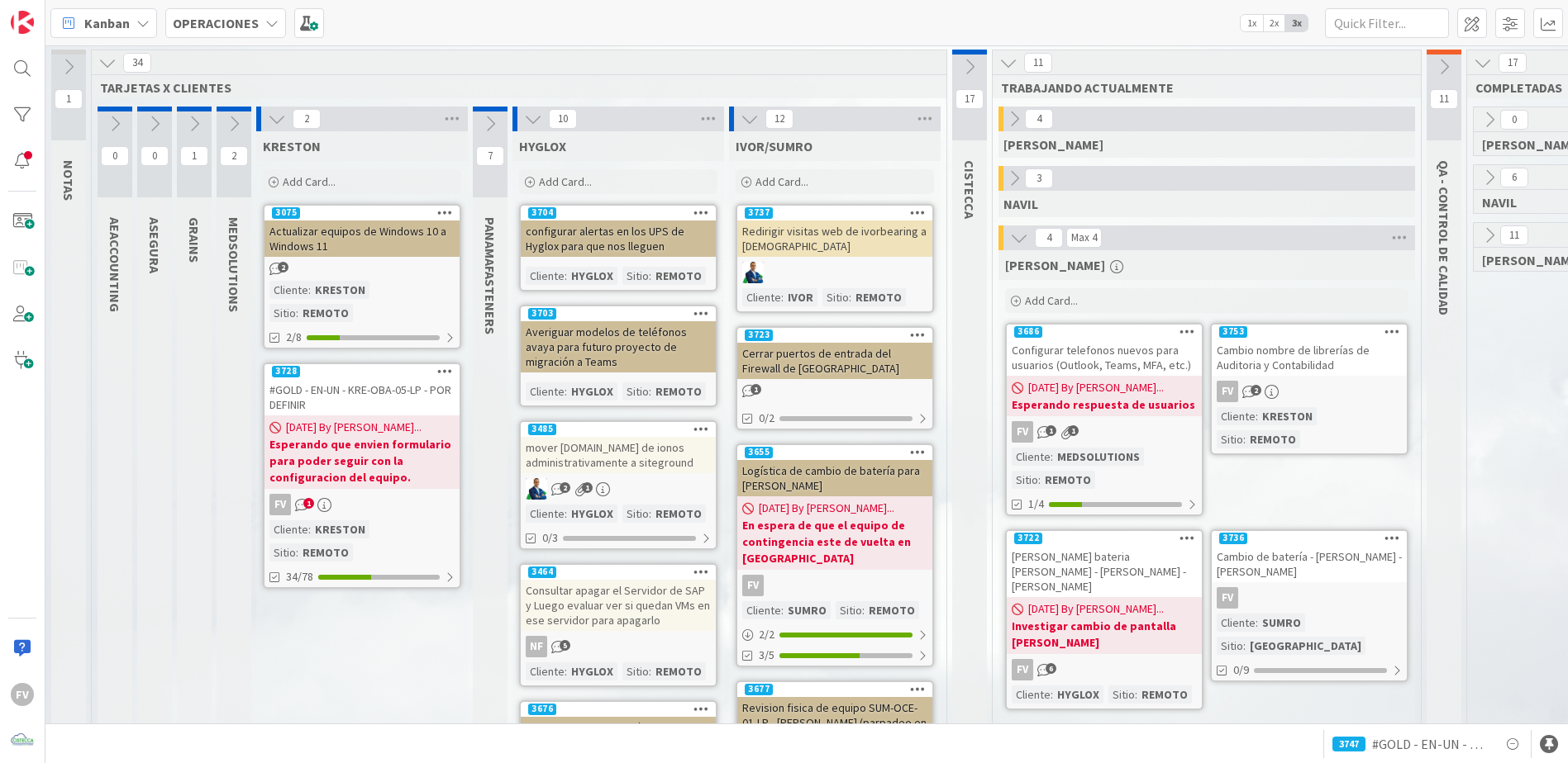
click at [529, 124] on icon at bounding box center [532, 118] width 18 height 18
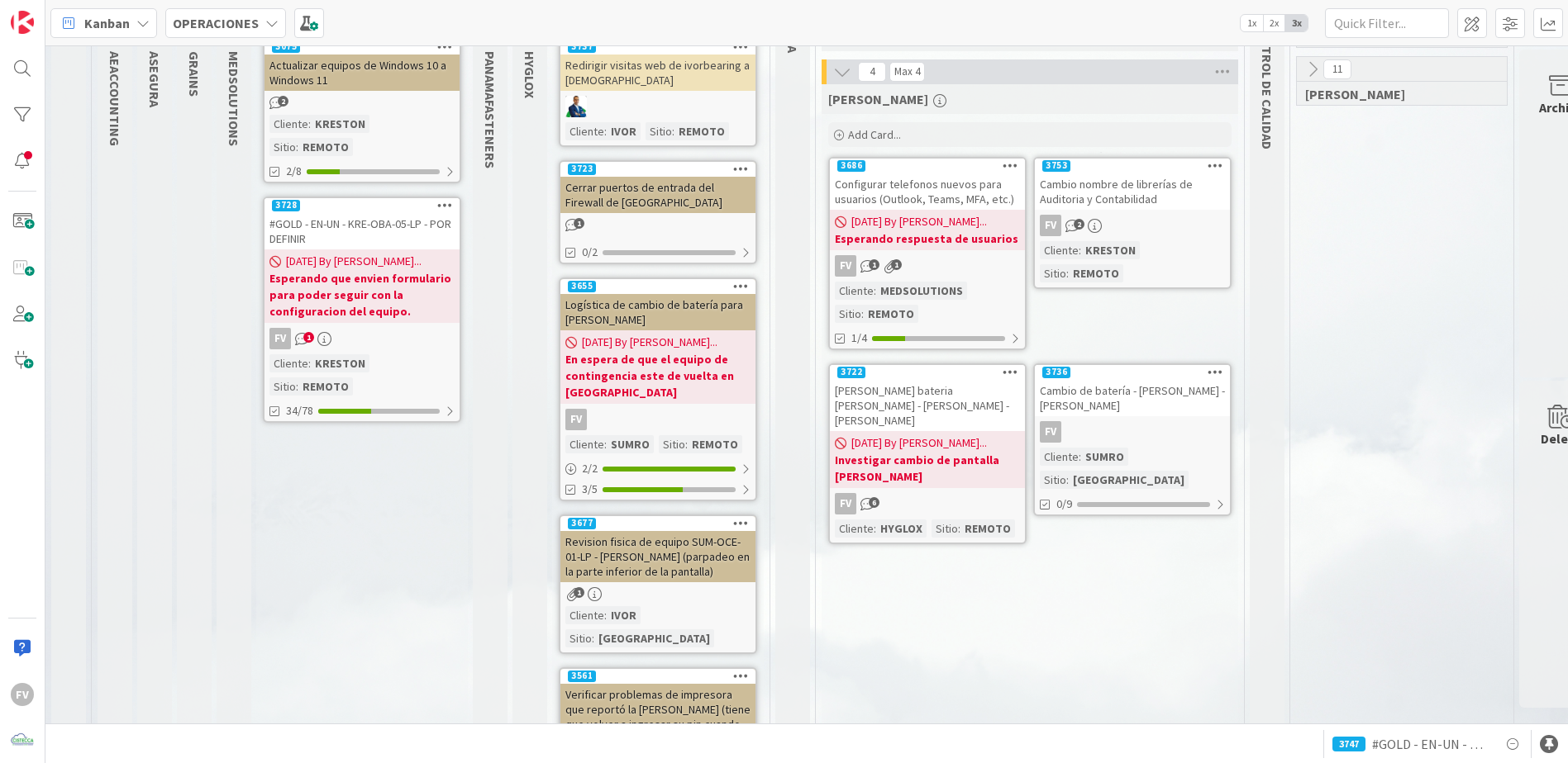
scroll to position [247, 0]
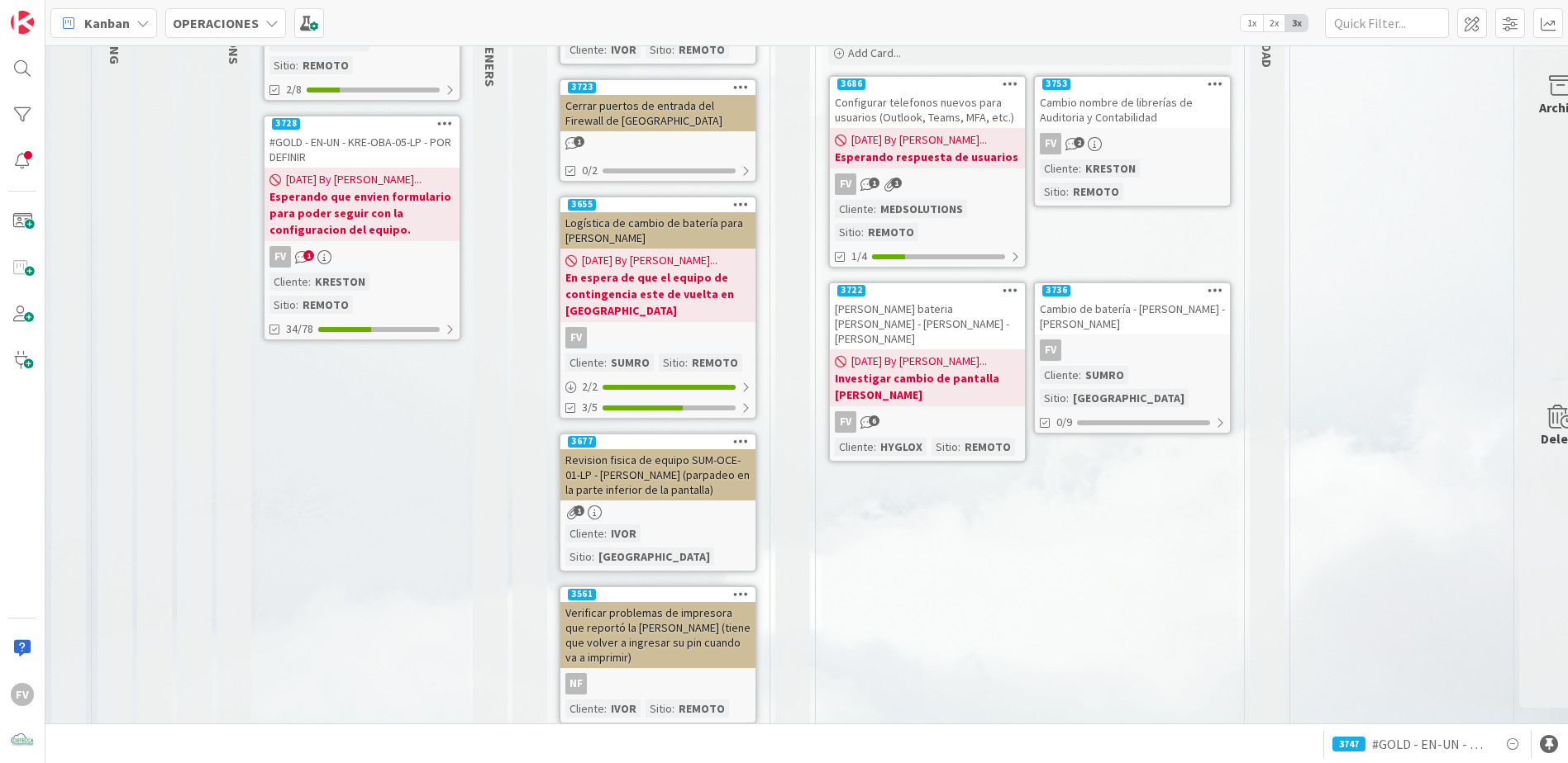
drag, startPoint x: 1424, startPoint y: 2, endPoint x: 1013, endPoint y: 639, distance: 758.1
click at [1006, 504] on div "[PERSON_NAME] Add Card... 3753 Cambio nombre de librerías de Auditoria y Contab…" at bounding box center [1030, 759] width 417 height 1513
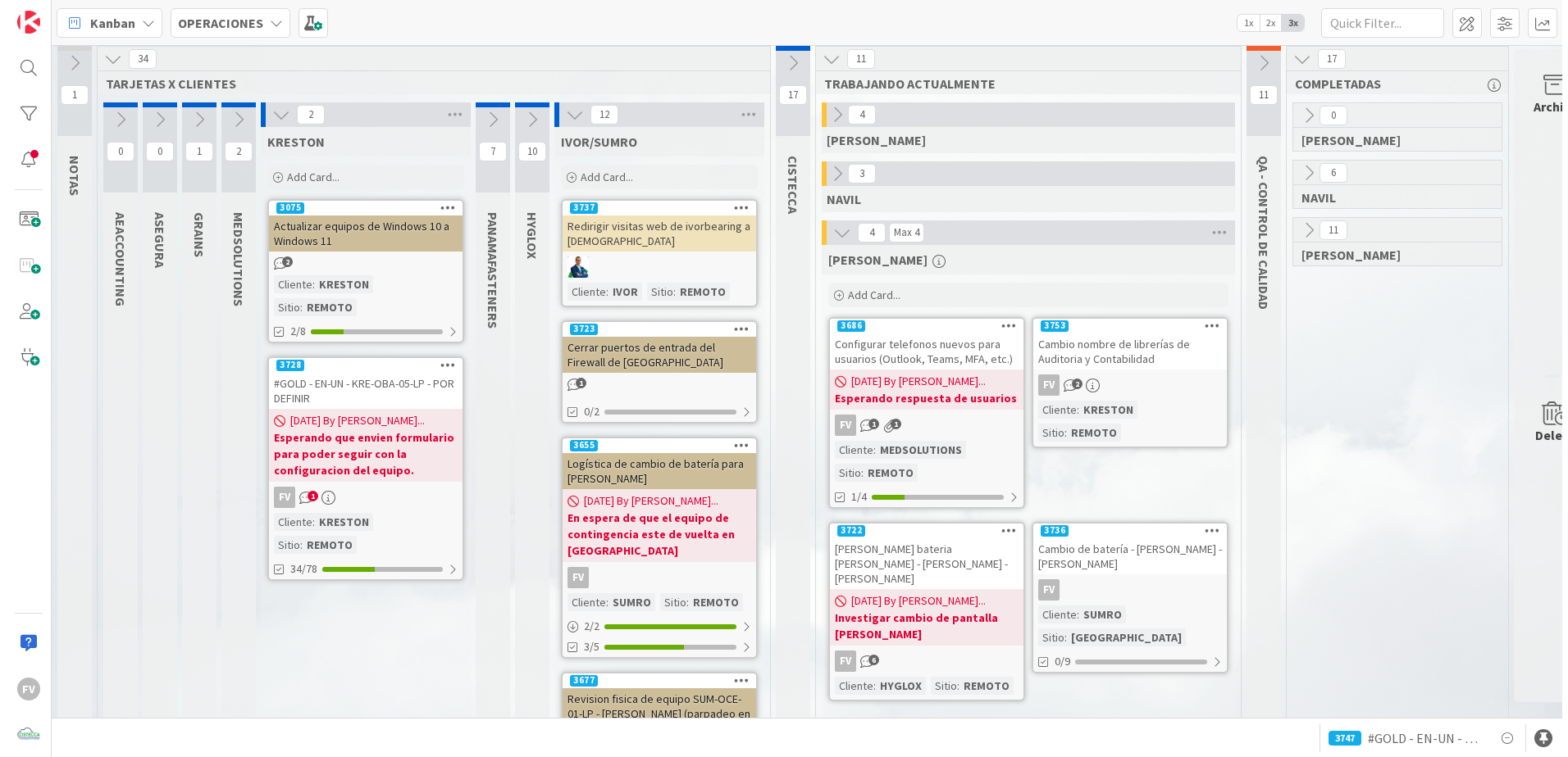
scroll to position [0, 0]
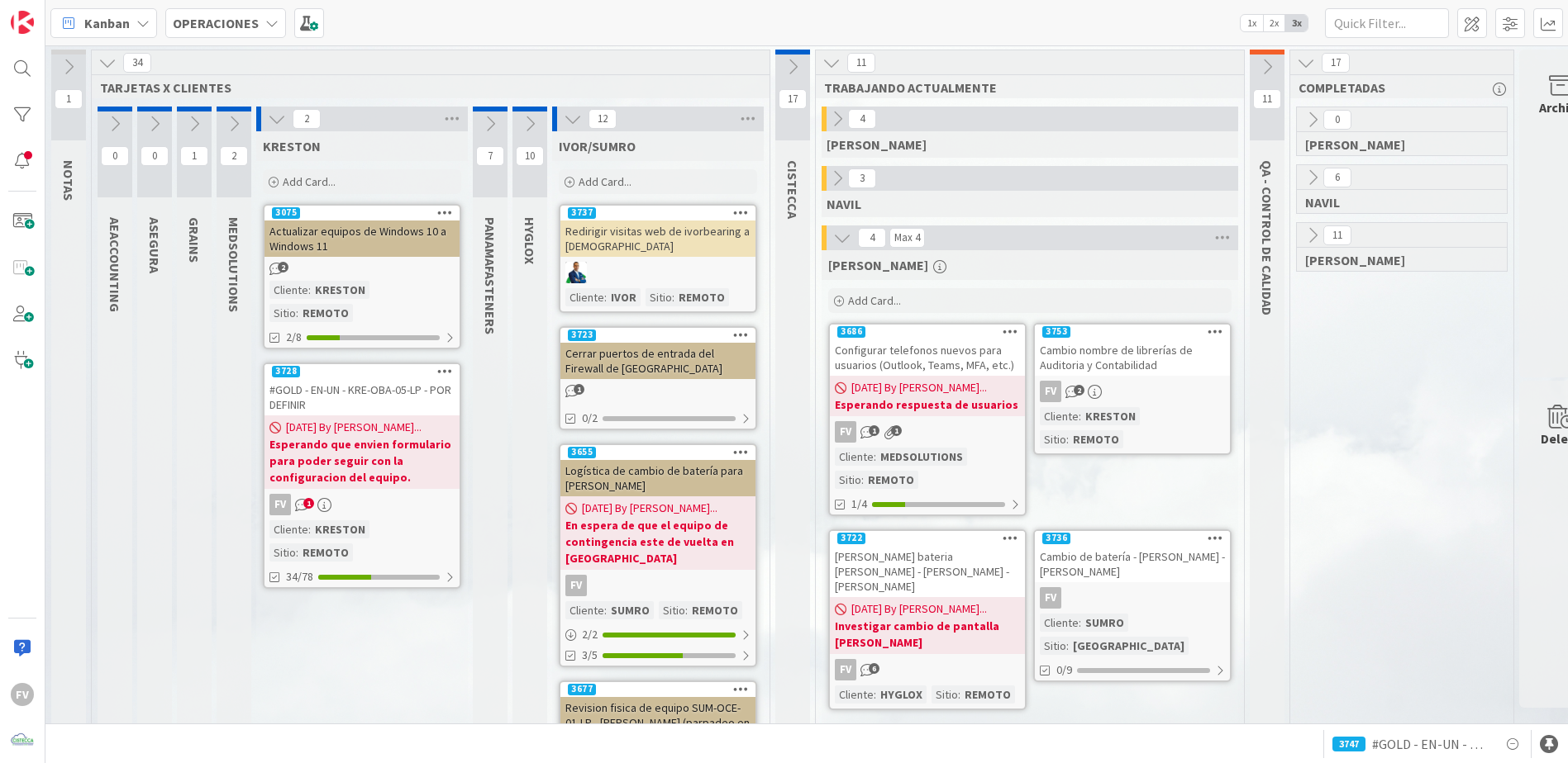
click at [447, 445] on b "Esperando que envien formulario para poder seguir con la configuracion del equi…" at bounding box center [362, 461] width 185 height 50
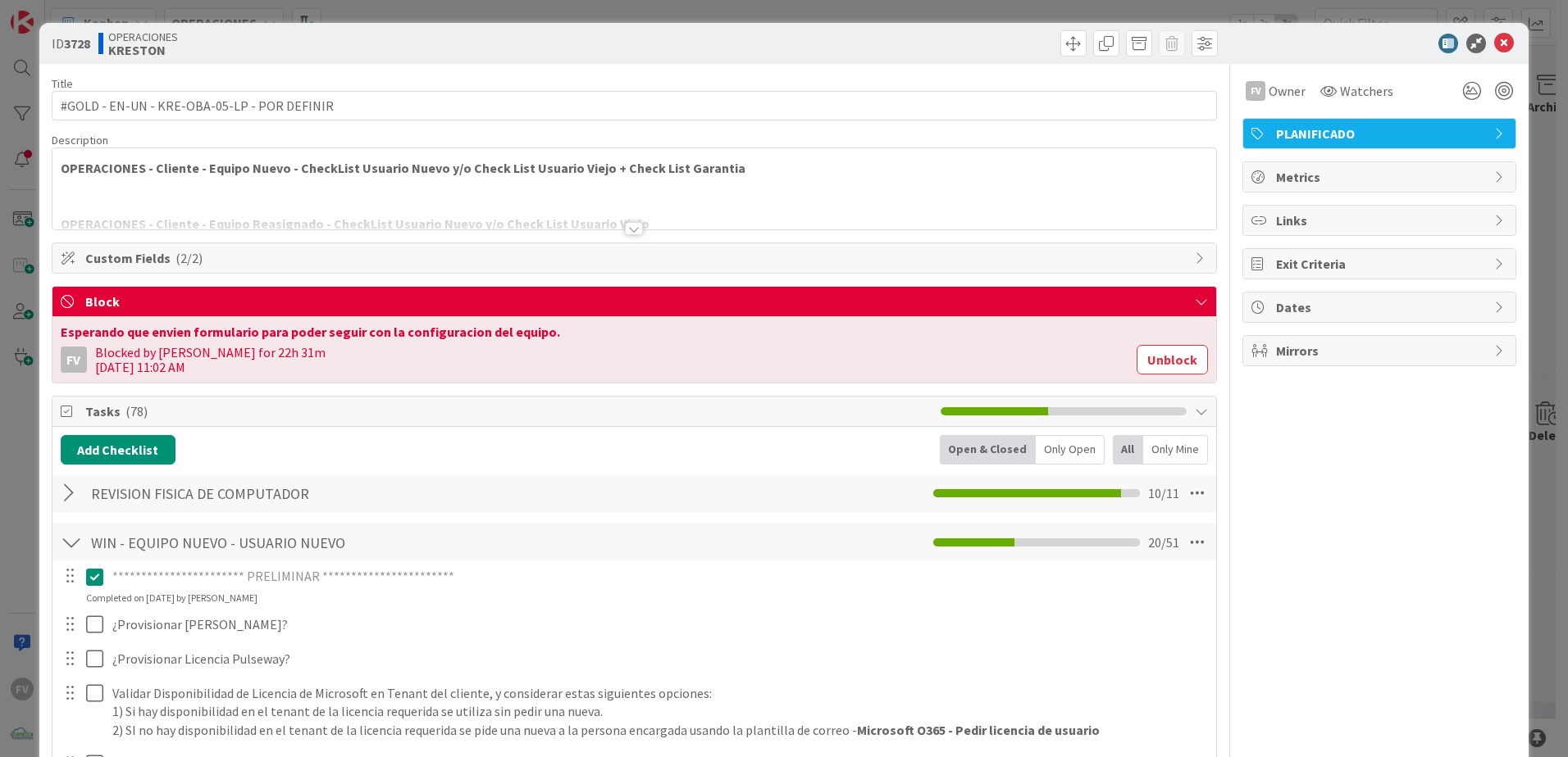
scroll to position [245, 0]
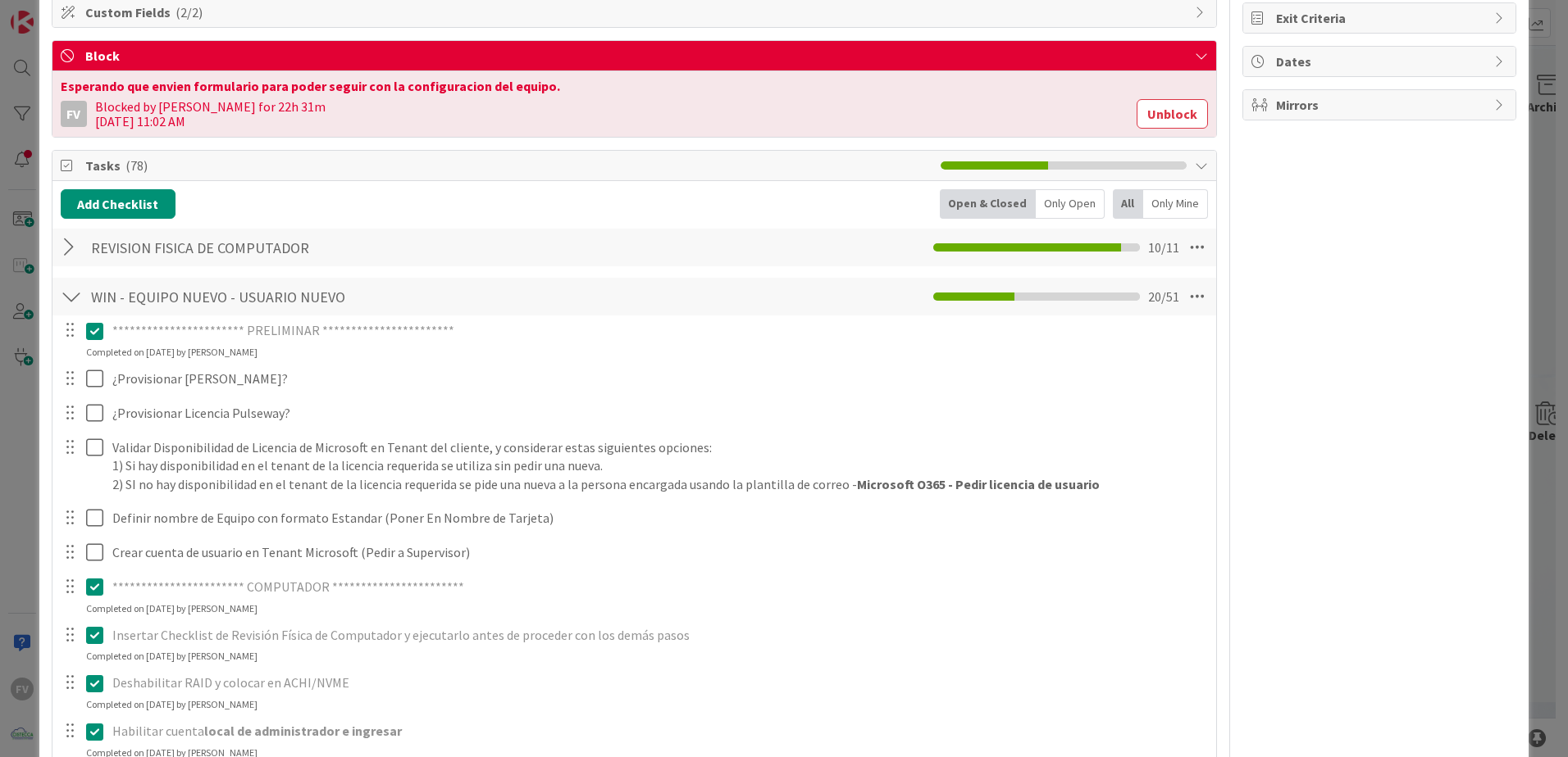
click at [88, 168] on span "Tasks ( 78 )" at bounding box center [508, 165] width 847 height 20
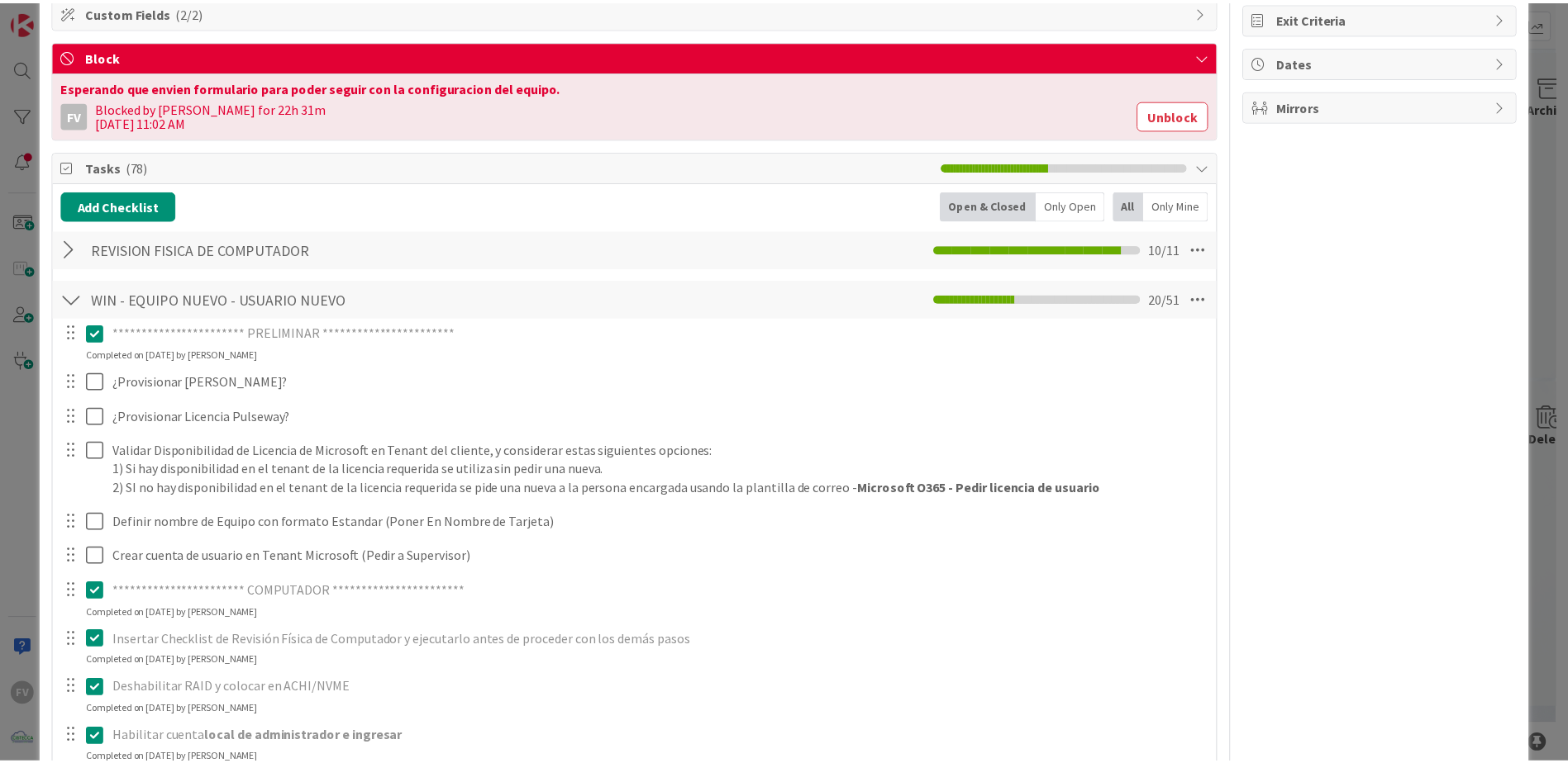
scroll to position [0, 0]
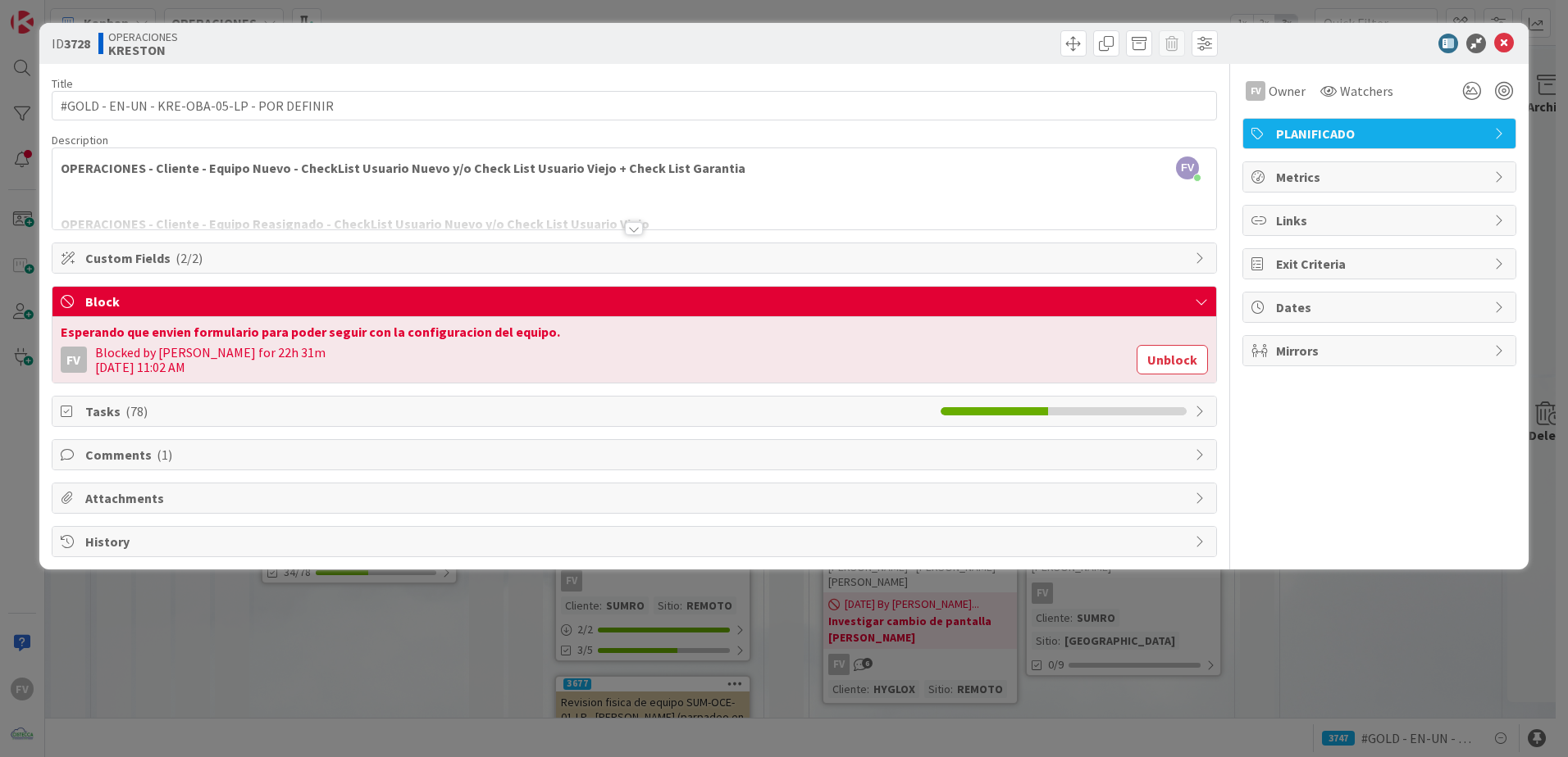
click at [79, 461] on div "Comments ( 1 )" at bounding box center [633, 454] width 1163 height 29
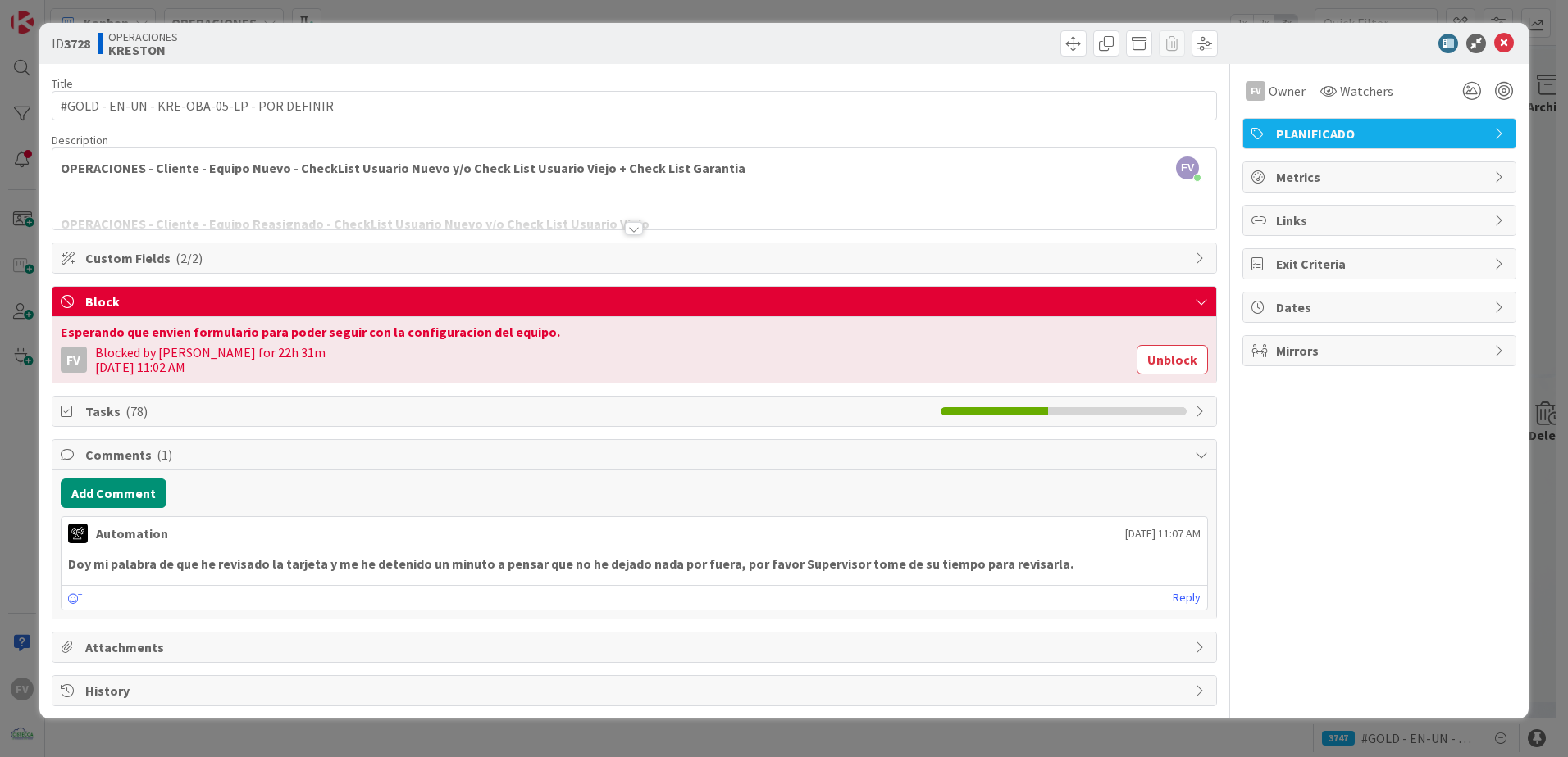
click at [80, 461] on div "Comments ( 1 )" at bounding box center [633, 455] width 1163 height 30
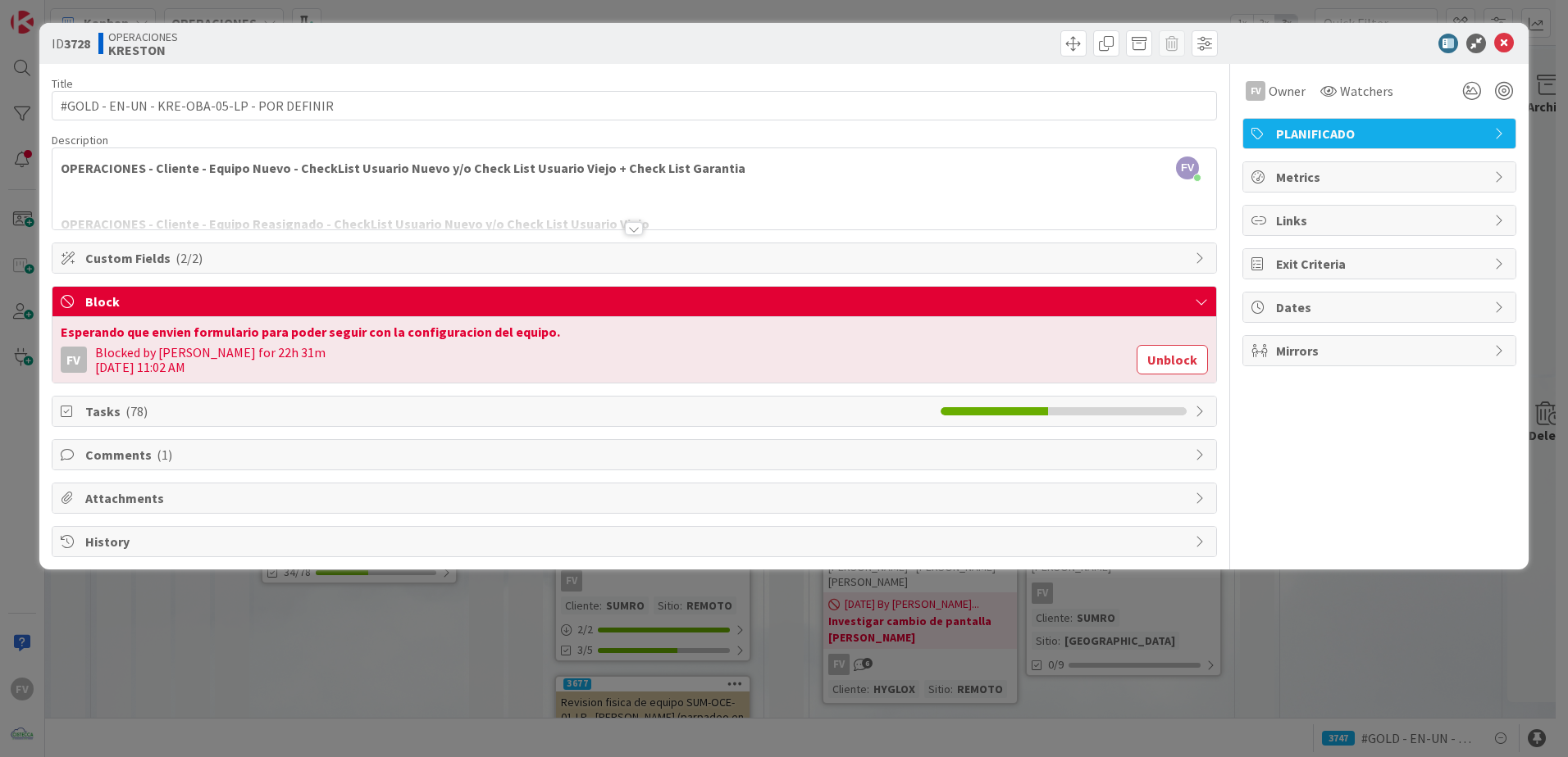
click at [15, 295] on div "ID 3728 OPERACIONES [PERSON_NAME] Title 43 / 128 #GOLD - EN-UN - KRE-OBA-05-LP …" at bounding box center [784, 378] width 1568 height 757
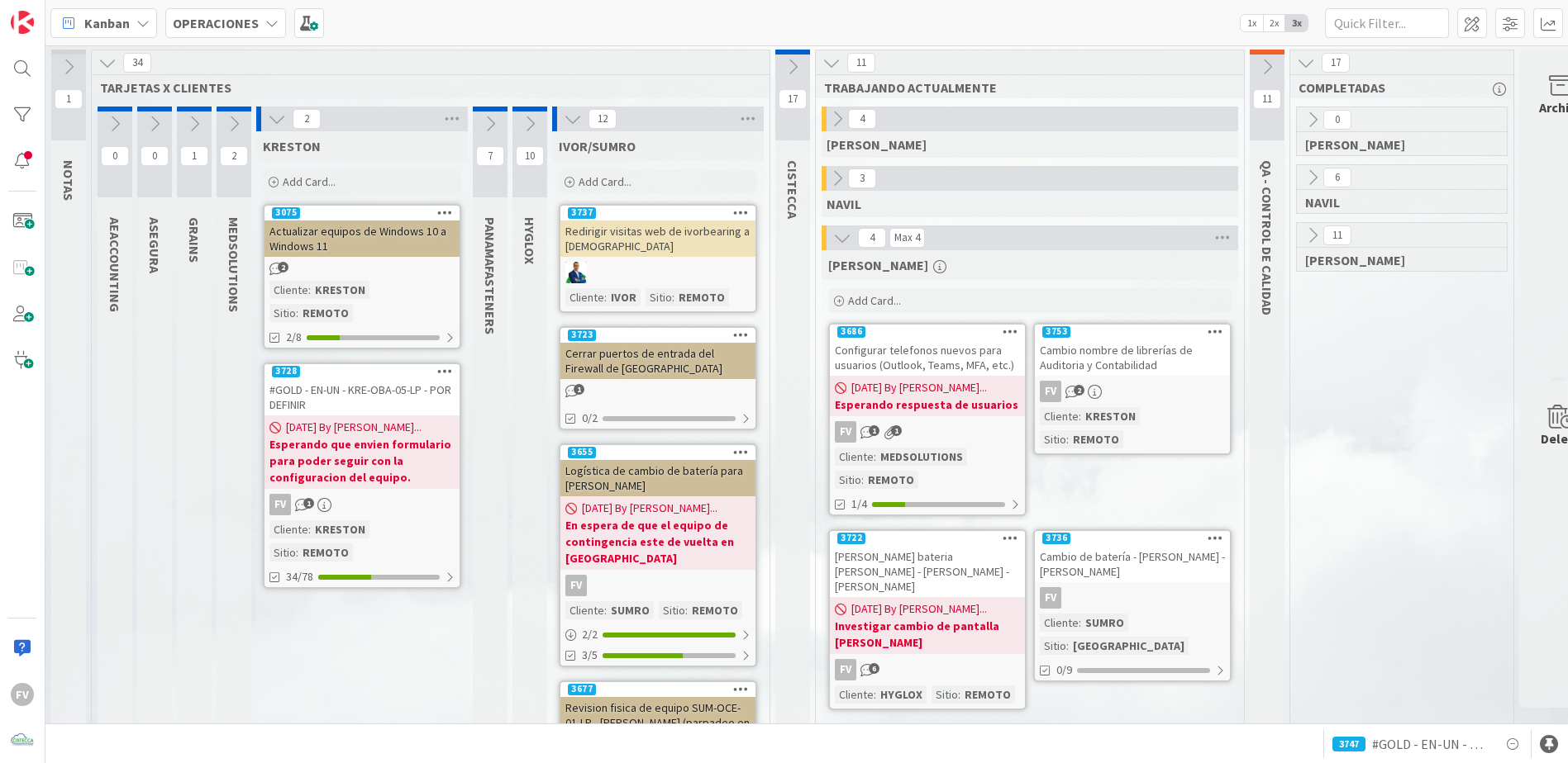
click at [268, 119] on icon at bounding box center [276, 118] width 18 height 18
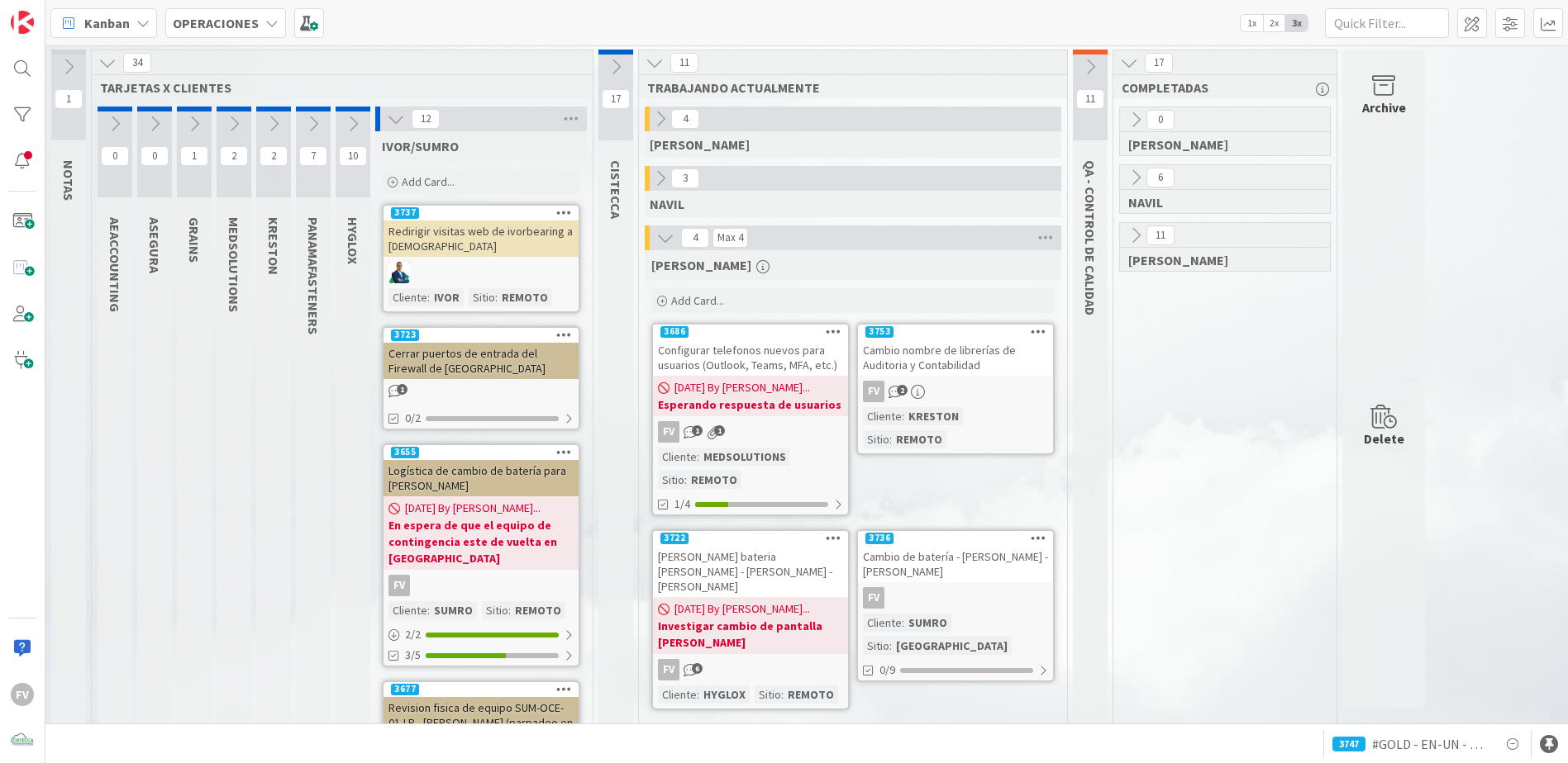
click at [393, 118] on icon at bounding box center [396, 118] width 18 height 18
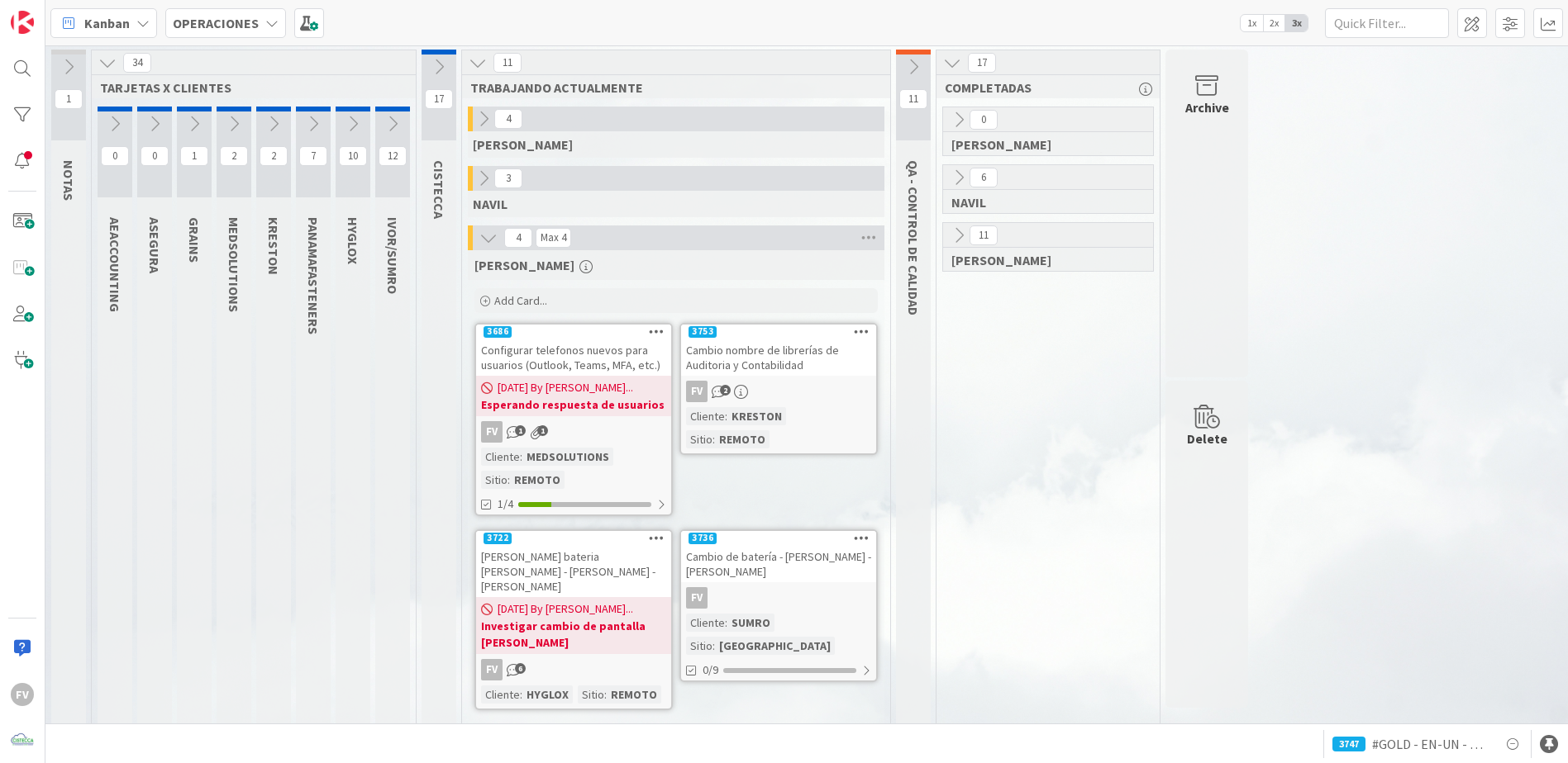
scroll to position [3, 0]
click at [781, 367] on div "Cambio nombre de librerías de Auditoria y Contabilidad" at bounding box center [779, 355] width 195 height 36
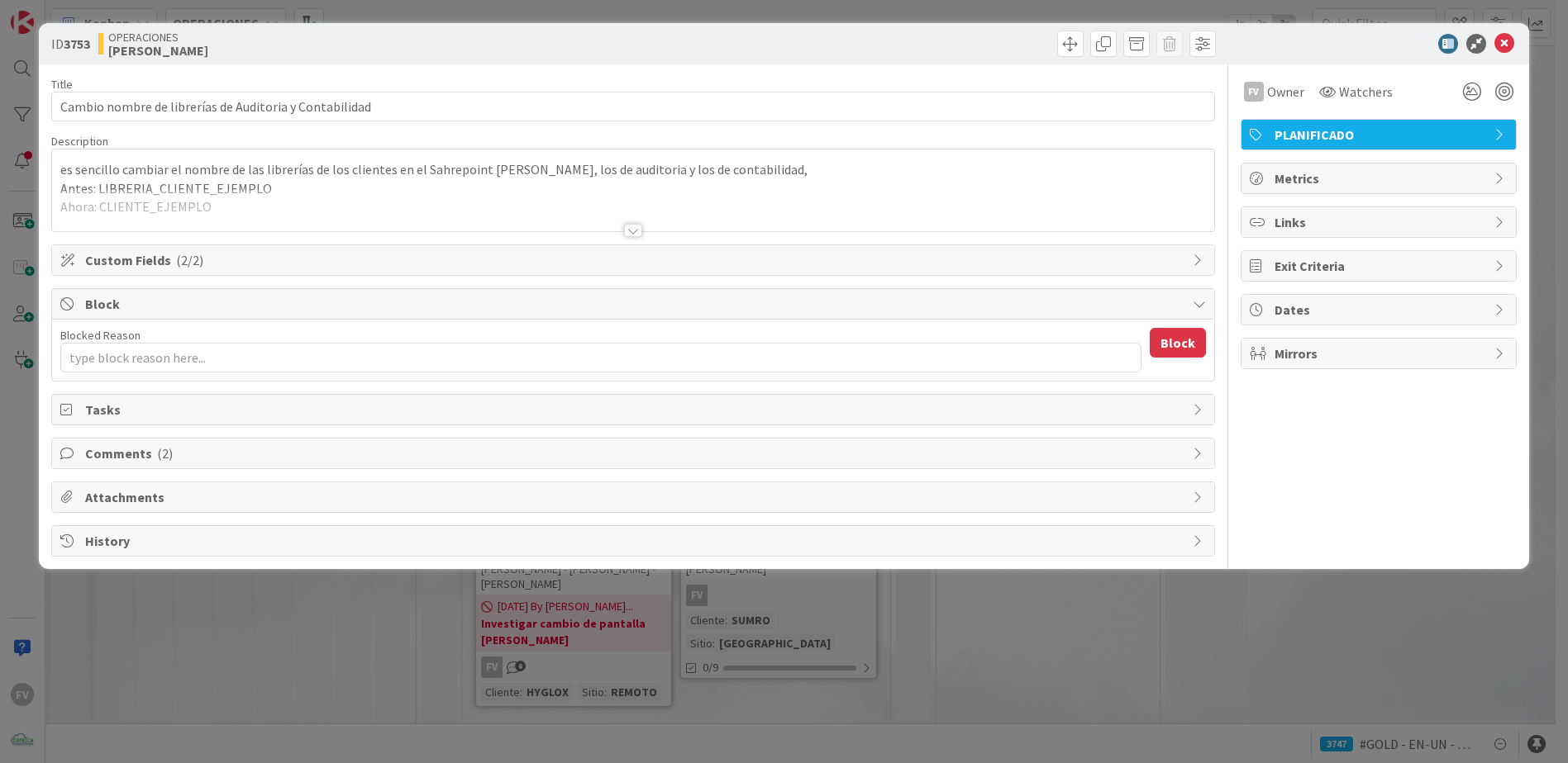
type textarea "x"
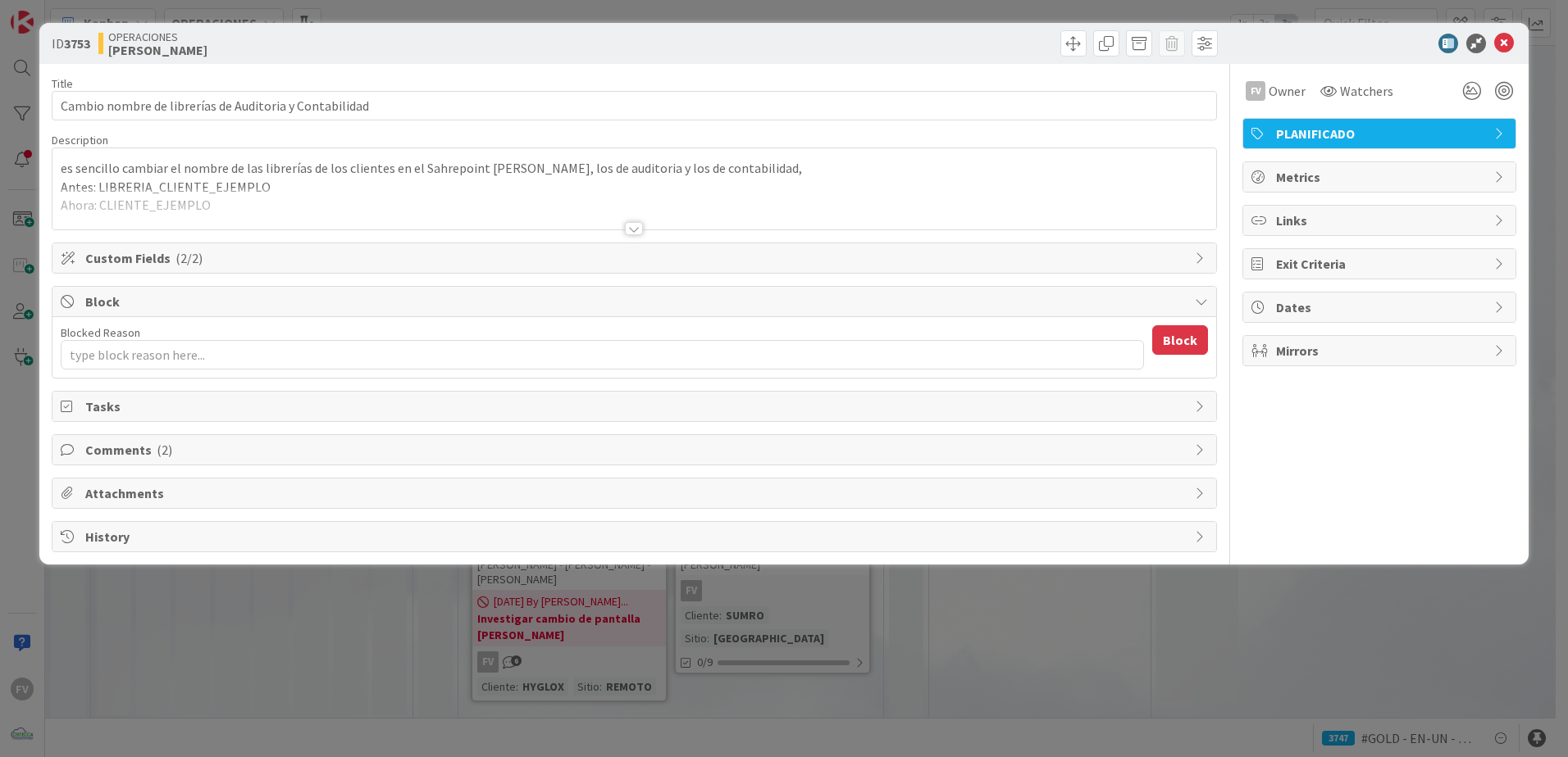
click at [459, 500] on div "ID 3753 OPERACIONES [PERSON_NAME] Title 55 / 128 Cambio nombre de librerías de …" at bounding box center [784, 378] width 1568 height 757
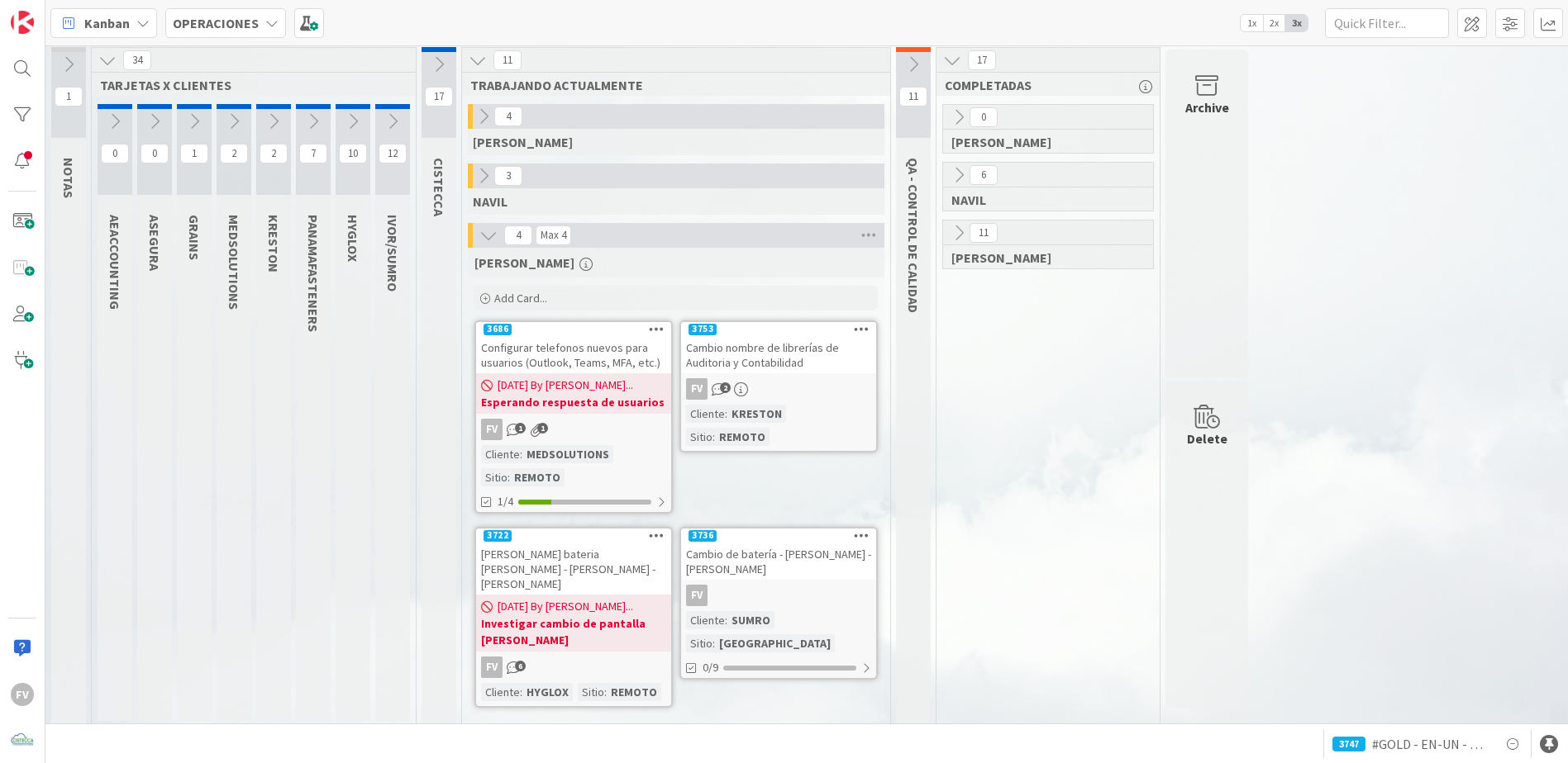
click at [119, 504] on div "0 AEACCOUNTING" at bounding box center [115, 413] width 34 height 617
